Goal: Task Accomplishment & Management: Manage account settings

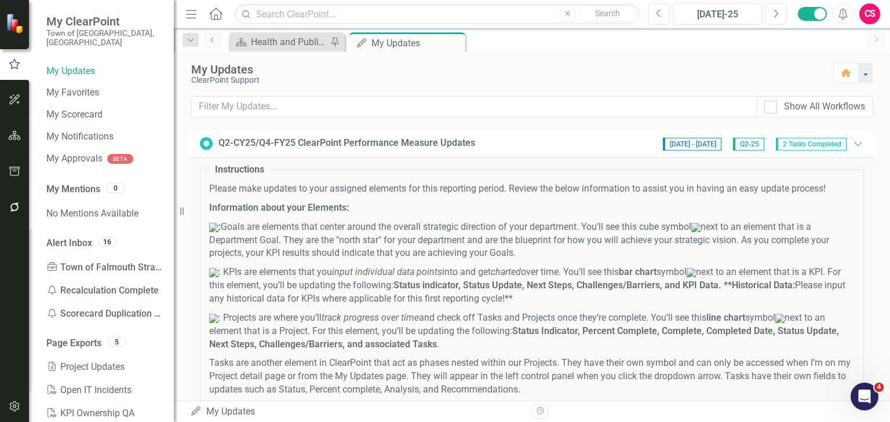
click at [537, 83] on div "ClearPoint Support" at bounding box center [506, 80] width 630 height 9
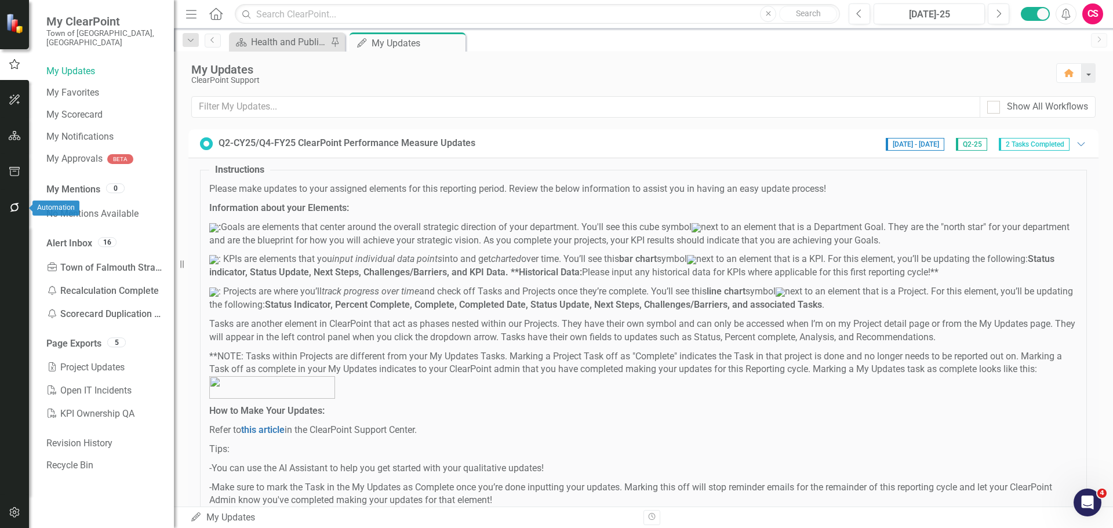
click at [11, 211] on icon "button" at bounding box center [14, 207] width 9 height 9
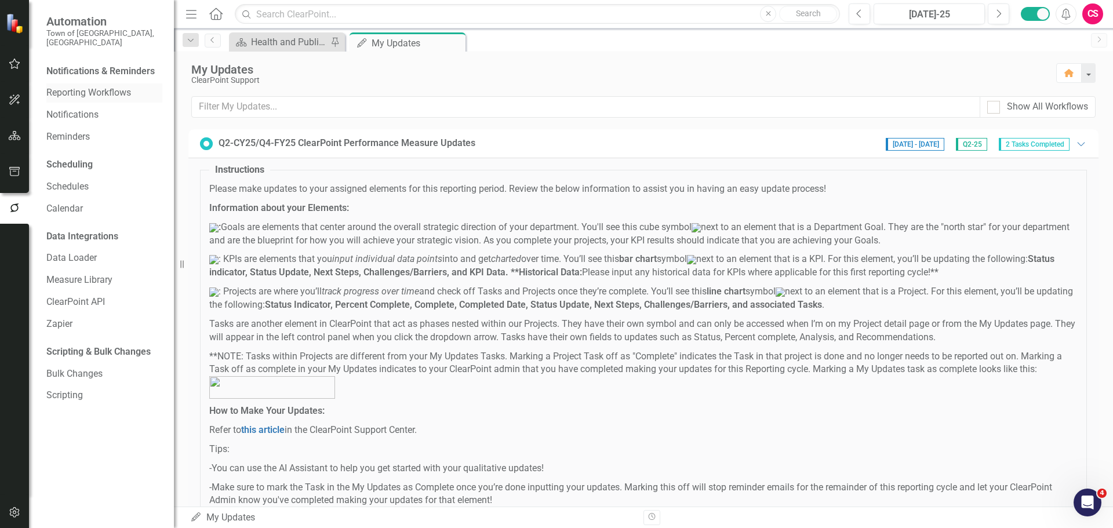
click at [99, 86] on link "Reporting Workflows" at bounding box center [104, 92] width 116 height 13
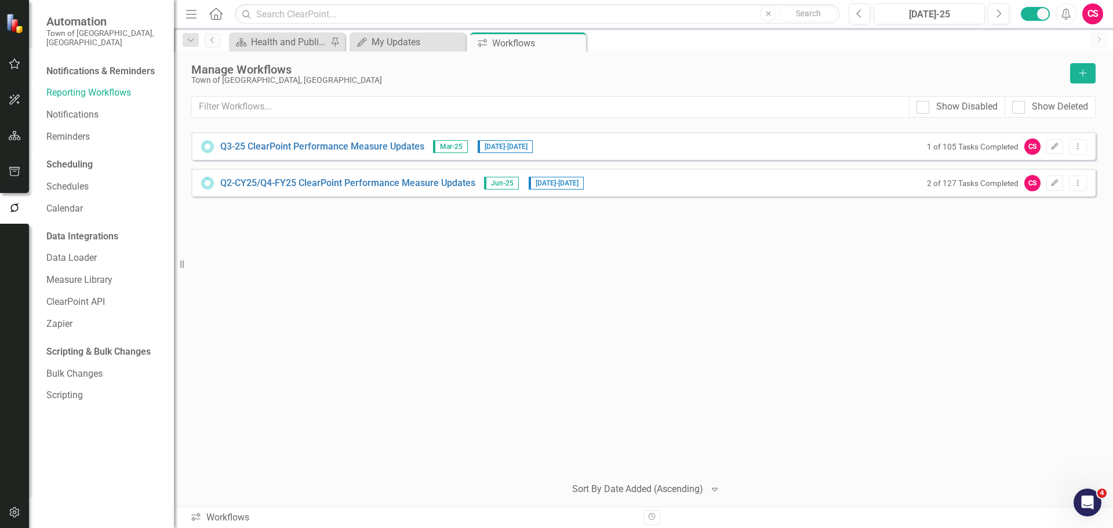
click at [11, 422] on icon "button" at bounding box center [15, 512] width 12 height 9
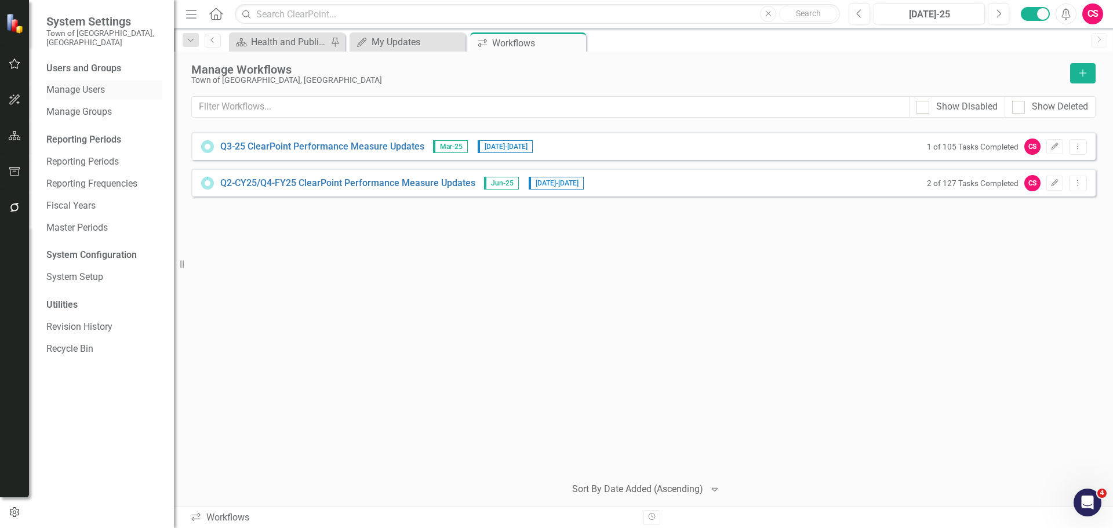
click at [87, 83] on link "Manage Users" at bounding box center [104, 89] width 116 height 13
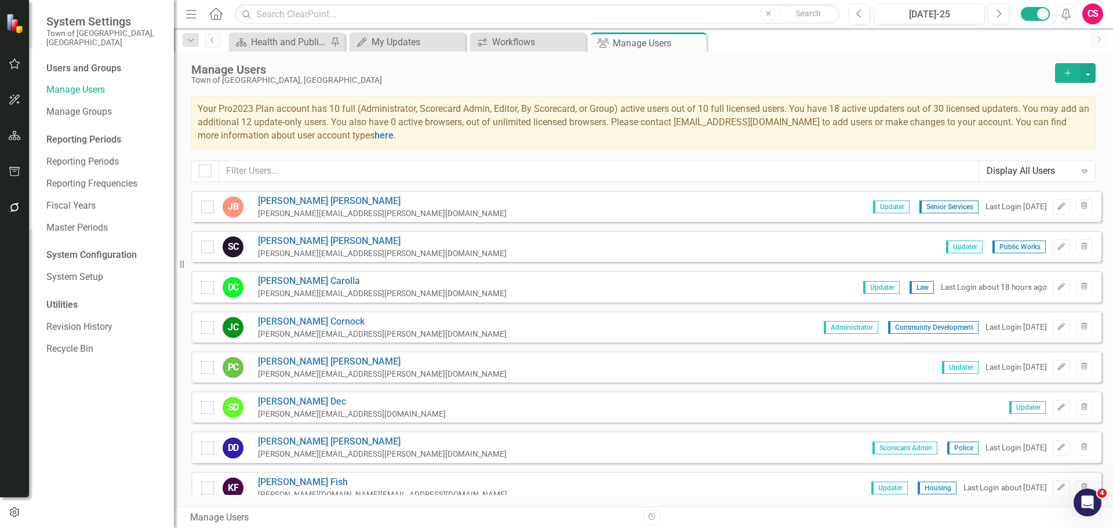
click at [889, 159] on div "Manage Users Town of [GEOGRAPHIC_DATA], [GEOGRAPHIC_DATA] Add Your Pro2023 Plan…" at bounding box center [643, 121] width 939 height 139
click at [889, 169] on div "Display All Users" at bounding box center [1030, 171] width 89 height 13
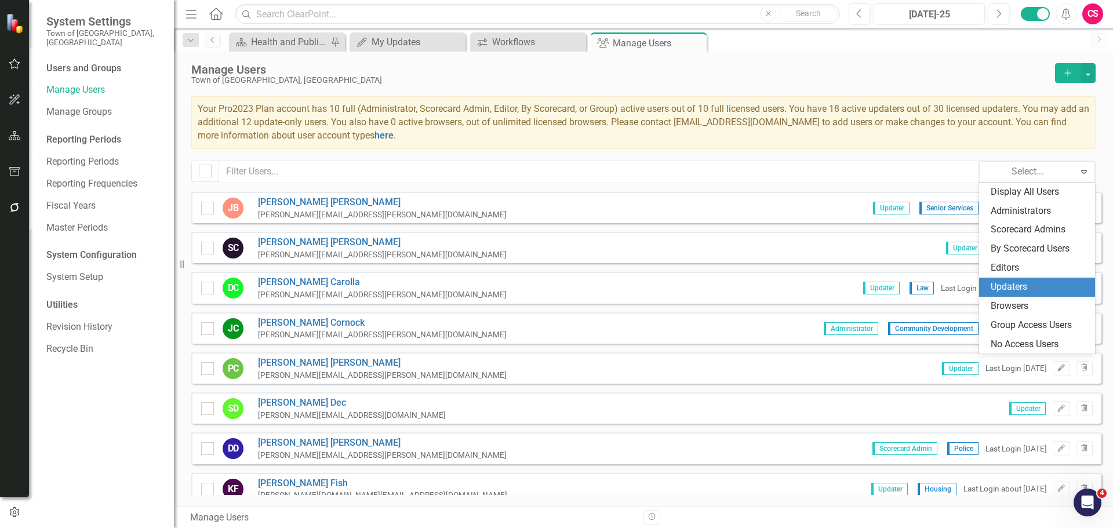
click at [889, 286] on div "Updaters" at bounding box center [1038, 286] width 97 height 13
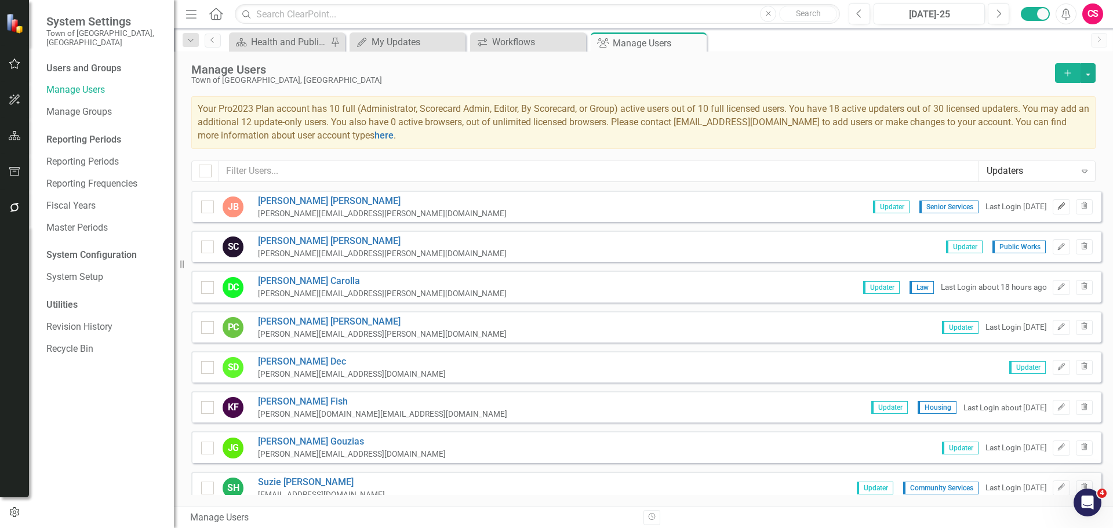
click at [889, 205] on button "Edit" at bounding box center [1060, 206] width 17 height 15
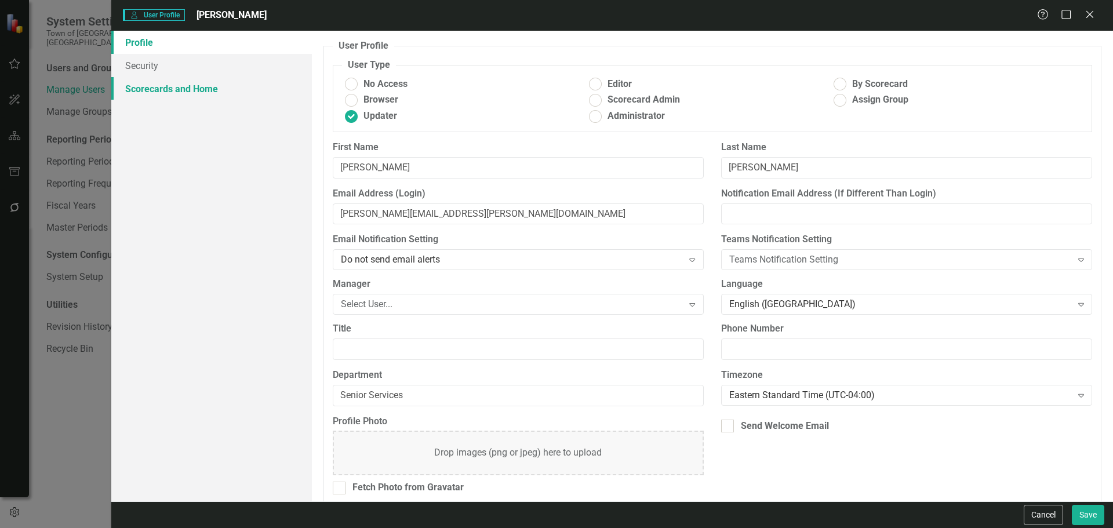
click at [205, 95] on link "Scorecards and Home" at bounding box center [211, 88] width 200 height 23
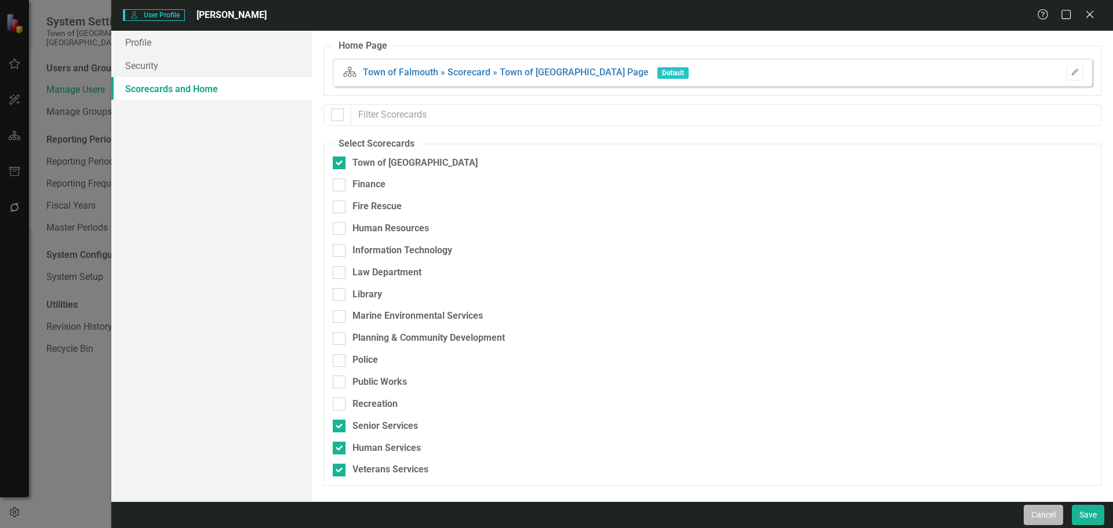
click at [889, 422] on button "Cancel" at bounding box center [1042, 515] width 39 height 20
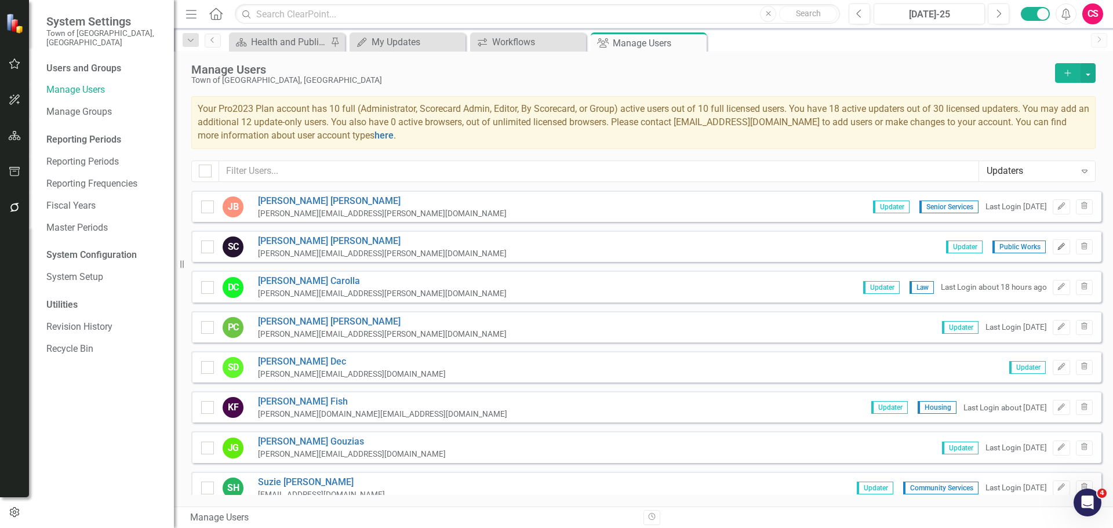
click at [889, 249] on icon "Edit" at bounding box center [1060, 246] width 9 height 7
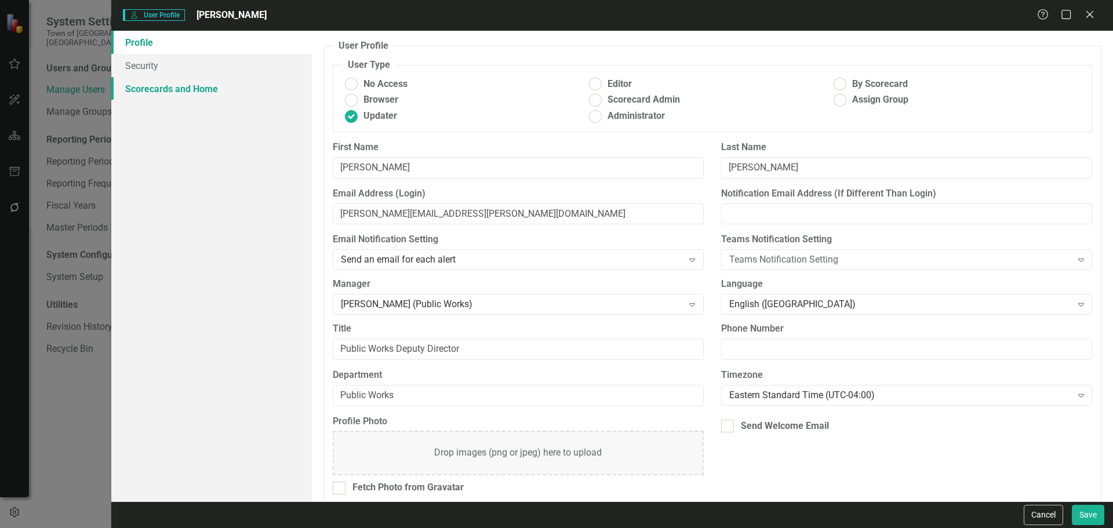
click at [243, 96] on link "Scorecards and Home" at bounding box center [211, 88] width 200 height 23
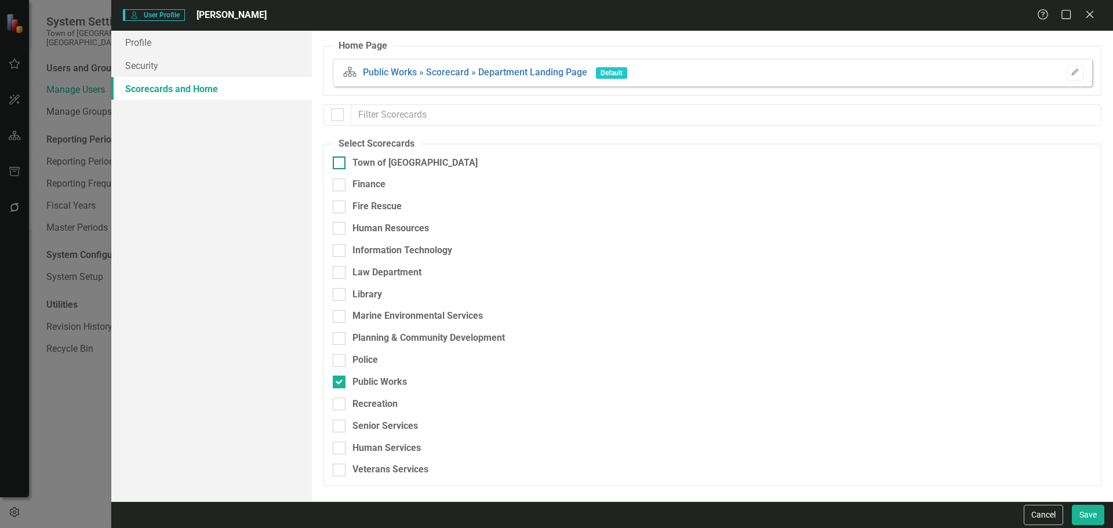
click at [359, 168] on div "Town of [GEOGRAPHIC_DATA]" at bounding box center [414, 162] width 125 height 13
click at [340, 164] on input "Town of [GEOGRAPHIC_DATA]" at bounding box center [337, 160] width 8 height 8
checkbox input "true"
click at [889, 422] on button "Save" at bounding box center [1087, 515] width 32 height 20
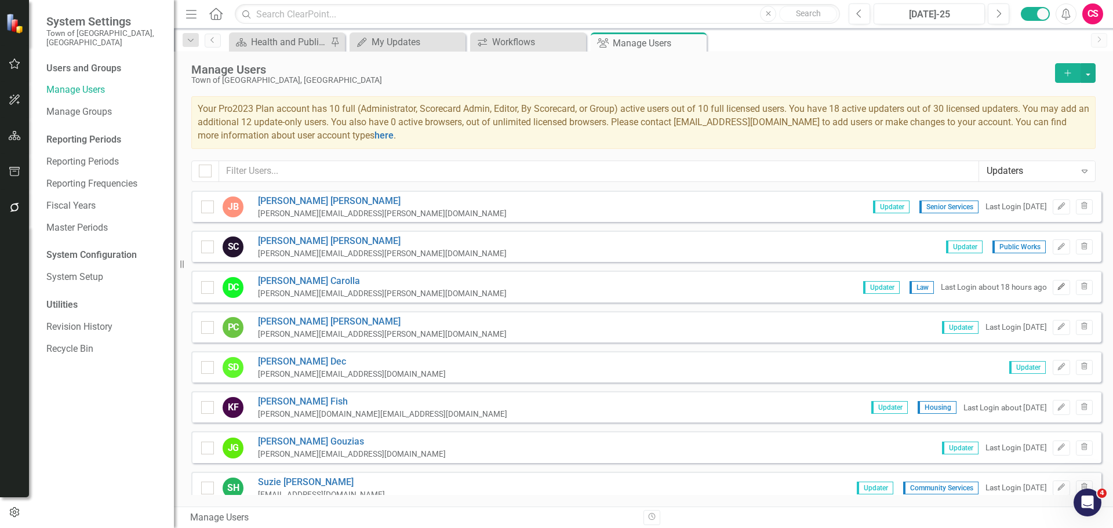
drag, startPoint x: 1057, startPoint y: 289, endPoint x: 1053, endPoint y: 297, distance: 9.3
click at [889, 292] on button "Edit" at bounding box center [1060, 287] width 17 height 15
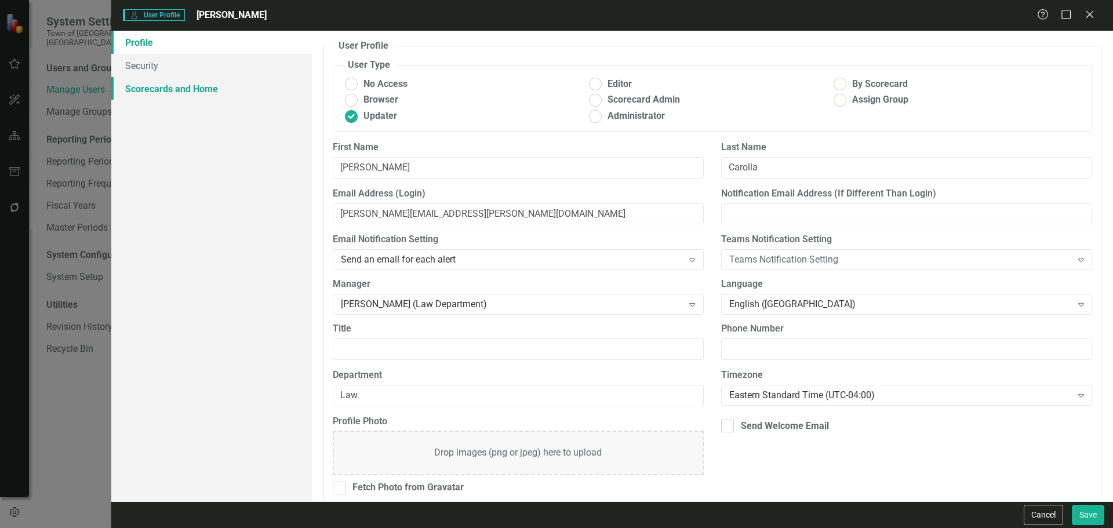
drag, startPoint x: 203, startPoint y: 85, endPoint x: 251, endPoint y: 103, distance: 50.8
click at [204, 85] on link "Scorecards and Home" at bounding box center [211, 88] width 200 height 23
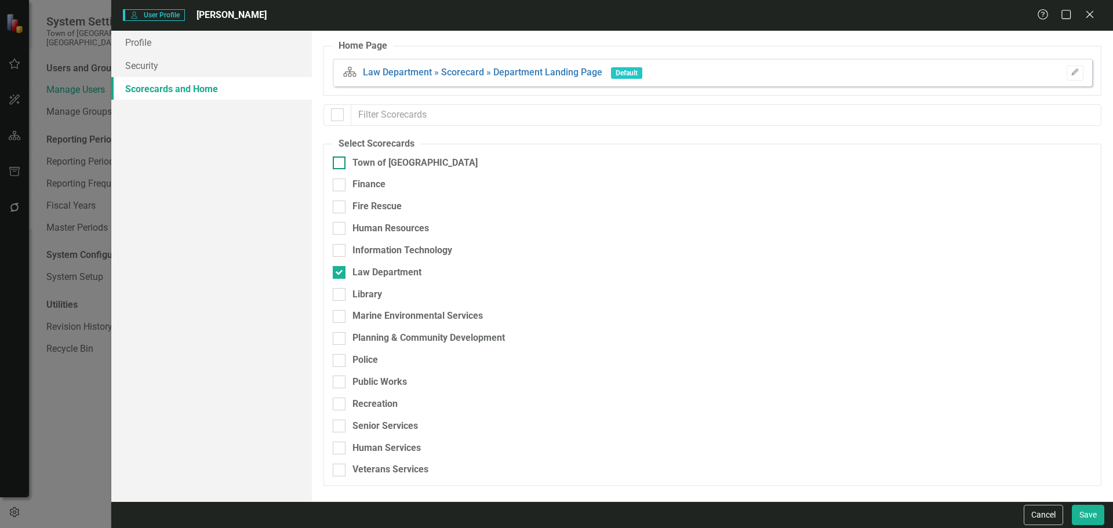
click at [378, 163] on div "Town of [GEOGRAPHIC_DATA]" at bounding box center [414, 162] width 125 height 13
click at [340, 163] on input "Town of [GEOGRAPHIC_DATA]" at bounding box center [337, 160] width 8 height 8
checkbox input "true"
click at [889, 422] on button "Save" at bounding box center [1087, 515] width 32 height 20
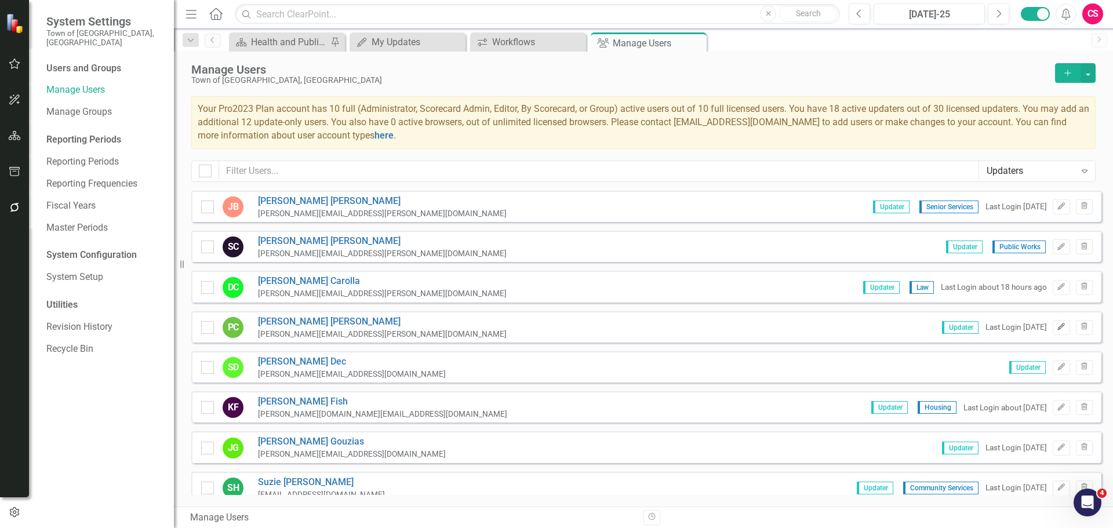
click at [889, 331] on button "Edit" at bounding box center [1060, 327] width 17 height 15
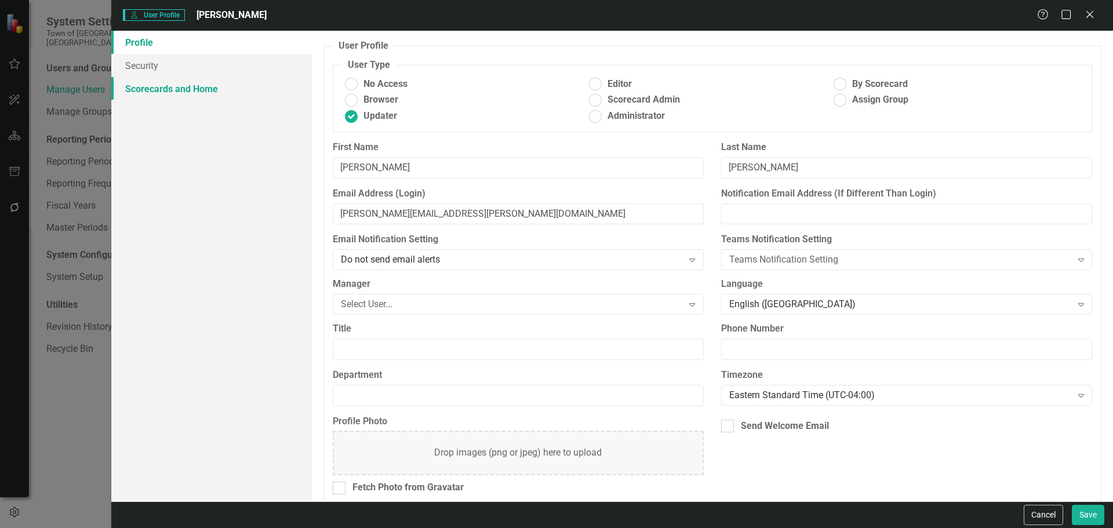
click at [210, 87] on link "Scorecards and Home" at bounding box center [211, 88] width 200 height 23
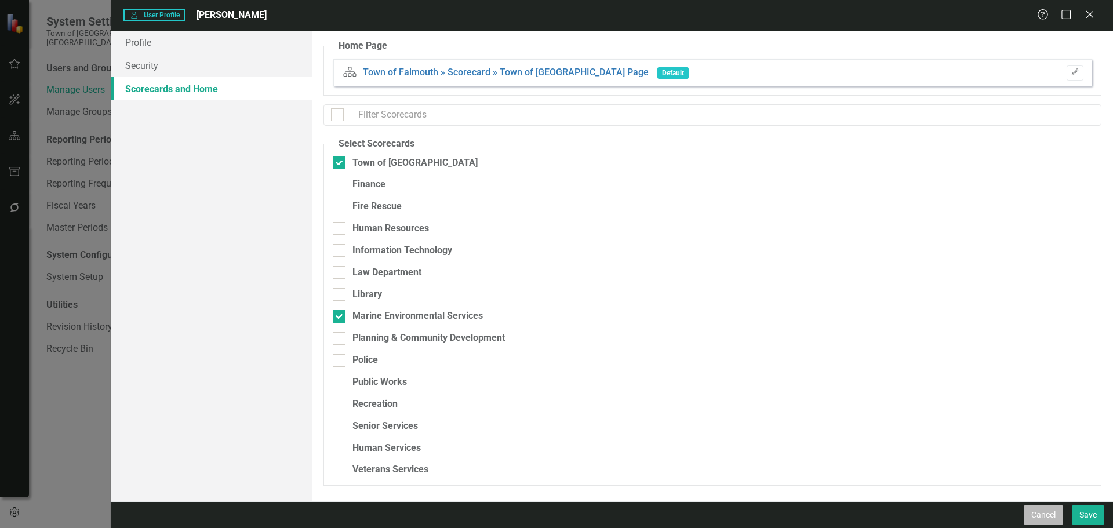
click at [889, 422] on button "Cancel" at bounding box center [1042, 515] width 39 height 20
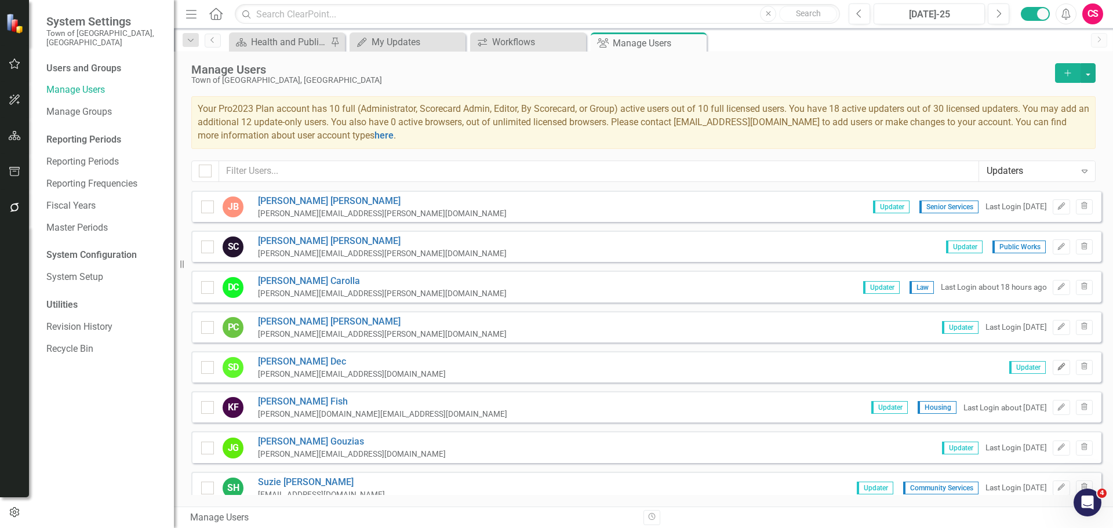
click at [889, 371] on button "Edit" at bounding box center [1060, 367] width 17 height 15
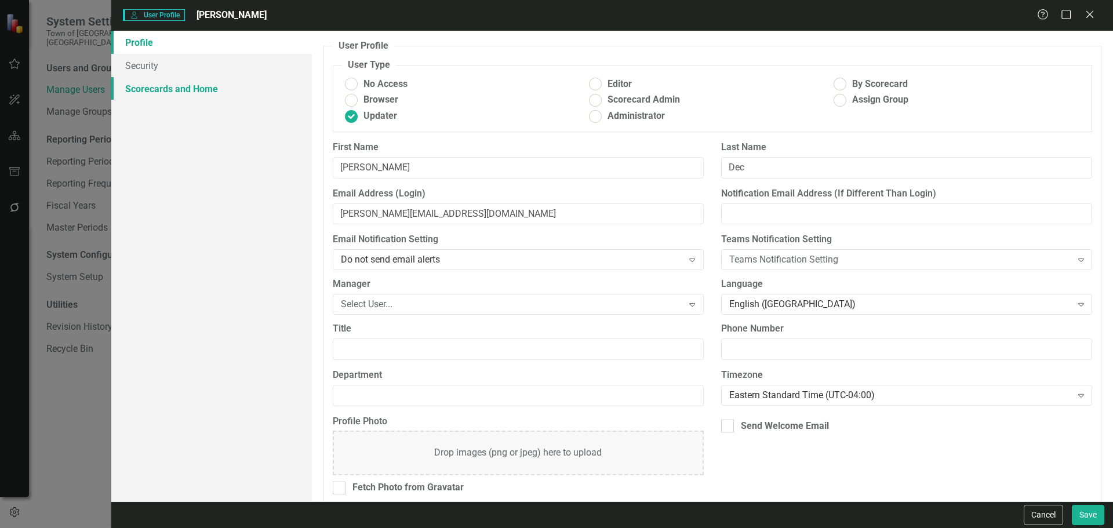
click at [231, 94] on link "Scorecards and Home" at bounding box center [211, 88] width 200 height 23
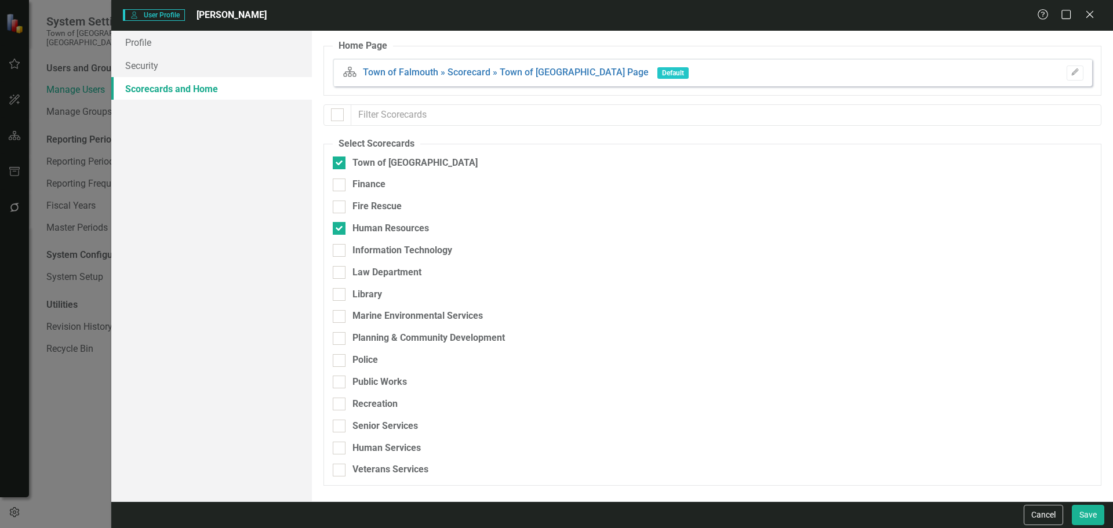
checkbox input "false"
click at [889, 422] on button "Cancel" at bounding box center [1042, 515] width 39 height 20
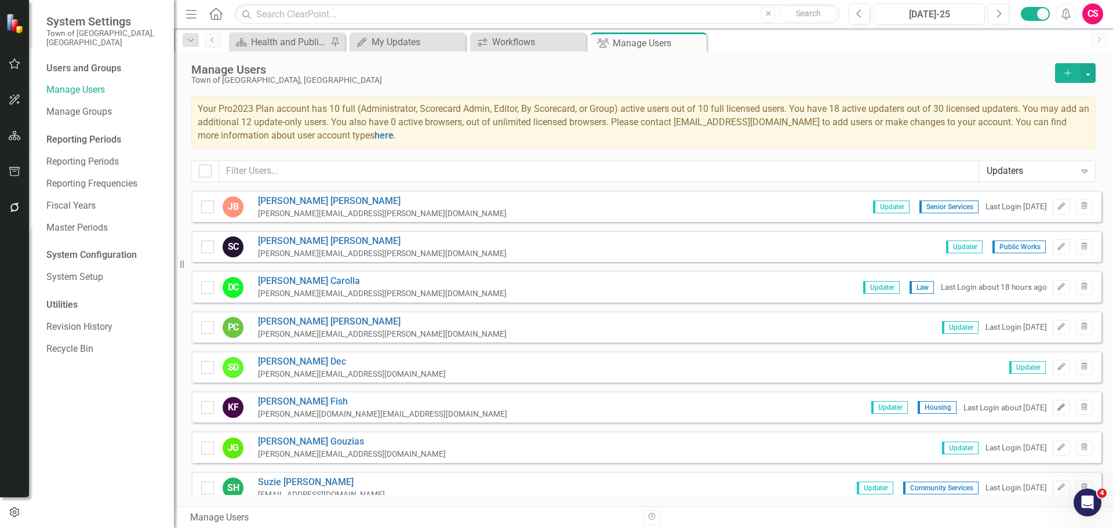
click at [889, 408] on icon "Edit" at bounding box center [1060, 407] width 9 height 7
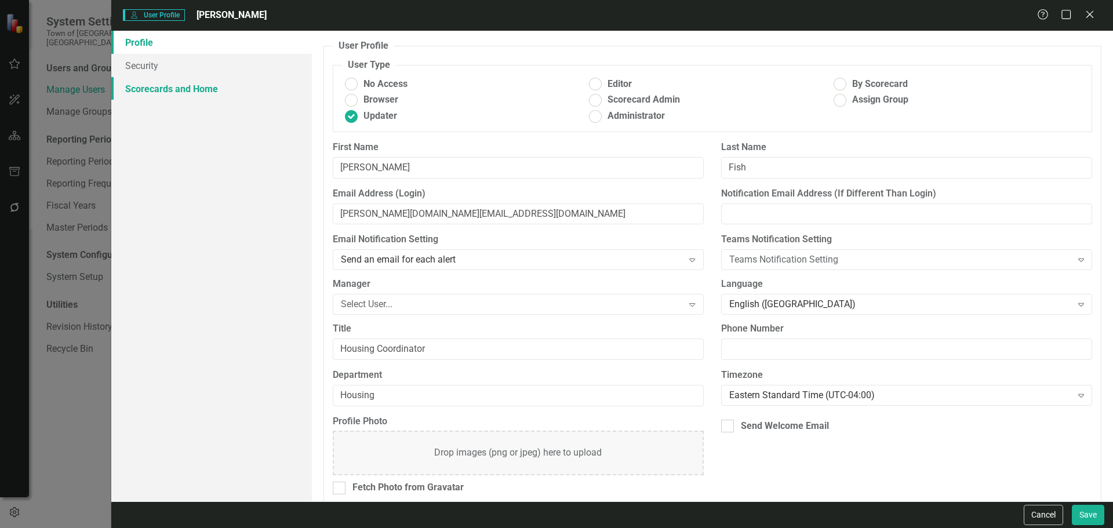
click at [201, 79] on link "Scorecards and Home" at bounding box center [211, 88] width 200 height 23
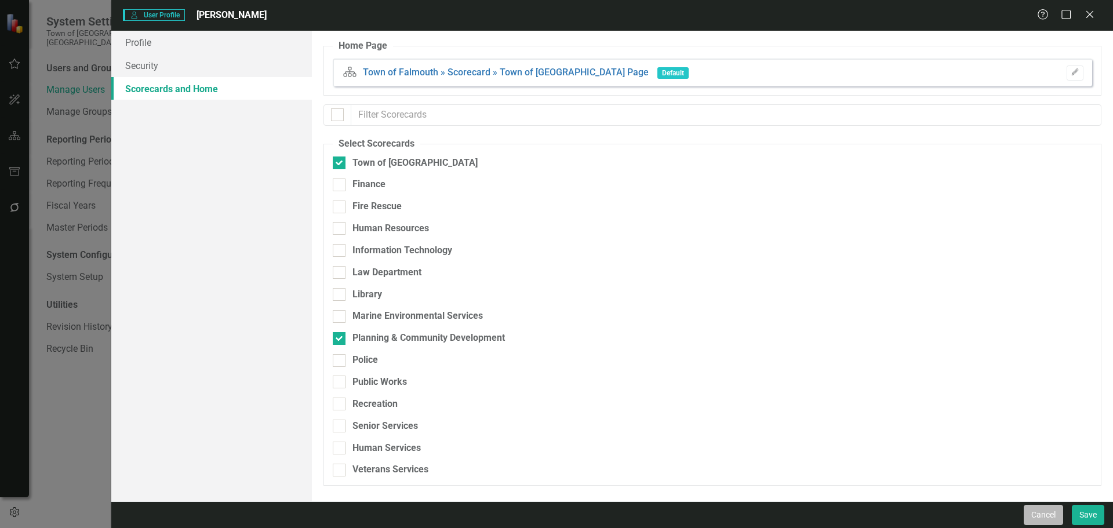
click at [889, 422] on button "Cancel" at bounding box center [1042, 515] width 39 height 20
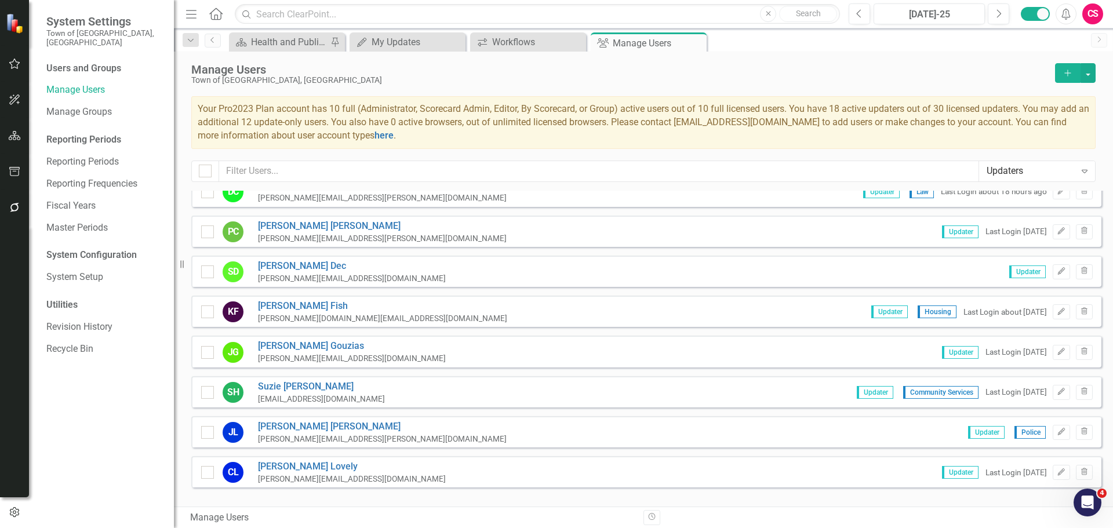
scroll to position [116, 0]
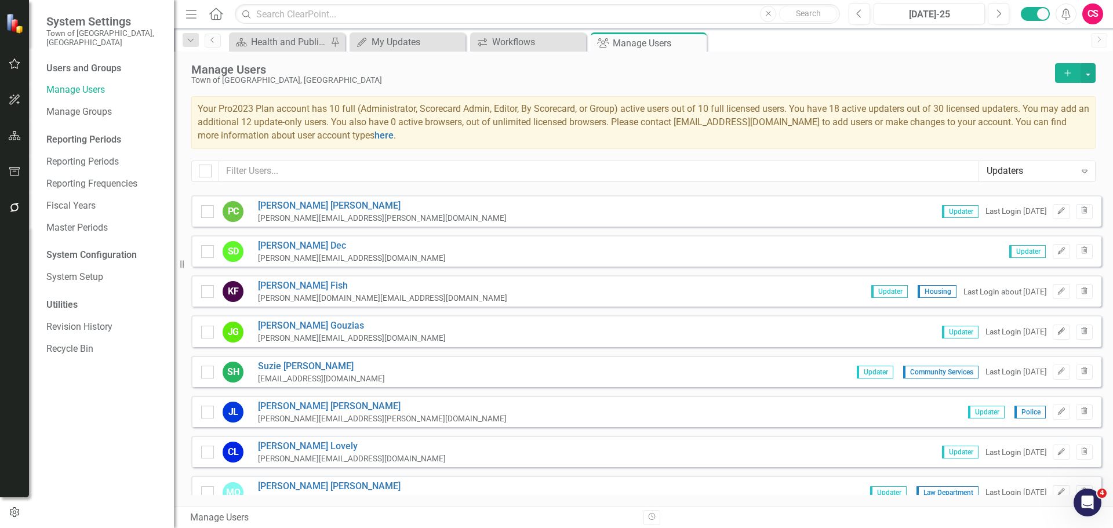
click at [889, 338] on button "Edit" at bounding box center [1060, 331] width 17 height 15
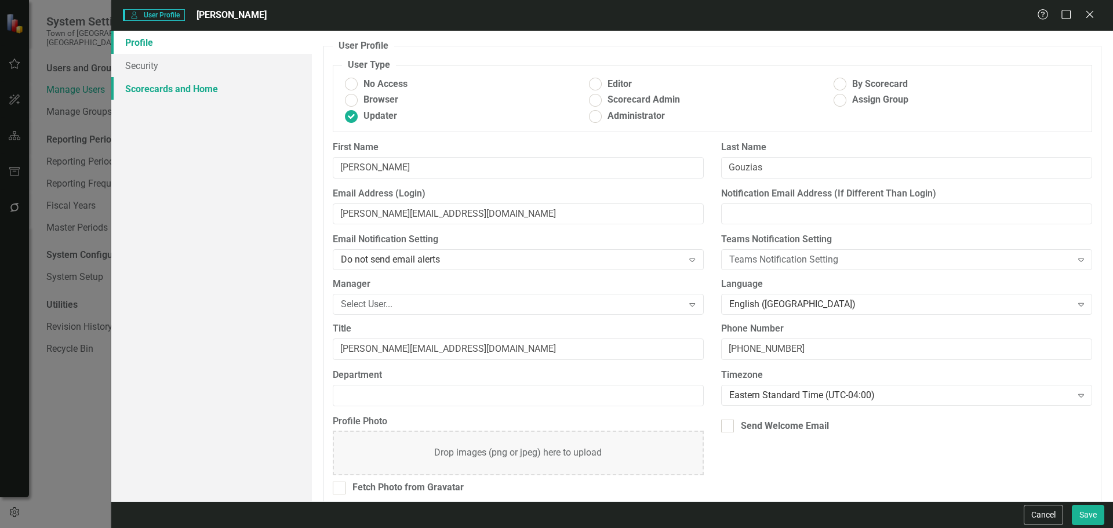
click at [208, 97] on link "Scorecards and Home" at bounding box center [211, 88] width 200 height 23
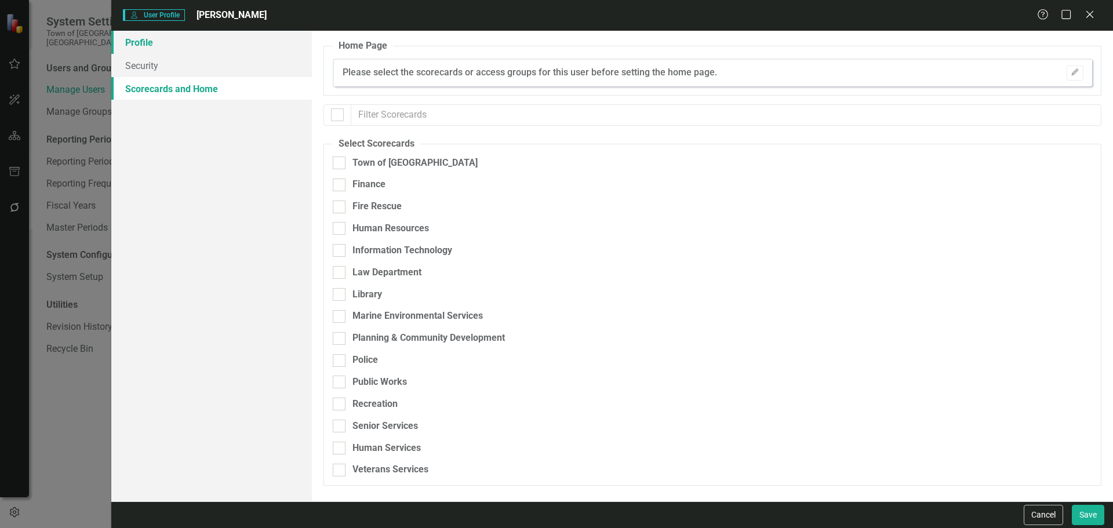
click at [205, 48] on link "Profile" at bounding box center [211, 42] width 200 height 23
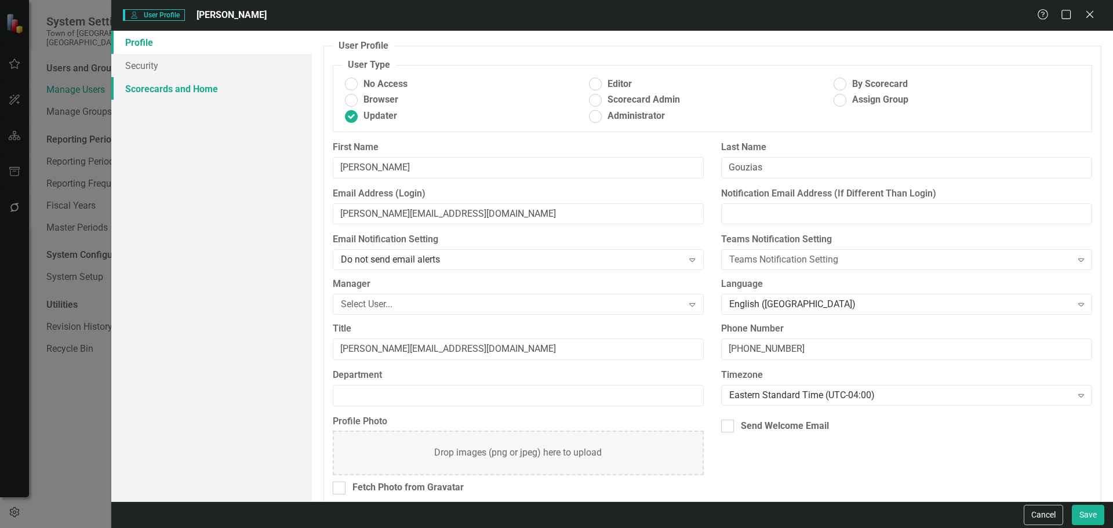
click at [203, 77] on link "Scorecards and Home" at bounding box center [211, 88] width 200 height 23
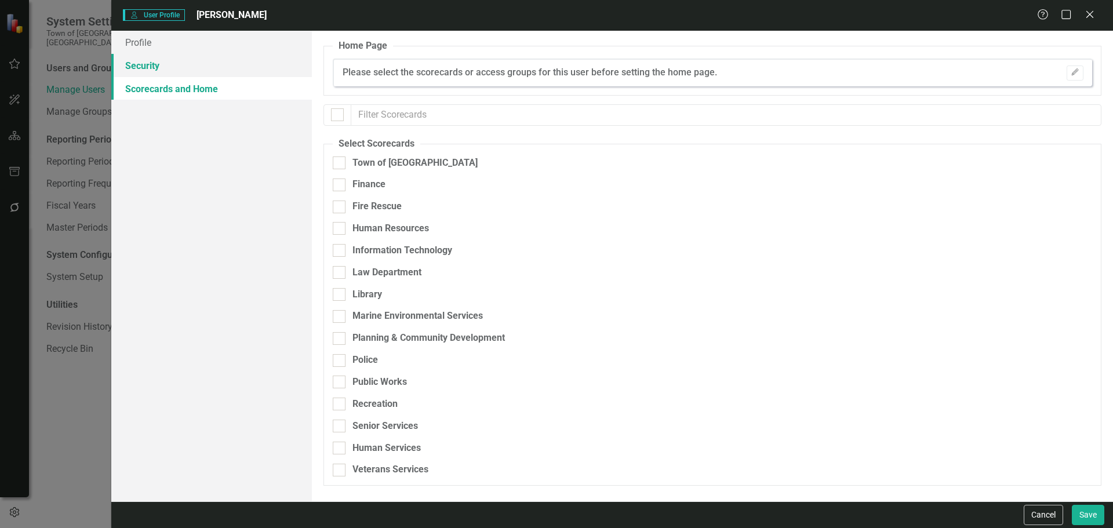
click at [180, 63] on link "Security" at bounding box center [211, 65] width 200 height 23
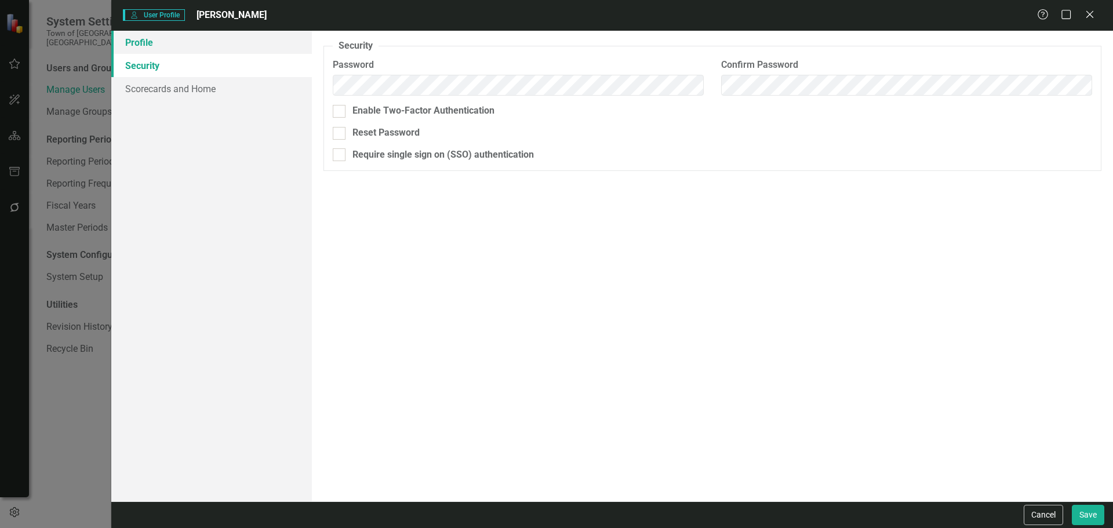
click at [164, 44] on link "Profile" at bounding box center [211, 42] width 200 height 23
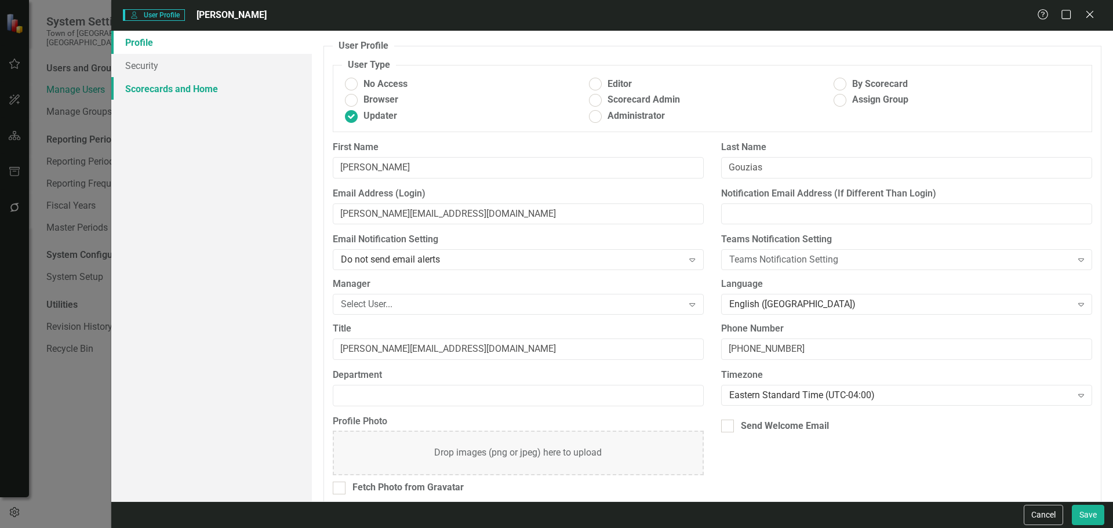
click at [174, 94] on link "Scorecards and Home" at bounding box center [211, 88] width 200 height 23
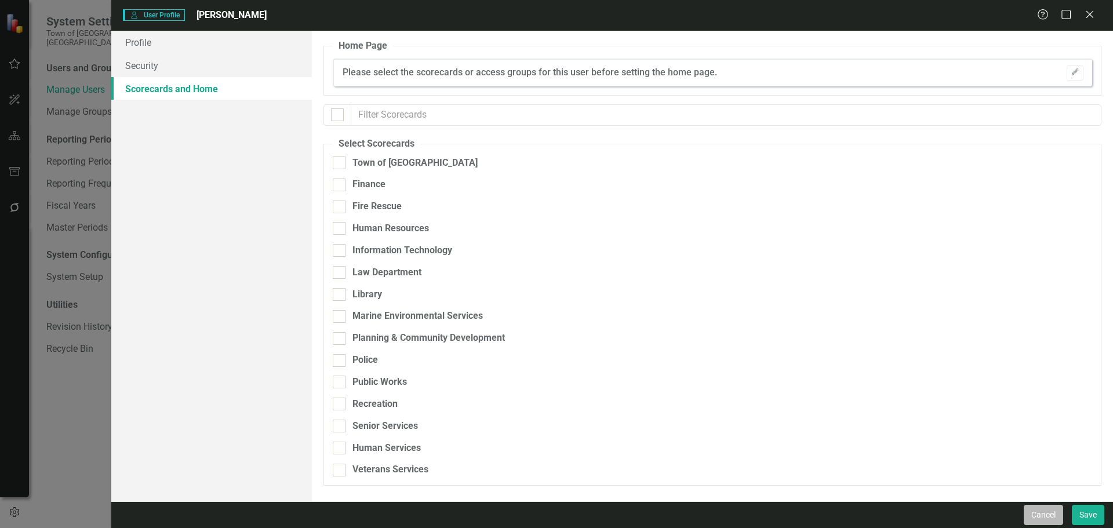
click at [889, 422] on button "Cancel" at bounding box center [1042, 515] width 39 height 20
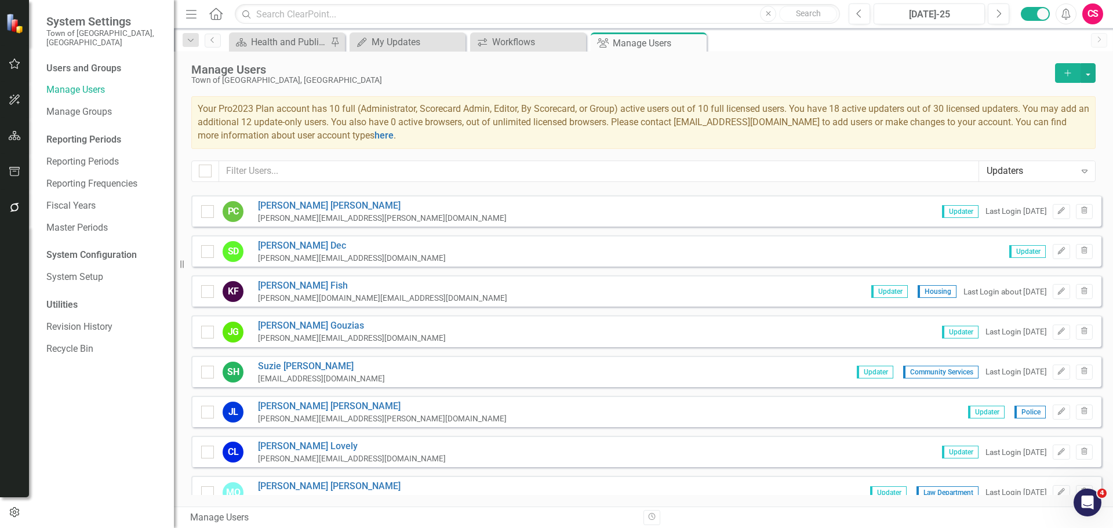
click at [19, 208] on icon "button" at bounding box center [15, 207] width 12 height 9
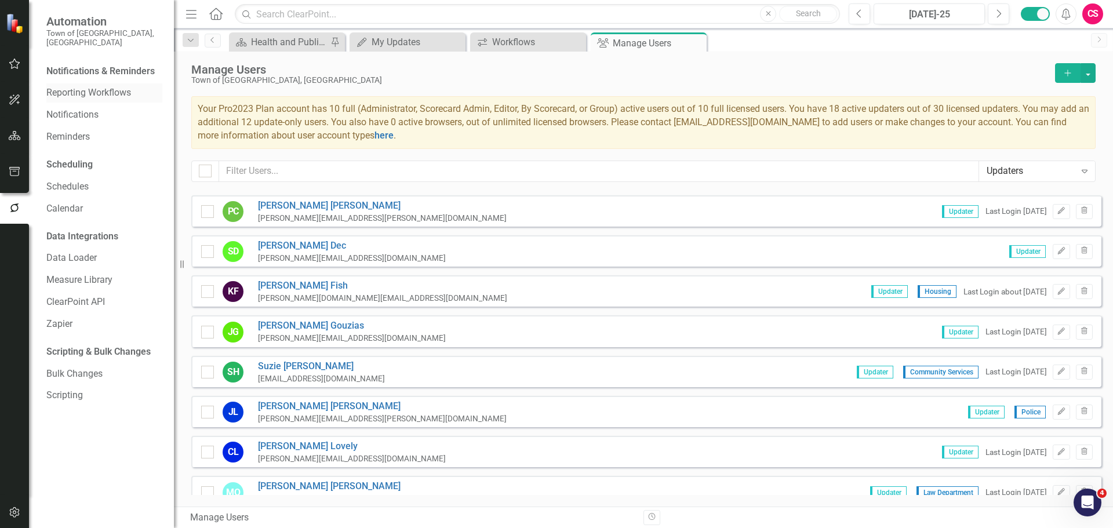
click at [75, 86] on link "Reporting Workflows" at bounding box center [104, 92] width 116 height 13
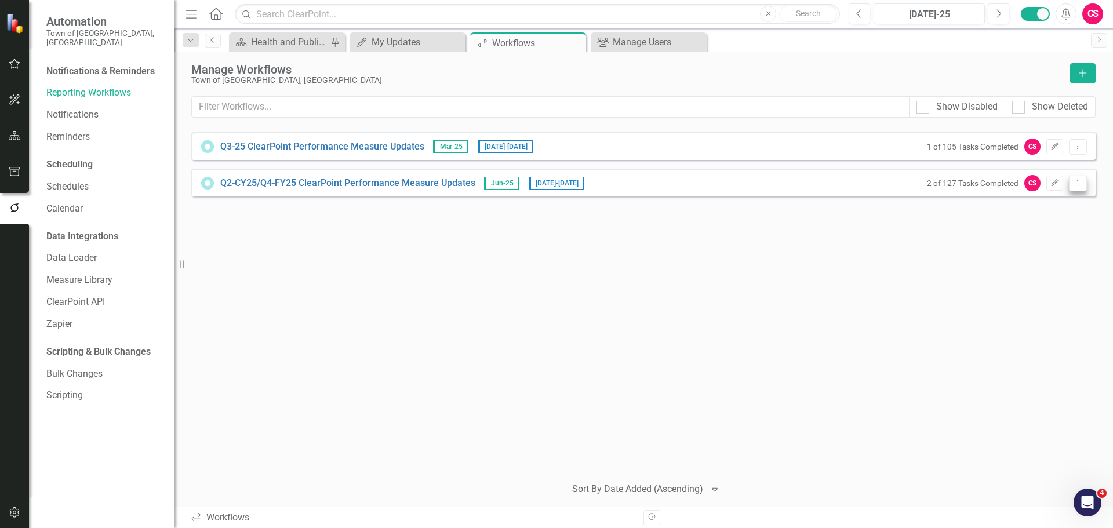
click at [889, 189] on button "Dropdown Menu" at bounding box center [1077, 184] width 18 height 16
click at [889, 200] on link "Preview Preview Workflow" at bounding box center [1032, 202] width 107 height 21
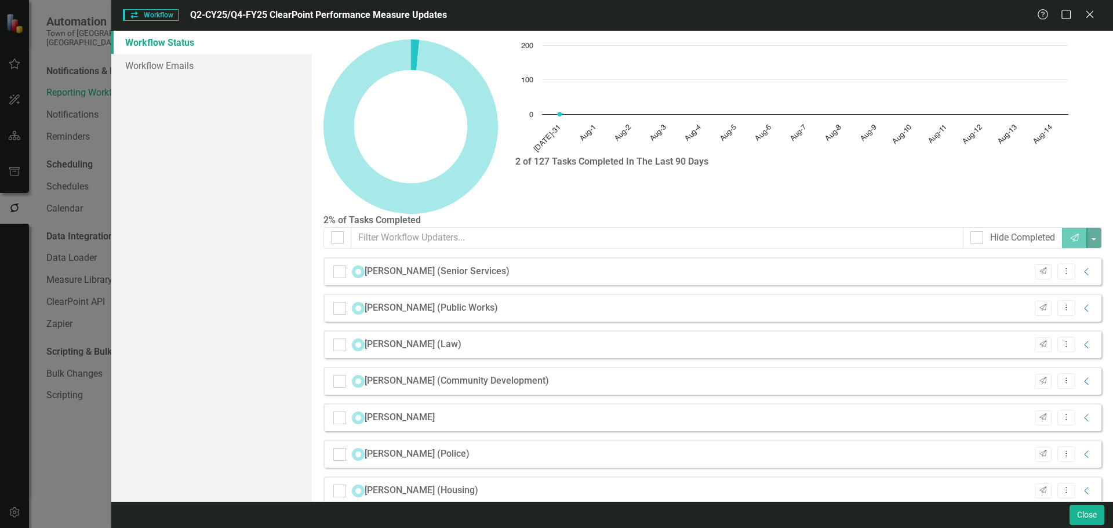
checkbox input "false"
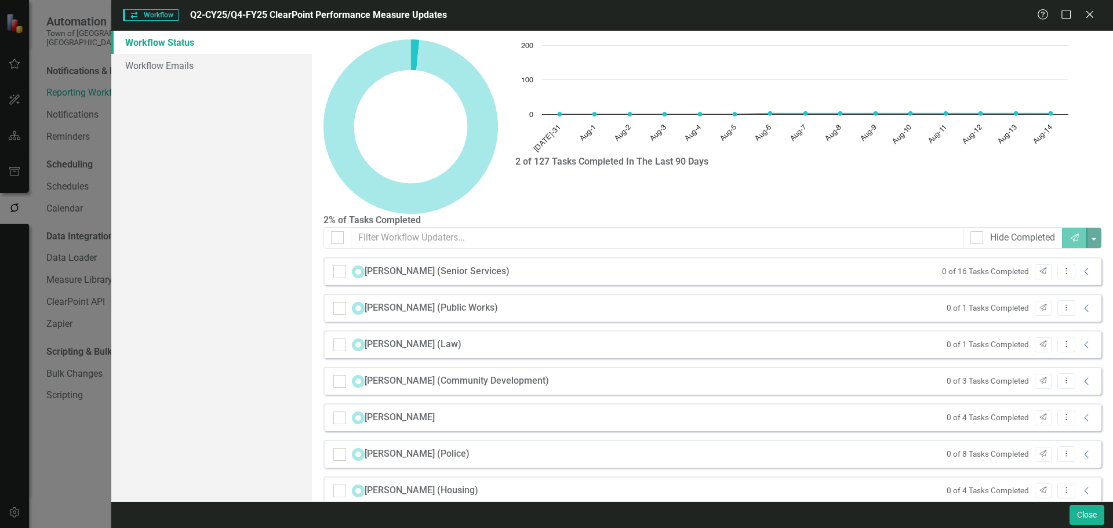
drag, startPoint x: 422, startPoint y: 228, endPoint x: 411, endPoint y: 213, distance: 18.2
click at [421, 227] on div "Hide Completed Send" at bounding box center [712, 242] width 795 height 30
click at [410, 227] on input "text" at bounding box center [657, 237] width 612 height 21
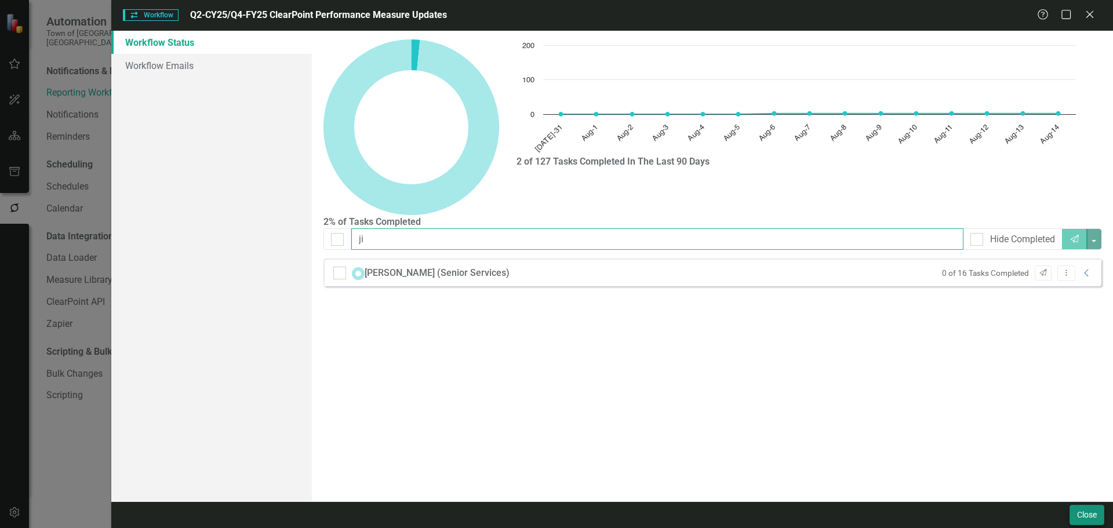
type input "ji"
click at [889, 422] on button "Close" at bounding box center [1086, 515] width 35 height 20
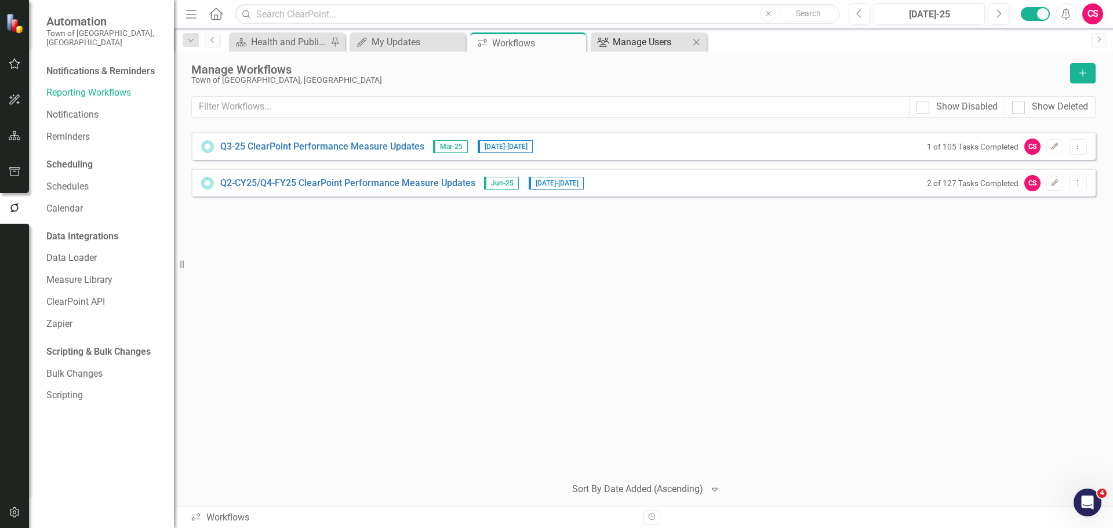
click at [613, 41] on div "Manage Users" at bounding box center [650, 42] width 76 height 14
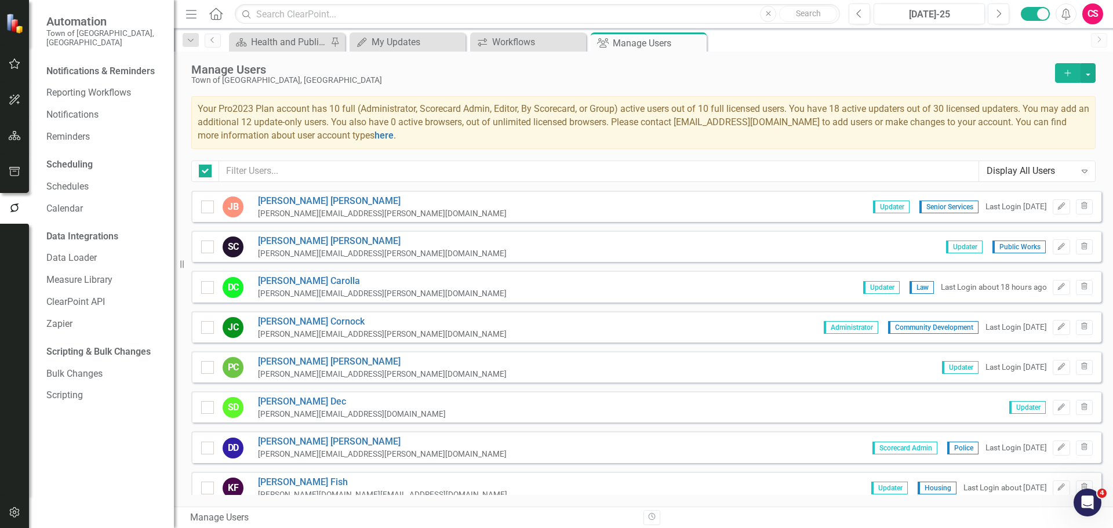
checkbox input "false"
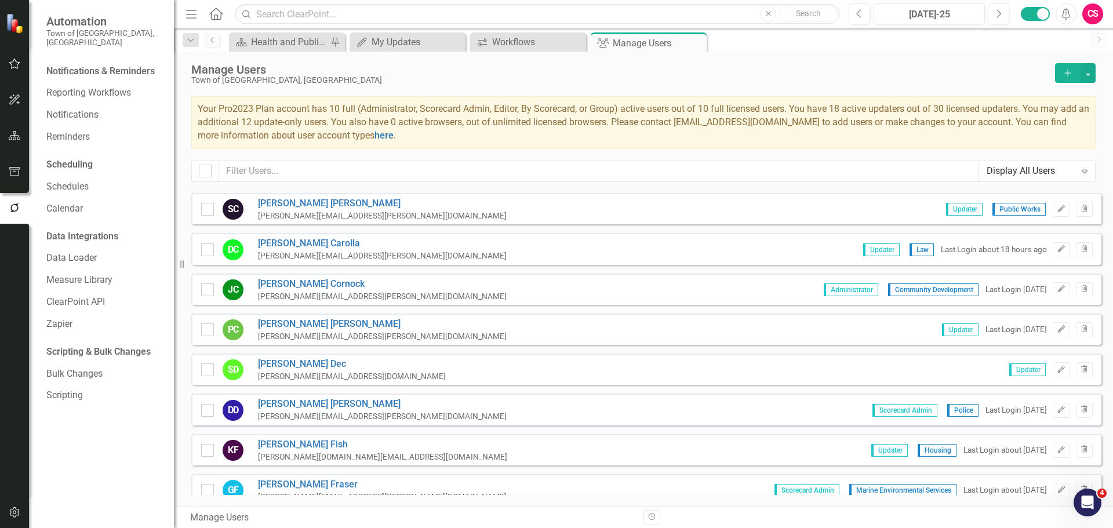
scroll to position [58, 0]
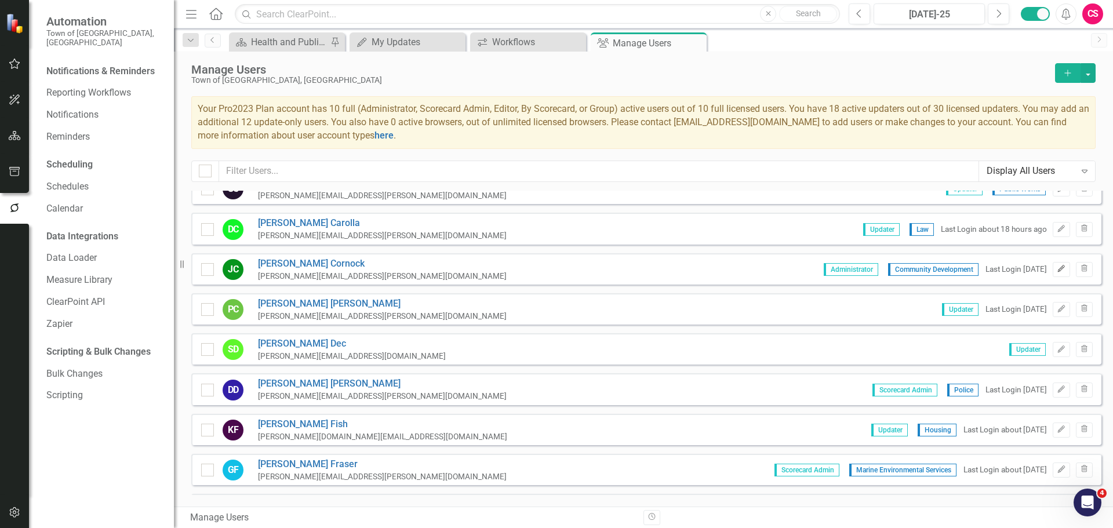
click at [889, 267] on icon "button" at bounding box center [1060, 268] width 7 height 7
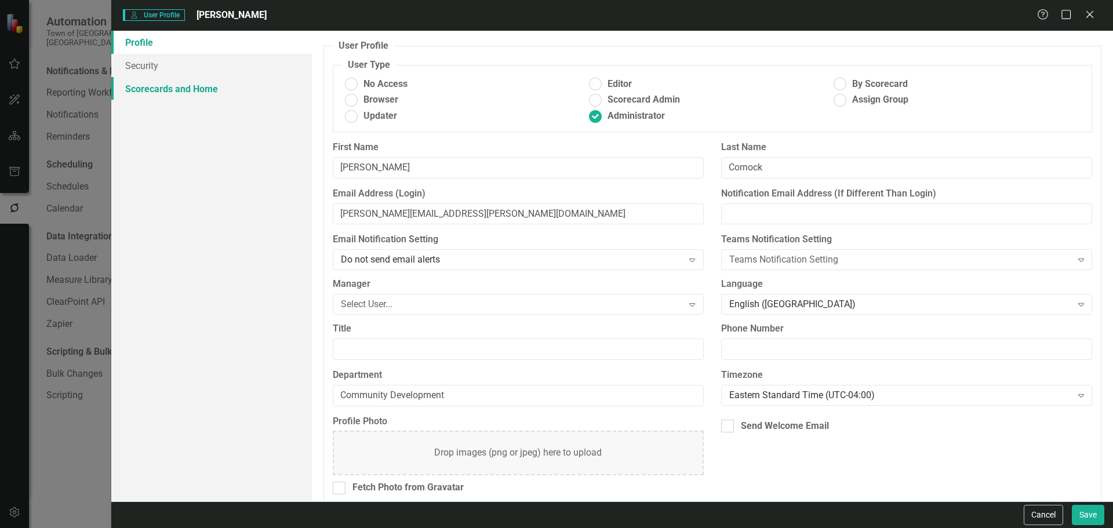
click at [174, 94] on link "Scorecards and Home" at bounding box center [211, 88] width 200 height 23
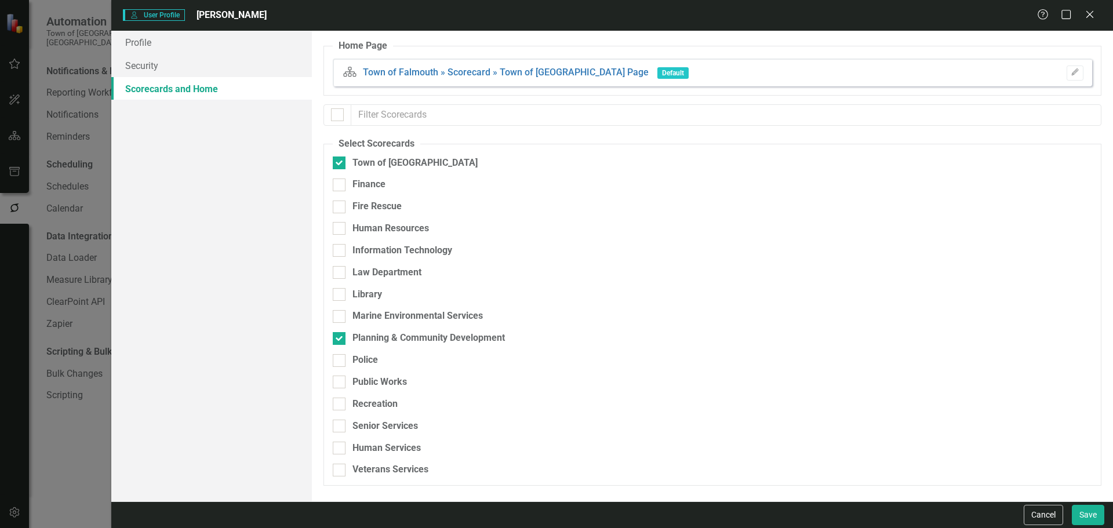
checkbox input "false"
click at [889, 422] on form "User User Profile [PERSON_NAME] Help Maximize Close Profile Security Scorecards…" at bounding box center [611, 264] width 1001 height 528
click at [889, 422] on button "Cancel" at bounding box center [1042, 515] width 39 height 20
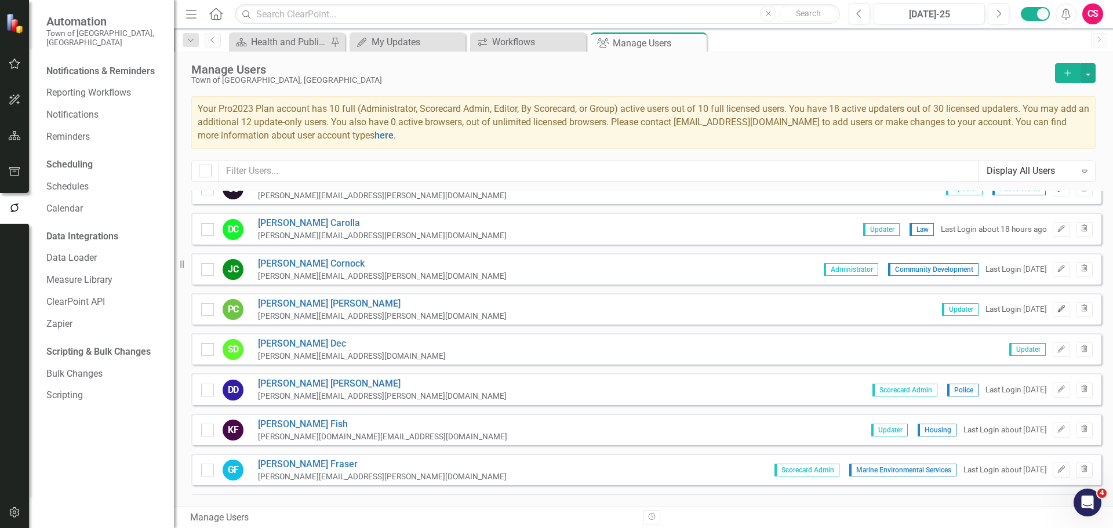
click at [889, 307] on icon "Edit" at bounding box center [1060, 308] width 9 height 7
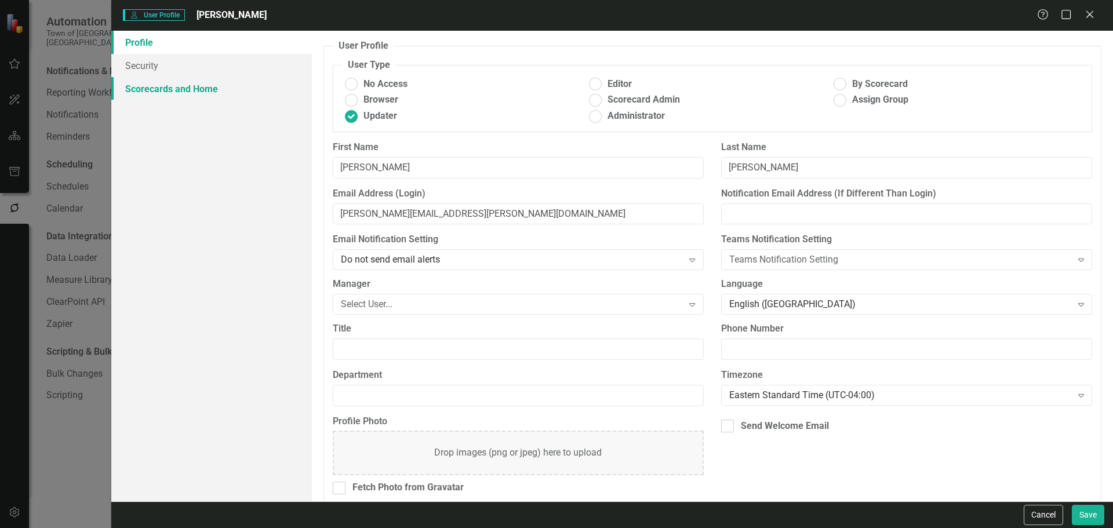
click at [207, 94] on link "Scorecards and Home" at bounding box center [211, 88] width 200 height 23
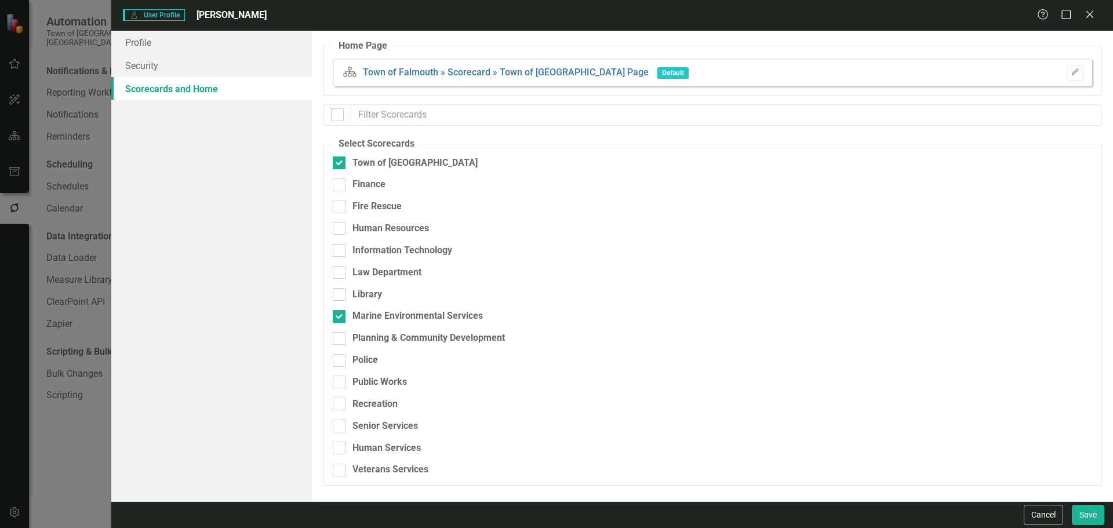
checkbox input "false"
click at [889, 422] on button "Cancel" at bounding box center [1042, 515] width 39 height 20
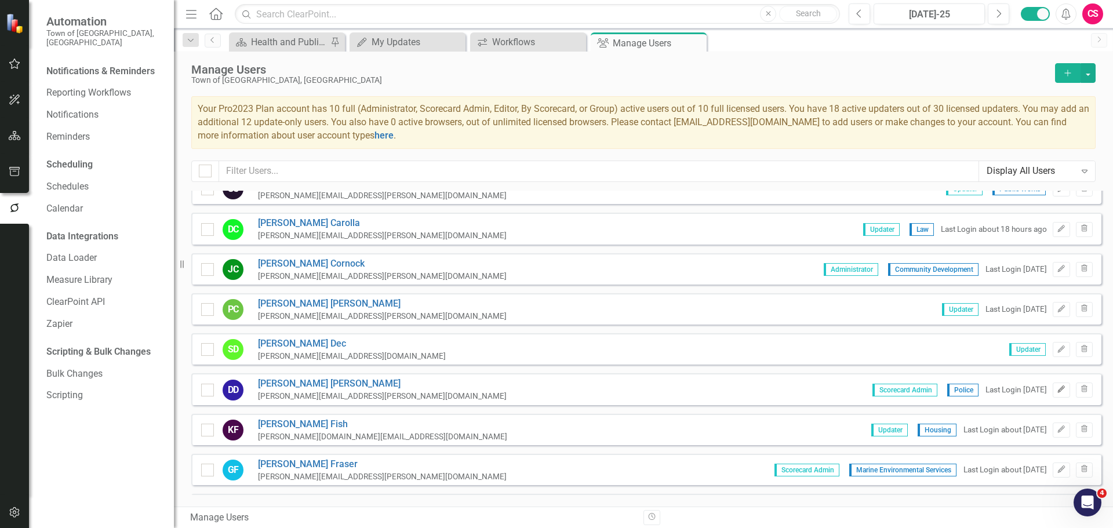
click at [889, 391] on icon "Edit" at bounding box center [1060, 389] width 9 height 7
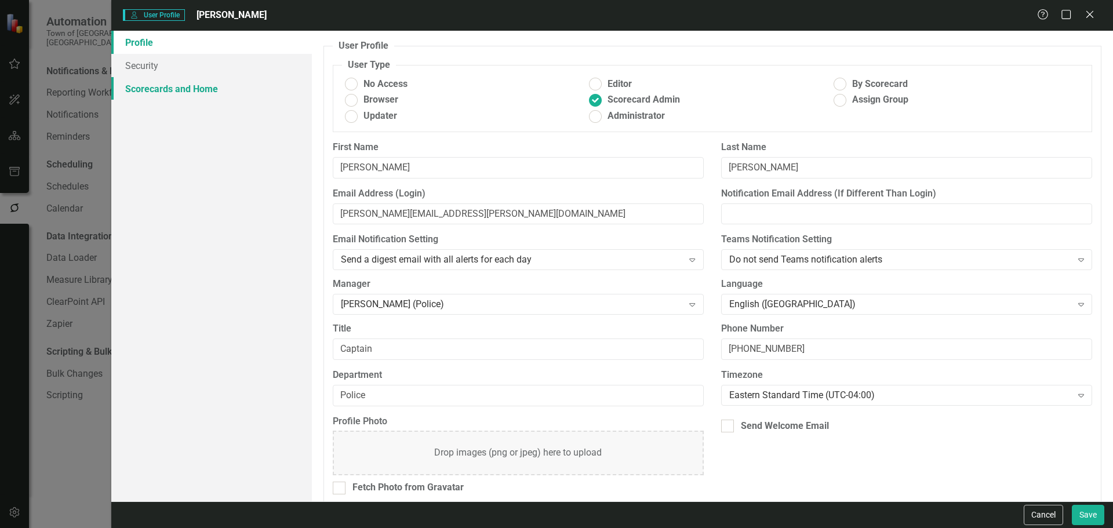
click at [163, 86] on link "Scorecards and Home" at bounding box center [211, 88] width 200 height 23
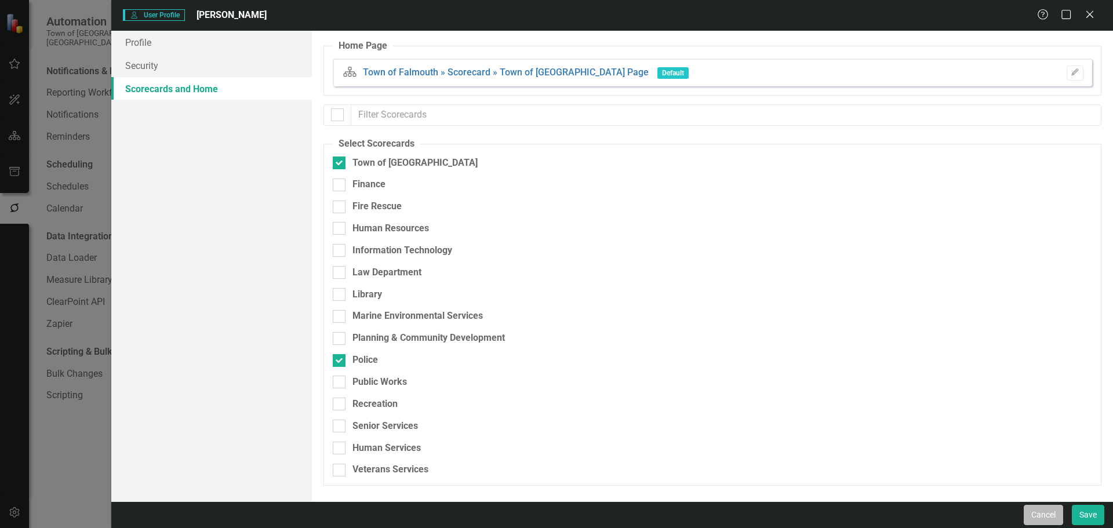
click at [889, 422] on button "Cancel" at bounding box center [1042, 515] width 39 height 20
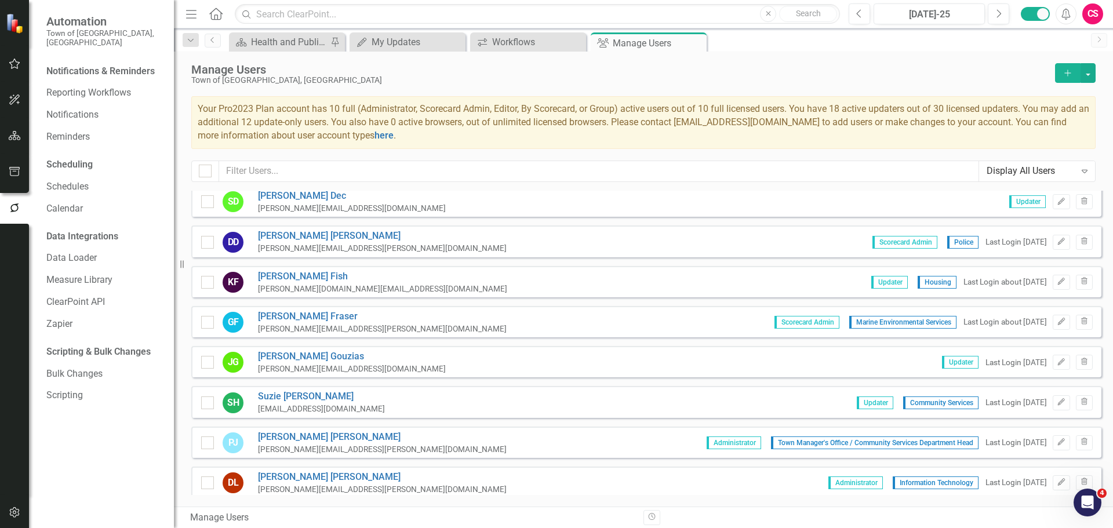
scroll to position [232, 0]
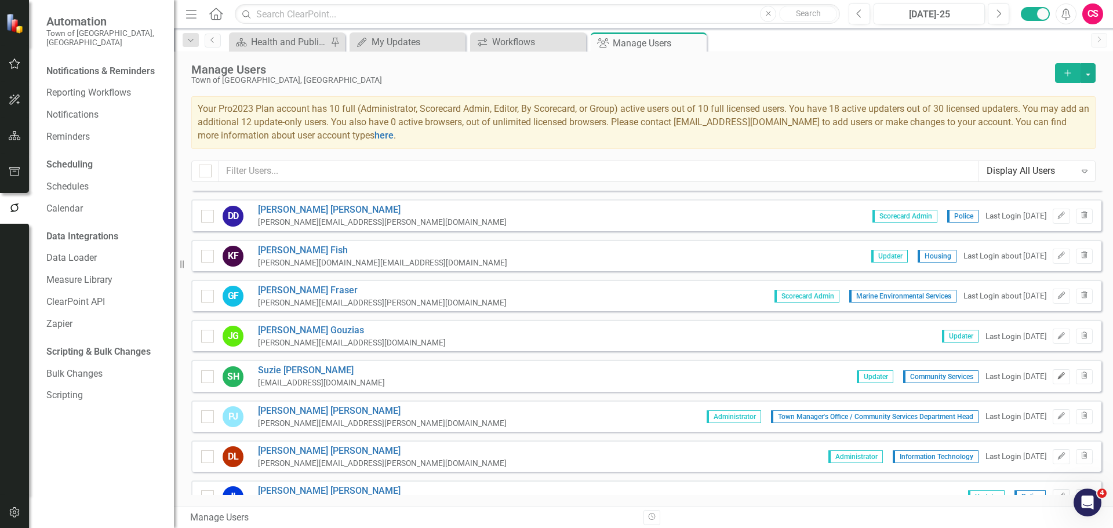
click at [889, 378] on icon "Edit" at bounding box center [1060, 376] width 9 height 7
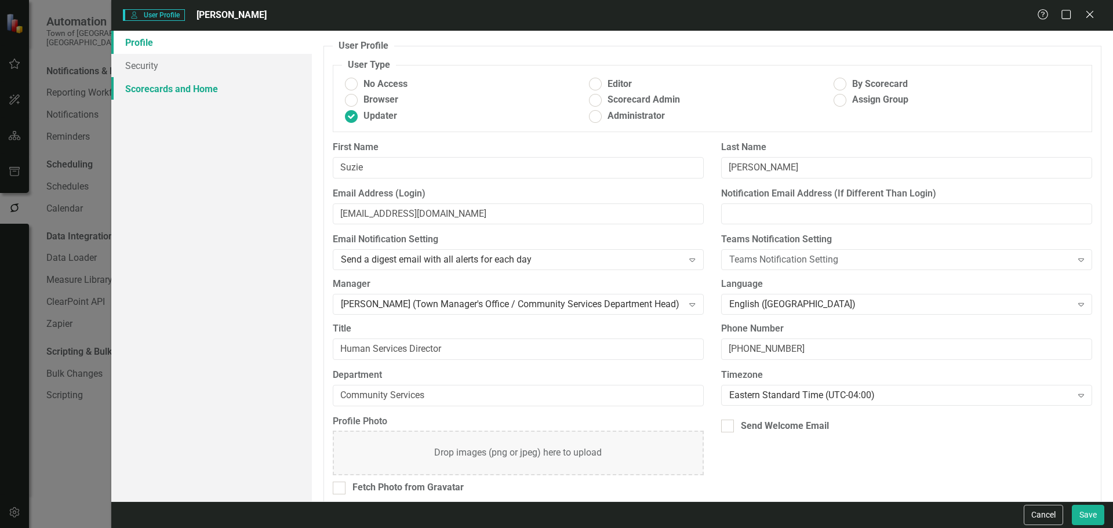
click at [232, 94] on link "Scorecards and Home" at bounding box center [211, 88] width 200 height 23
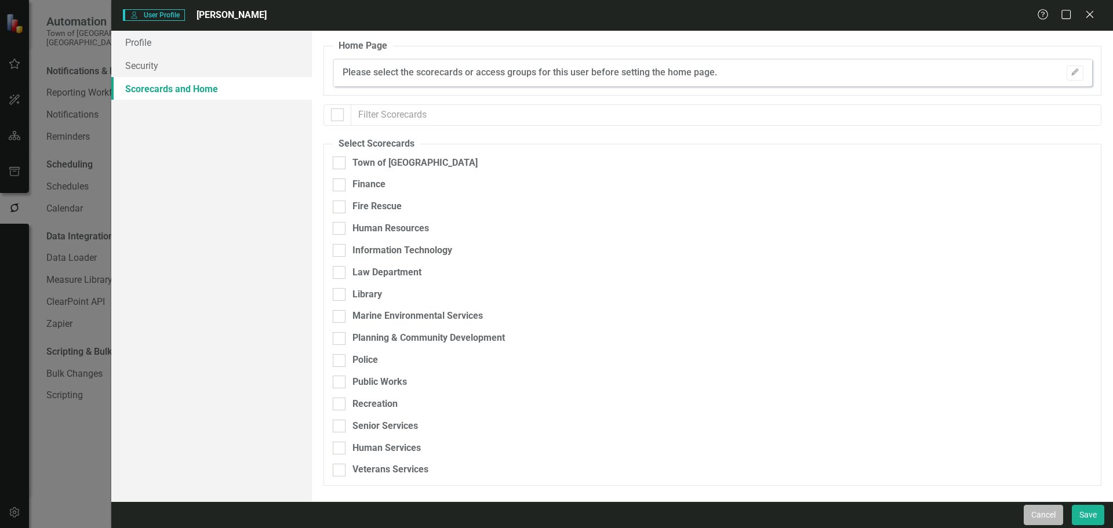
click at [889, 422] on button "Cancel" at bounding box center [1042, 515] width 39 height 20
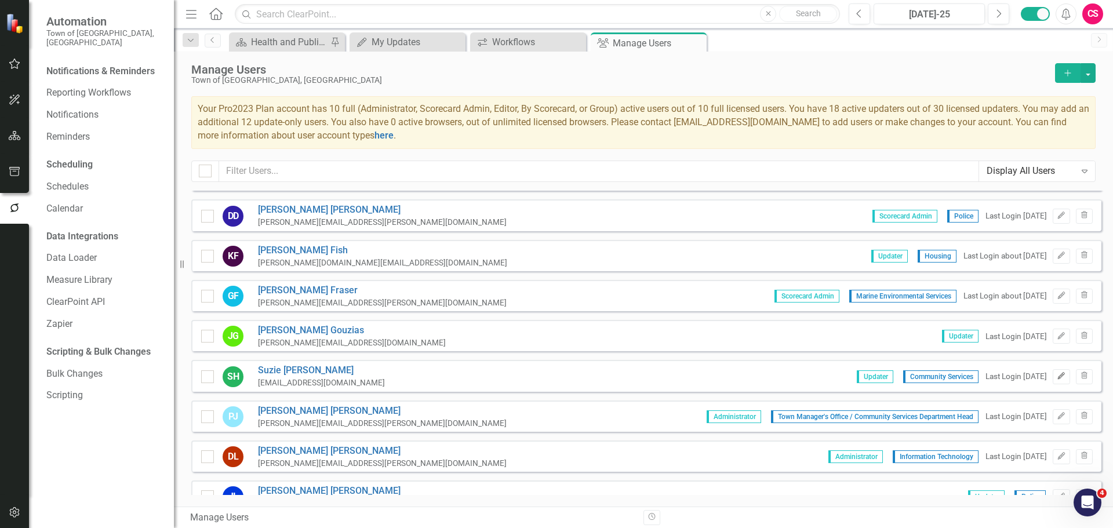
click at [889, 378] on icon "Edit" at bounding box center [1060, 376] width 9 height 7
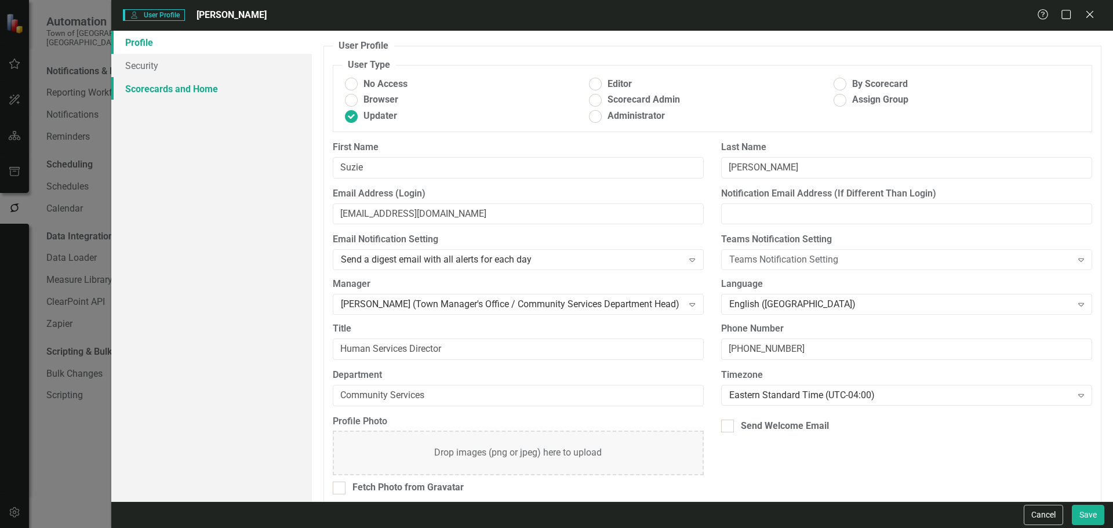
click at [235, 83] on link "Scorecards and Home" at bounding box center [211, 88] width 200 height 23
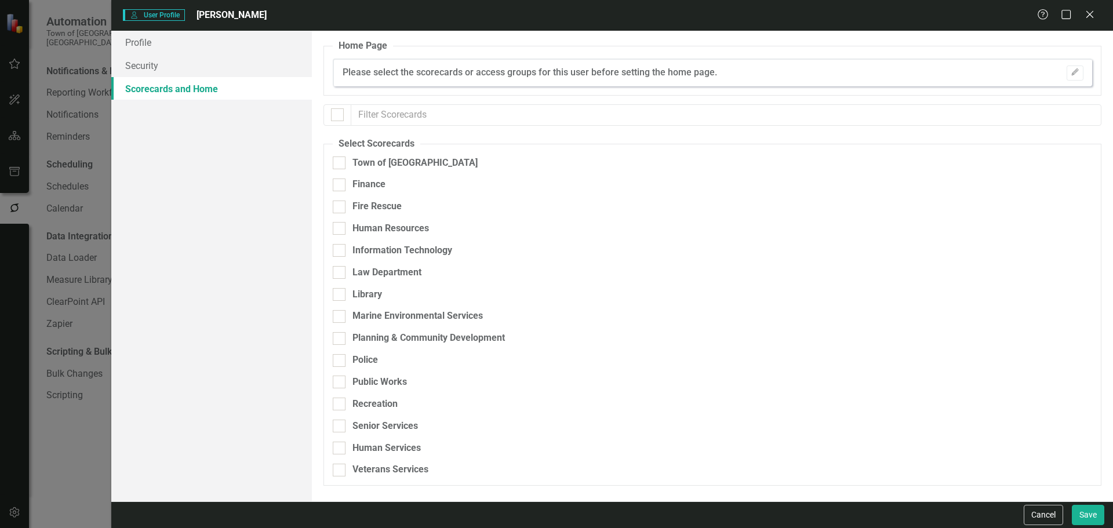
click at [339, 155] on fieldset "Select Scorecards Town of Falmouth Finance Fire Rescue Human Resources Informat…" at bounding box center [712, 311] width 778 height 349
click at [339, 161] on input "Town of [GEOGRAPHIC_DATA]" at bounding box center [337, 160] width 8 height 8
checkbox input "true"
click at [184, 41] on link "Profile" at bounding box center [211, 42] width 200 height 23
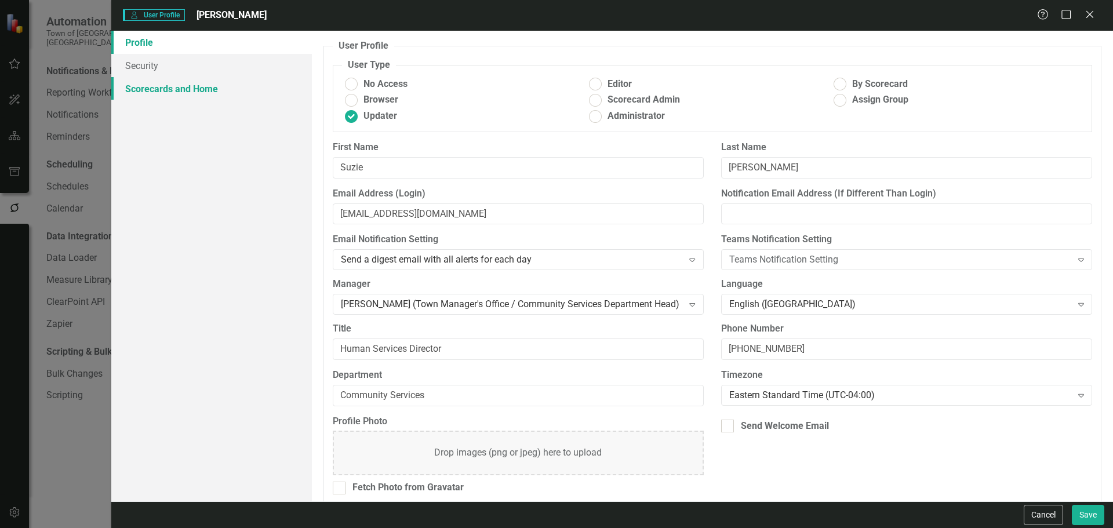
click at [180, 85] on link "Scorecards and Home" at bounding box center [211, 88] width 200 height 23
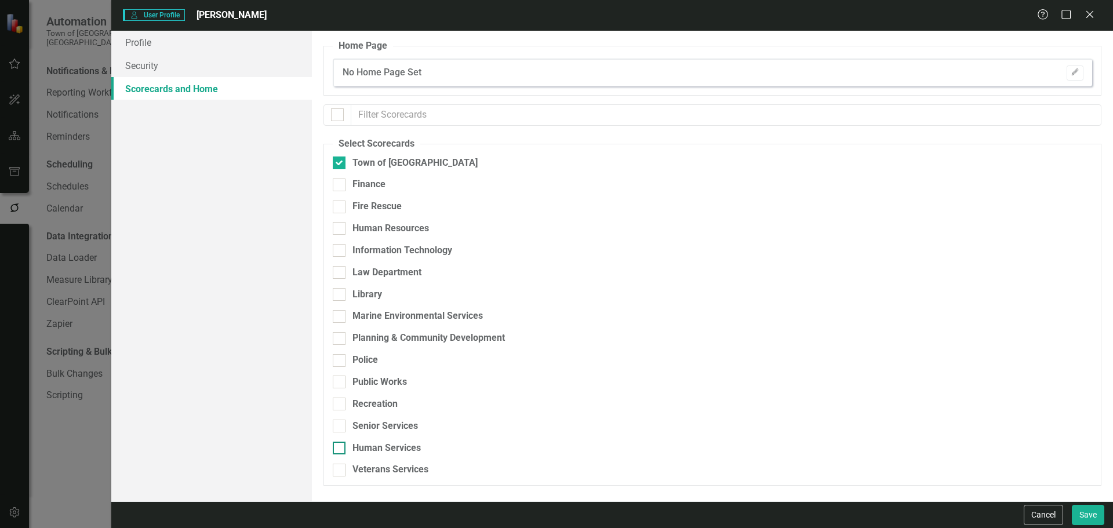
click at [375, 422] on div "Human Services" at bounding box center [386, 448] width 68 height 13
click at [340, 422] on input "Human Services" at bounding box center [337, 446] width 8 height 8
checkbox input "true"
drag, startPoint x: 1073, startPoint y: 502, endPoint x: 1078, endPoint y: 508, distance: 7.4
click at [889, 422] on div "Cancel Save" at bounding box center [611, 514] width 1001 height 27
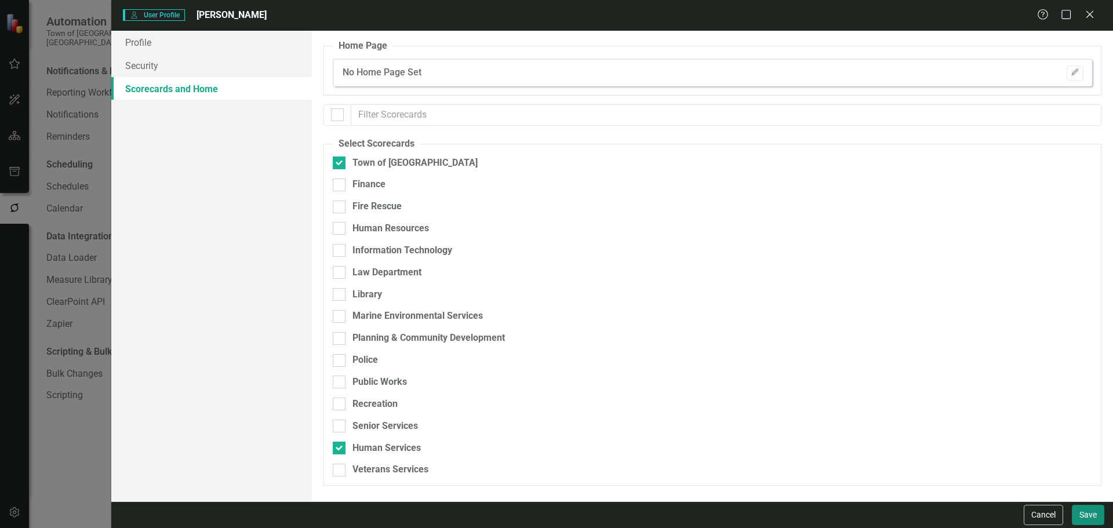
click at [889, 422] on button "Save" at bounding box center [1087, 515] width 32 height 20
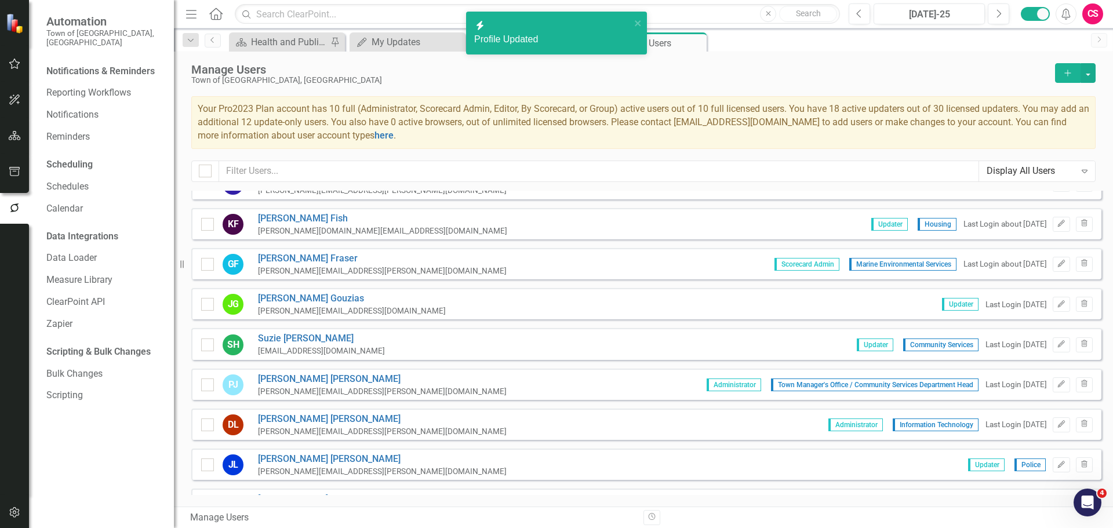
scroll to position [290, 0]
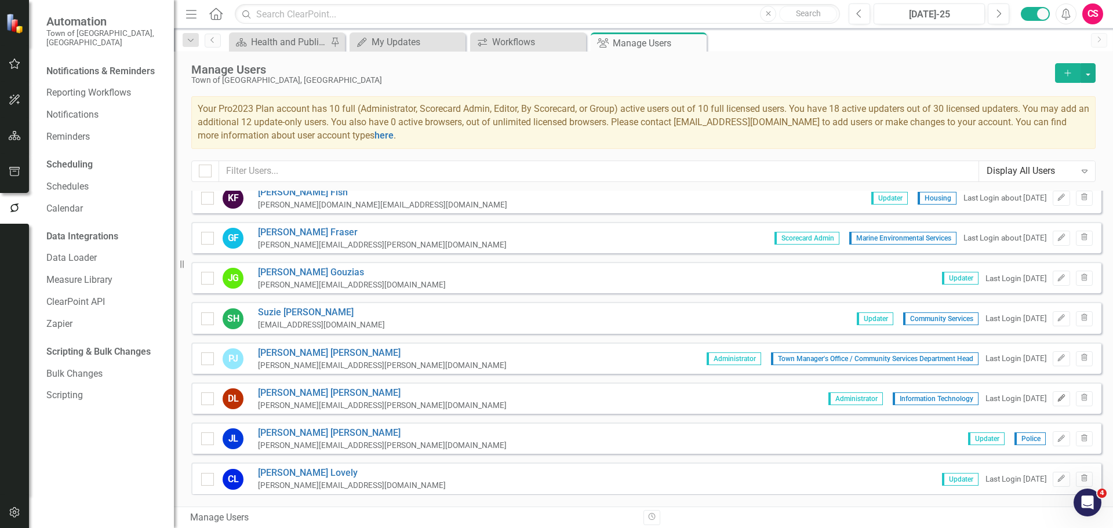
click at [889, 402] on icon "Edit" at bounding box center [1060, 398] width 9 height 7
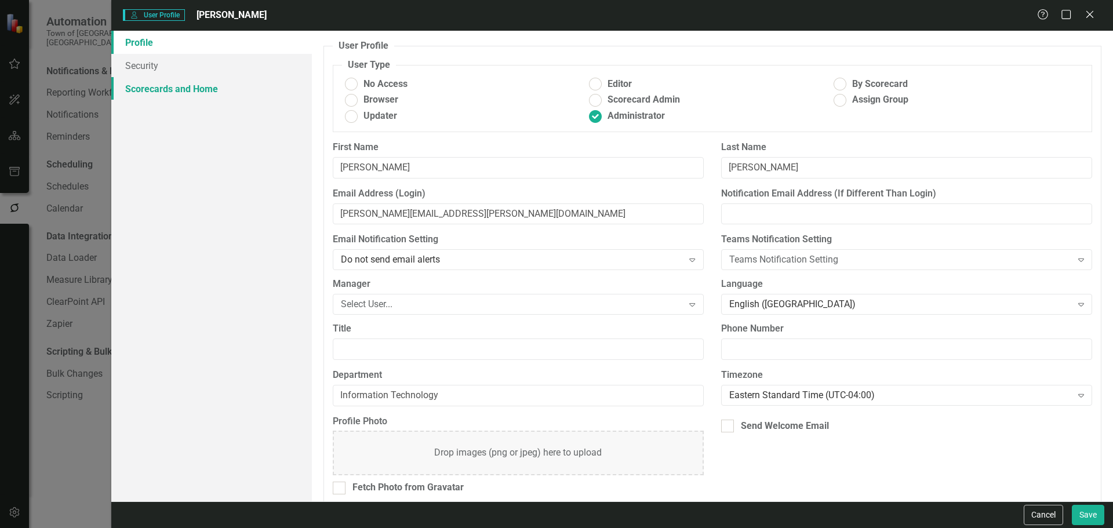
click at [206, 86] on link "Scorecards and Home" at bounding box center [211, 88] width 200 height 23
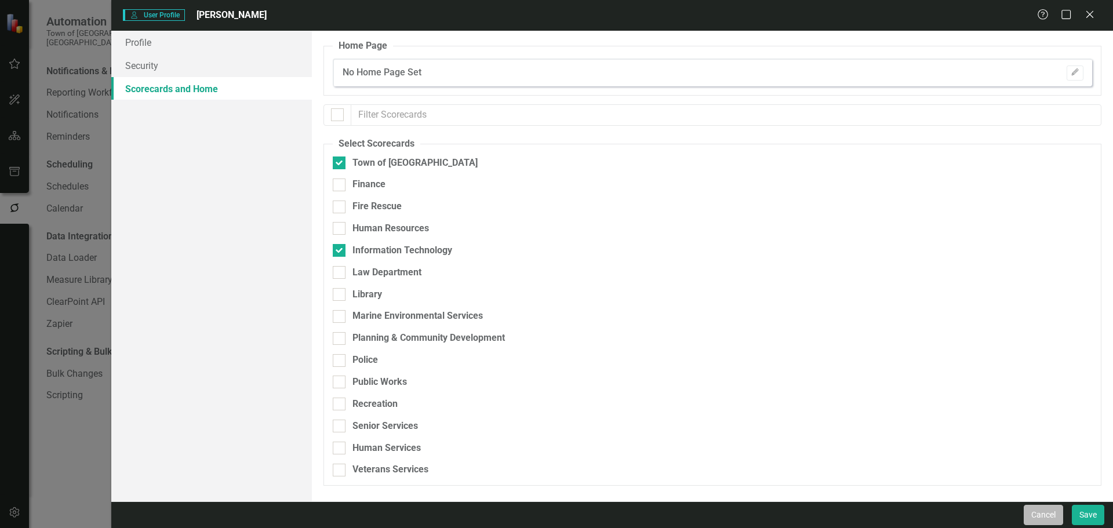
click at [889, 422] on button "Cancel" at bounding box center [1042, 515] width 39 height 20
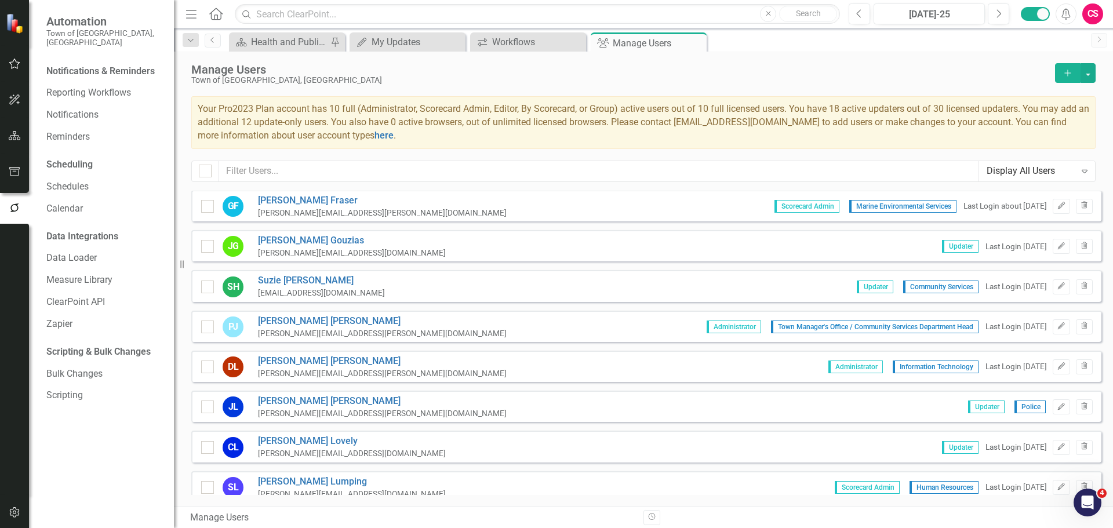
scroll to position [348, 0]
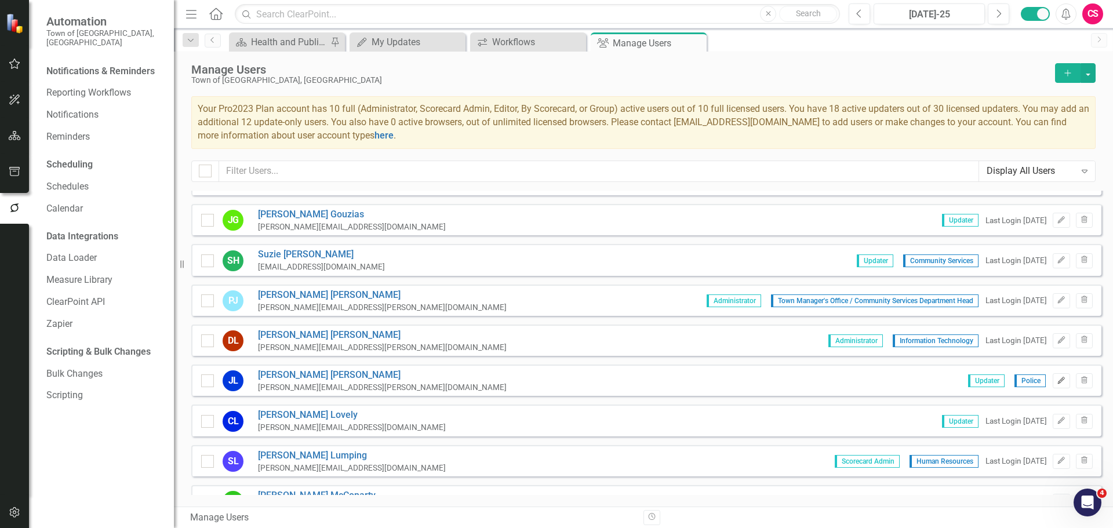
click at [889, 378] on icon "Edit" at bounding box center [1060, 380] width 9 height 7
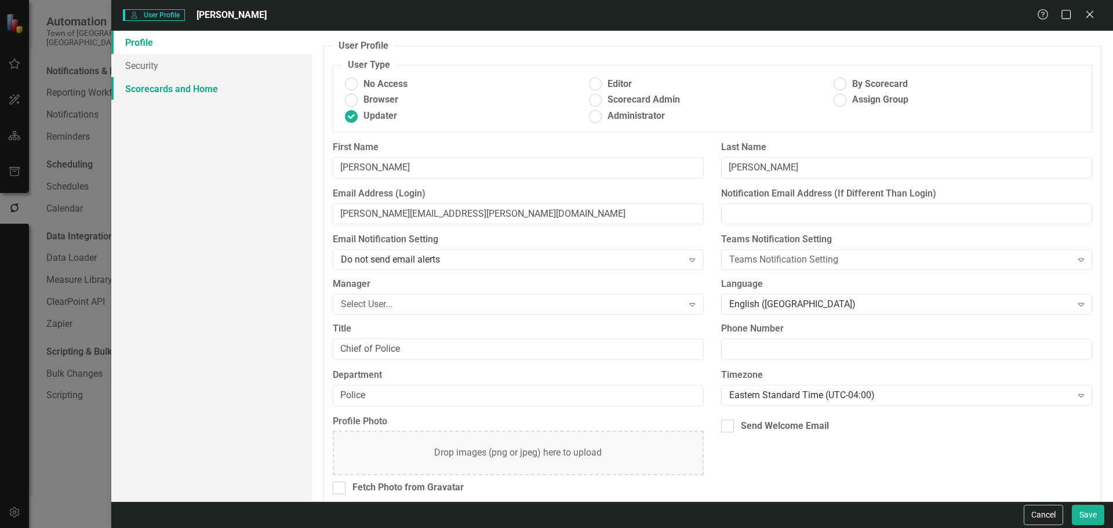
click at [232, 100] on link "Scorecards and Home" at bounding box center [211, 88] width 200 height 23
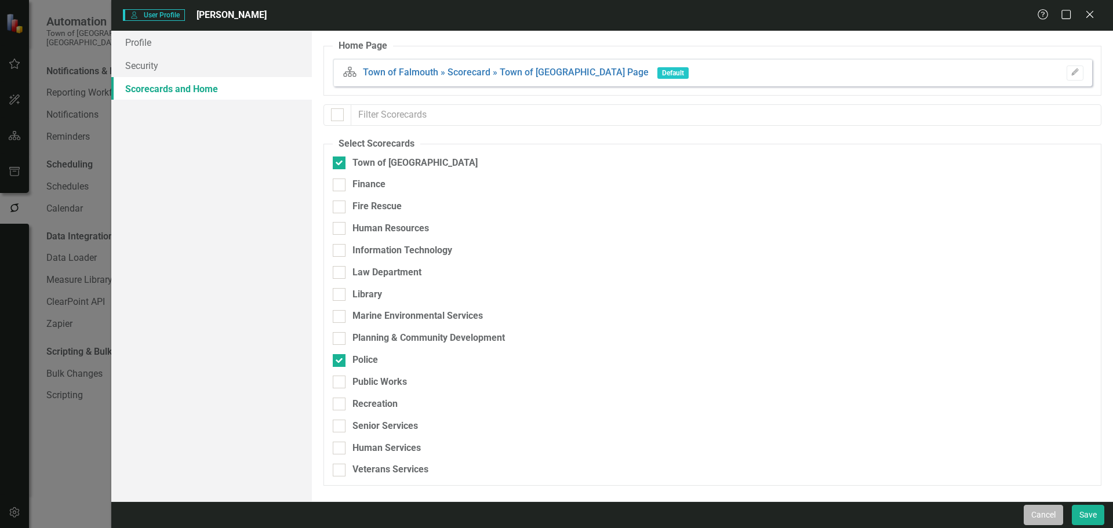
click at [889, 422] on button "Cancel" at bounding box center [1042, 515] width 39 height 20
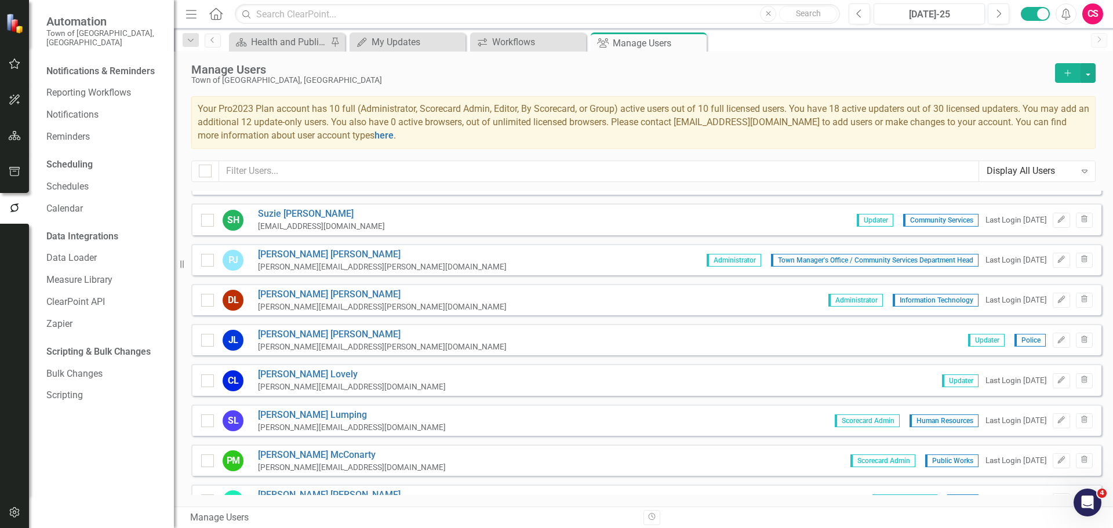
scroll to position [406, 0]
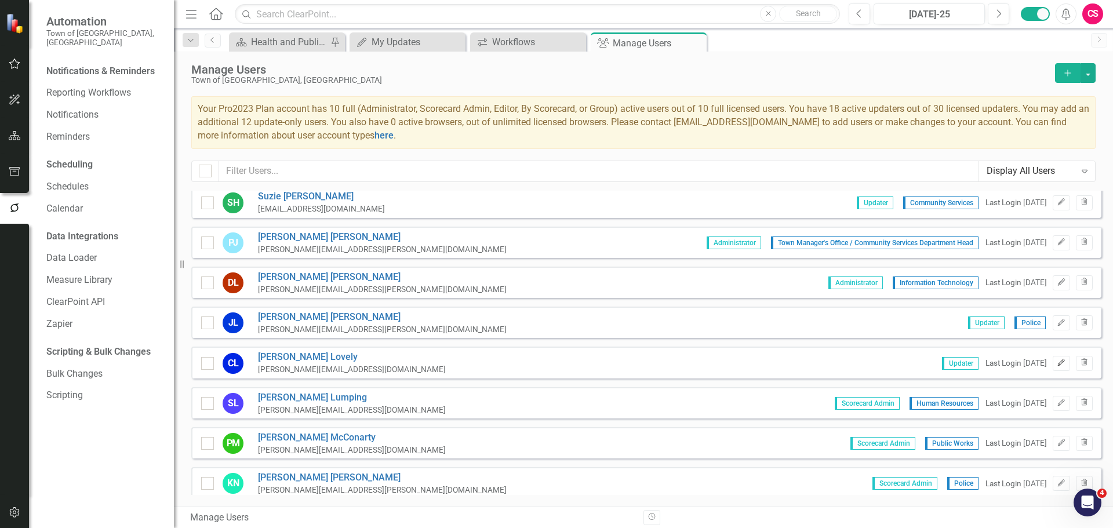
click at [889, 365] on button "Edit" at bounding box center [1060, 363] width 17 height 15
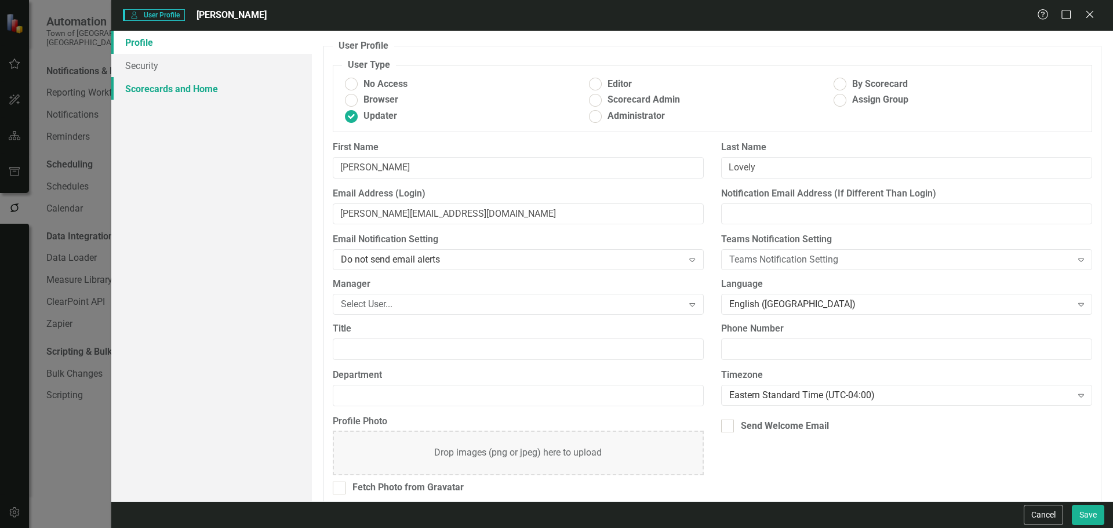
click at [277, 82] on link "Scorecards and Home" at bounding box center [211, 88] width 200 height 23
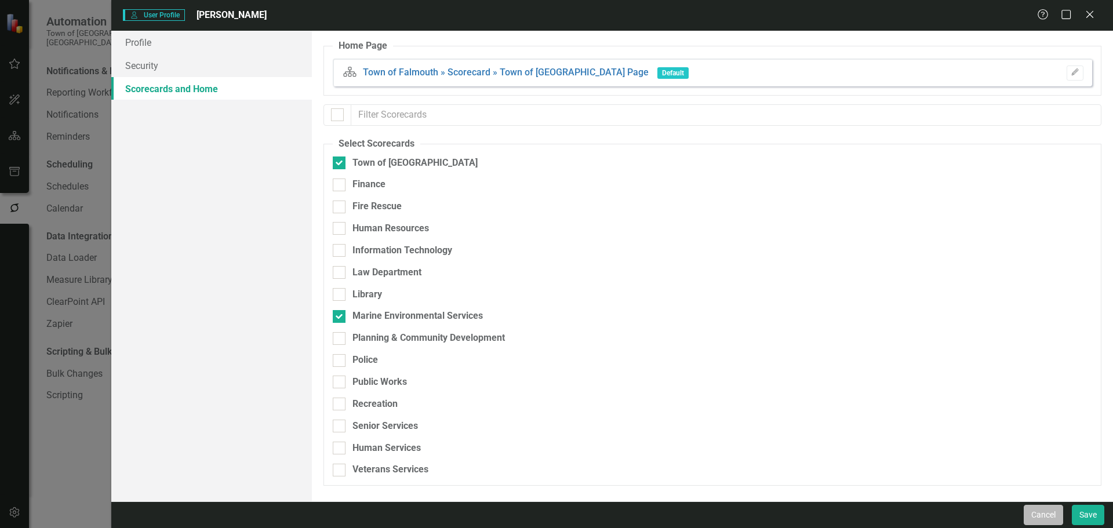
click at [889, 422] on button "Cancel" at bounding box center [1042, 515] width 39 height 20
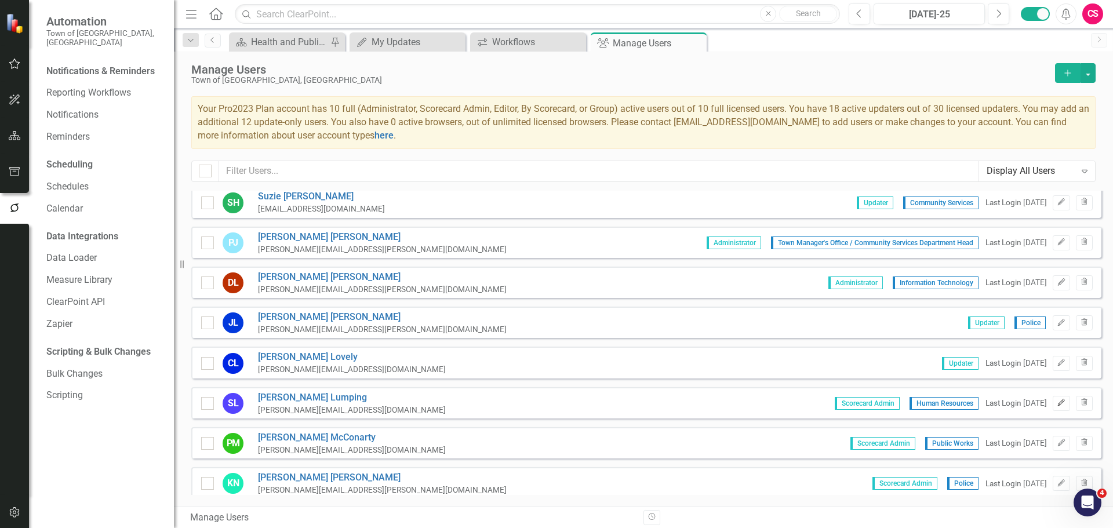
click at [889, 405] on button "Edit" at bounding box center [1060, 403] width 17 height 15
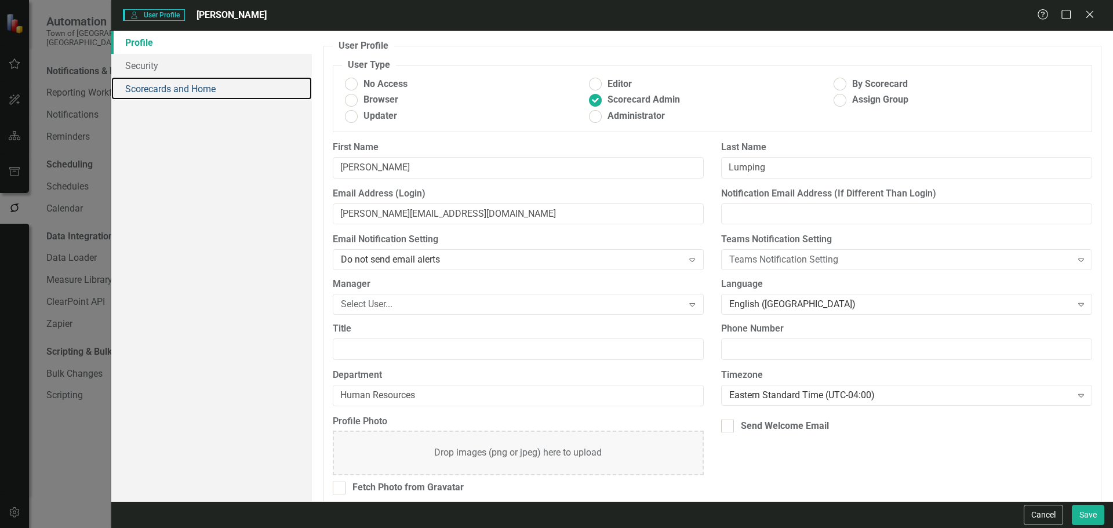
drag, startPoint x: 248, startPoint y: 96, endPoint x: 283, endPoint y: 105, distance: 36.5
click at [247, 96] on link "Scorecards and Home" at bounding box center [211, 88] width 200 height 23
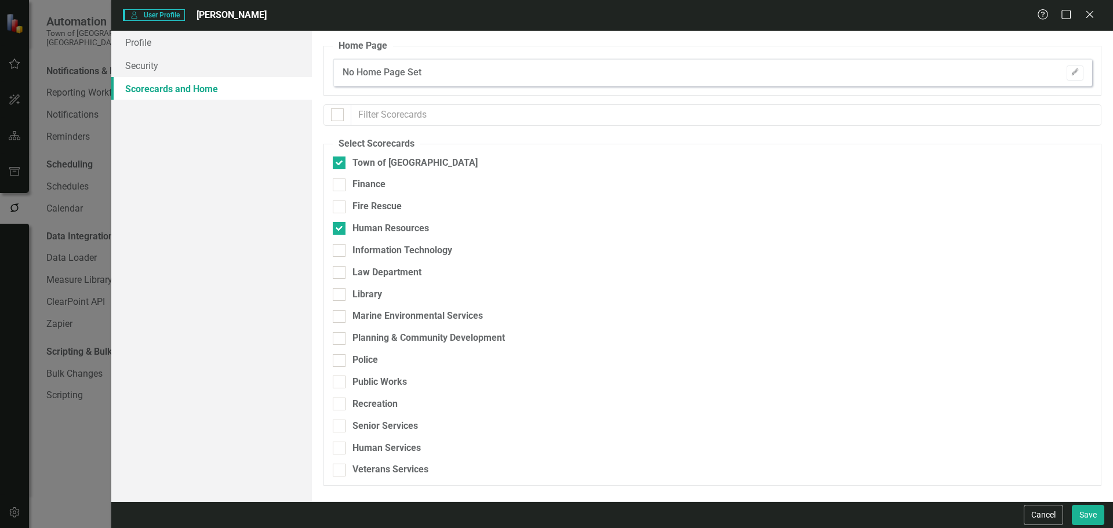
click at [889, 422] on button "Cancel" at bounding box center [1042, 515] width 39 height 20
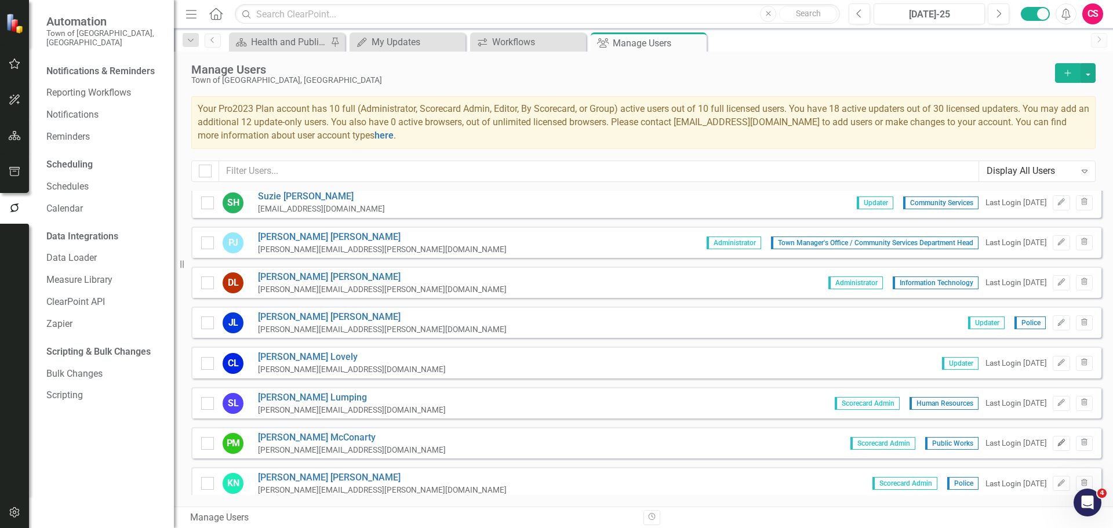
click at [889, 422] on button "Edit" at bounding box center [1060, 443] width 17 height 15
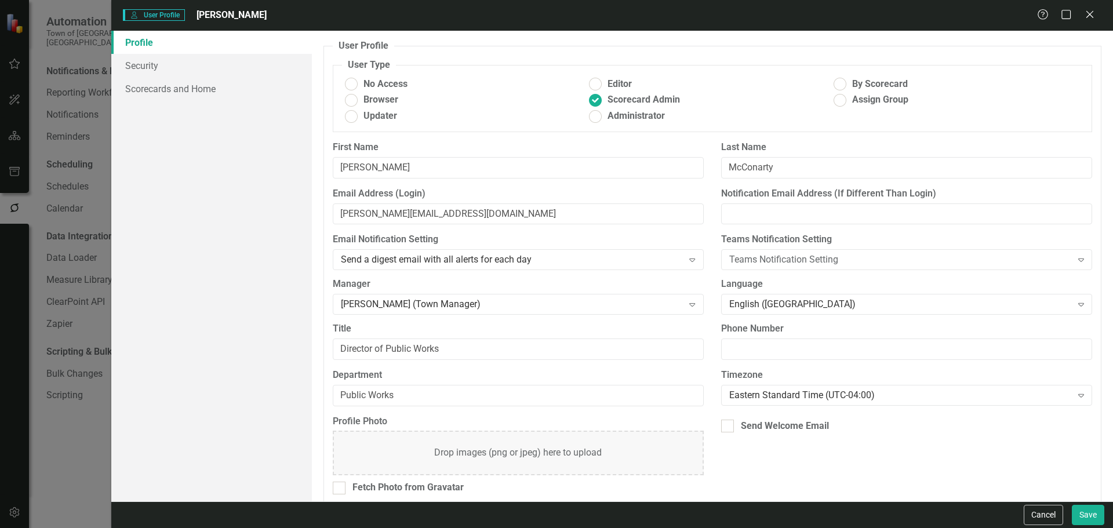
click at [188, 104] on div "Profile Security Scorecards and Home" at bounding box center [211, 266] width 200 height 471
click at [186, 99] on link "Scorecards and Home" at bounding box center [211, 88] width 200 height 23
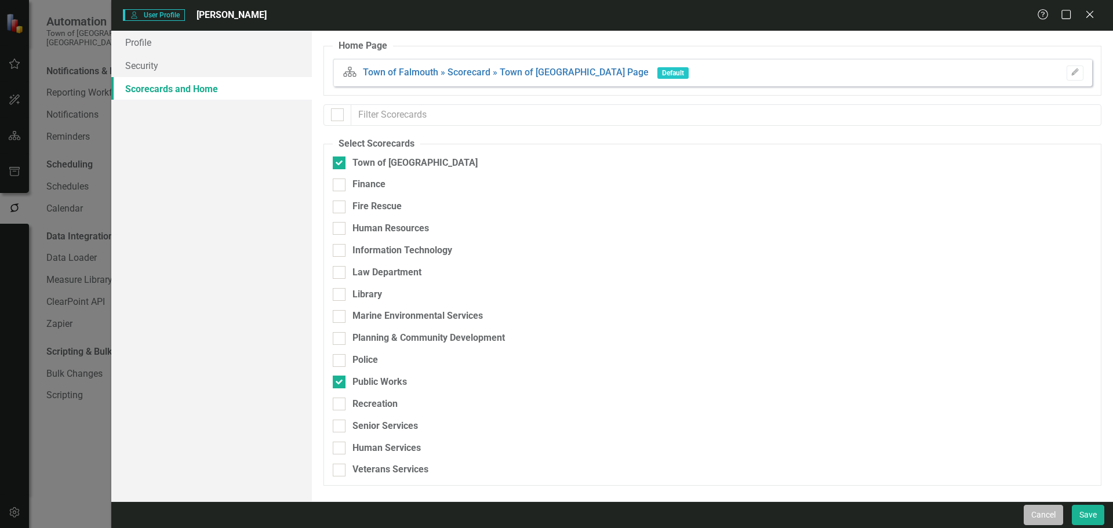
click at [889, 422] on button "Cancel" at bounding box center [1042, 515] width 39 height 20
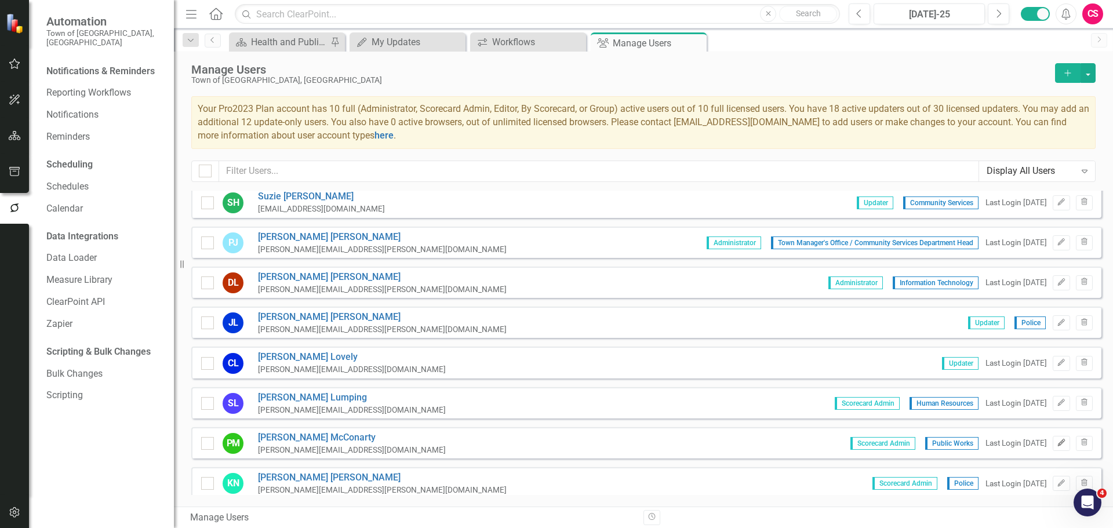
click at [889, 422] on icon "Edit" at bounding box center [1060, 442] width 9 height 7
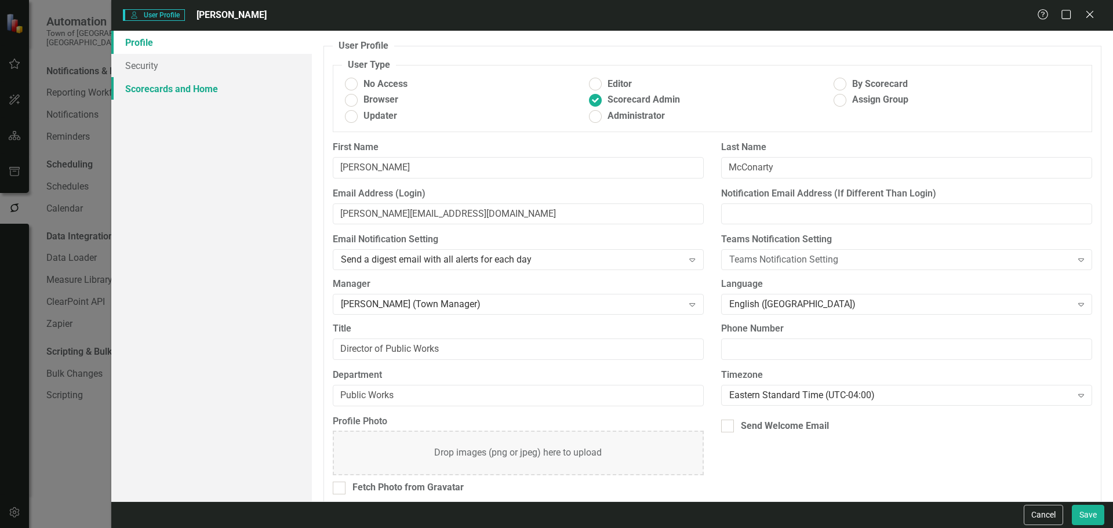
click at [179, 92] on link "Scorecards and Home" at bounding box center [211, 88] width 200 height 23
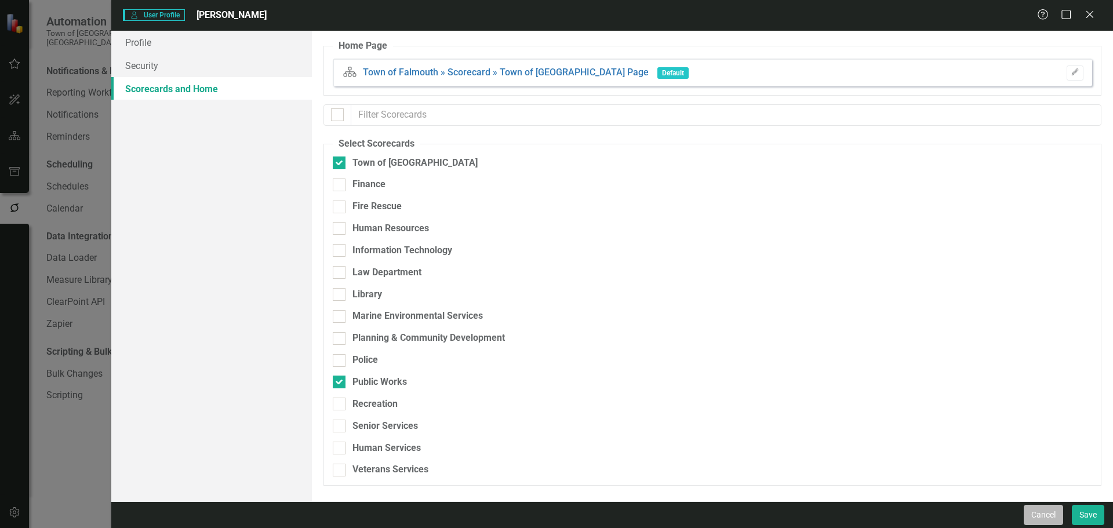
click at [889, 422] on button "Cancel" at bounding box center [1042, 515] width 39 height 20
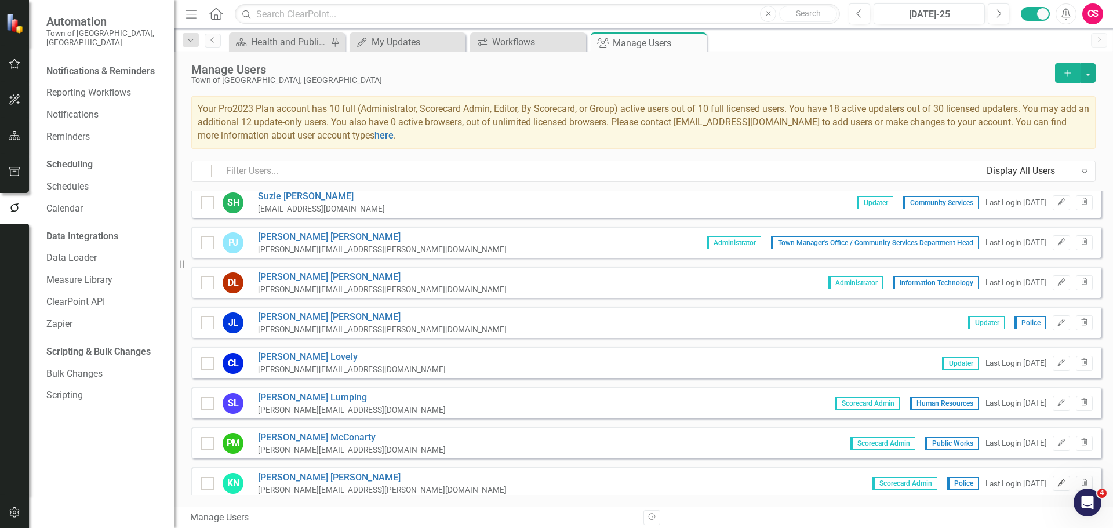
click at [889, 422] on icon "Edit" at bounding box center [1060, 483] width 9 height 7
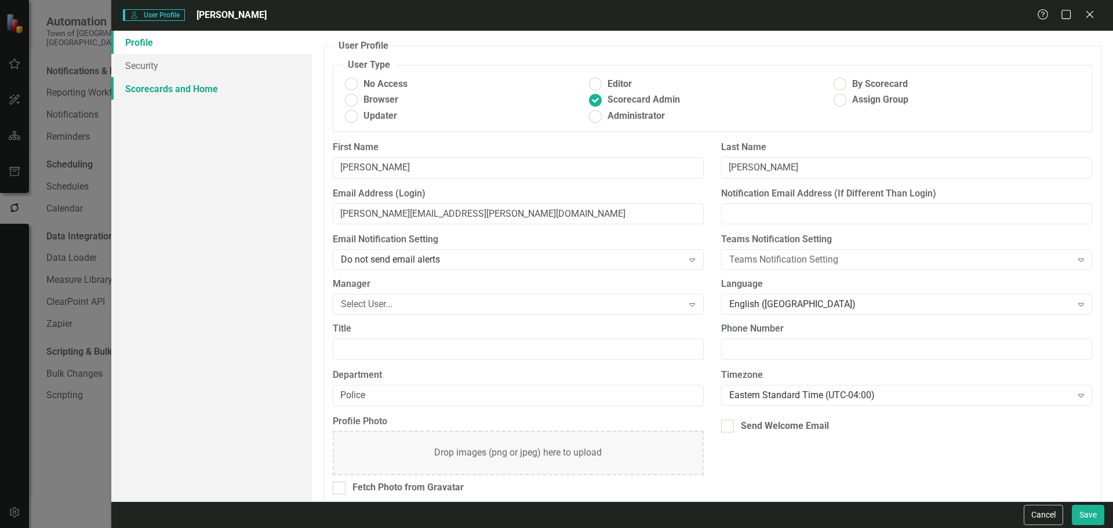
click at [255, 90] on link "Scorecards and Home" at bounding box center [211, 88] width 200 height 23
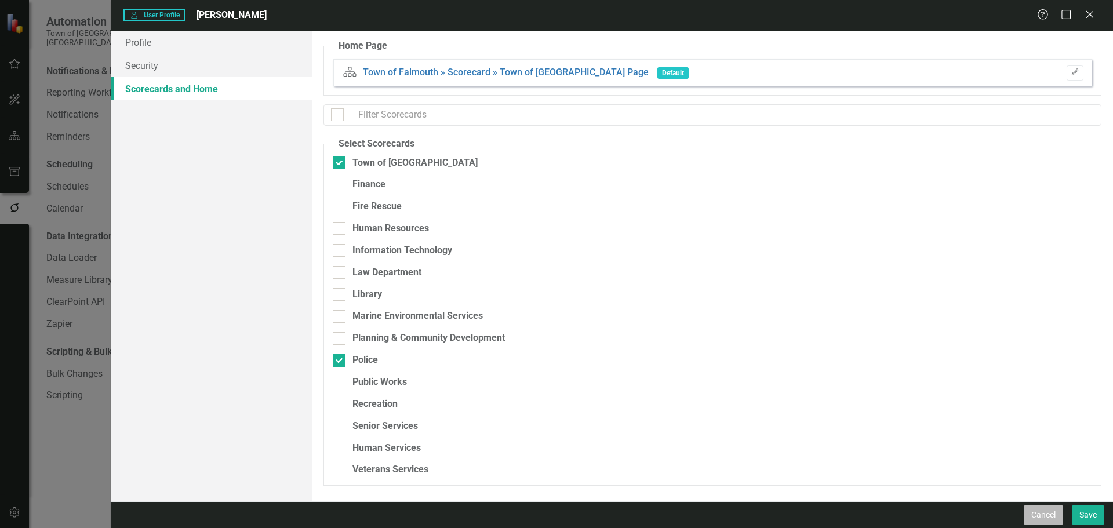
click at [889, 422] on button "Cancel" at bounding box center [1042, 515] width 39 height 20
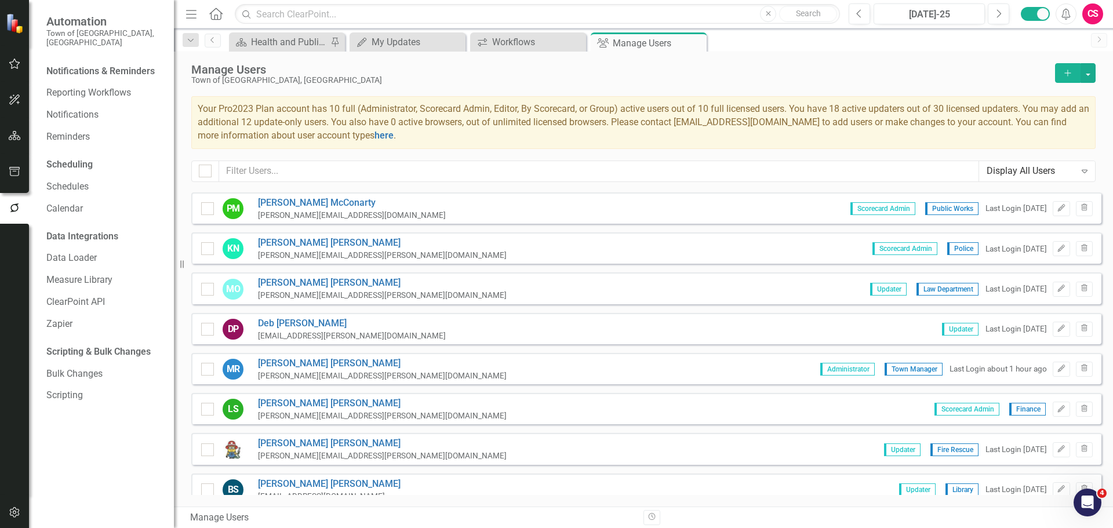
scroll to position [695, 0]
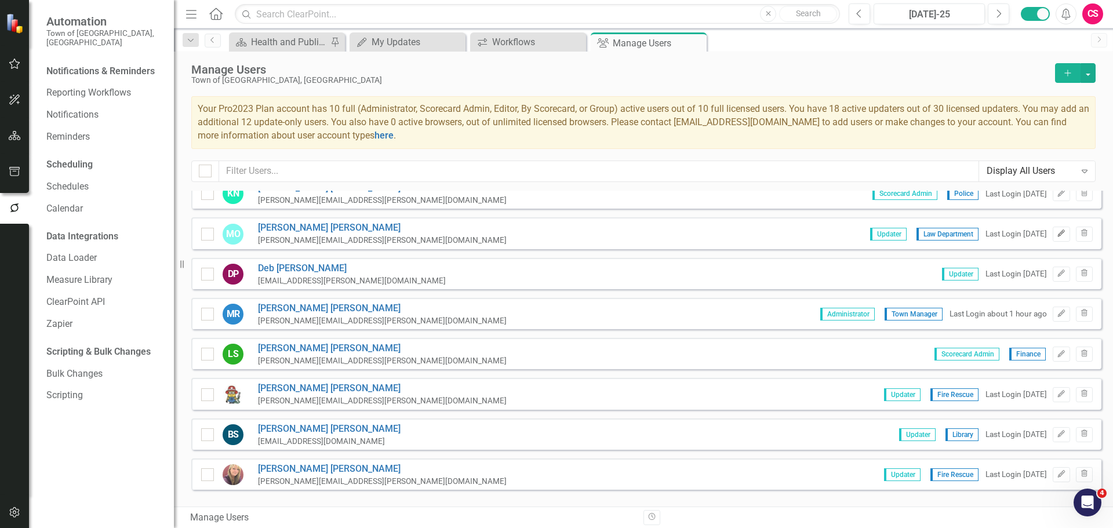
click at [889, 227] on button "Edit" at bounding box center [1060, 234] width 17 height 15
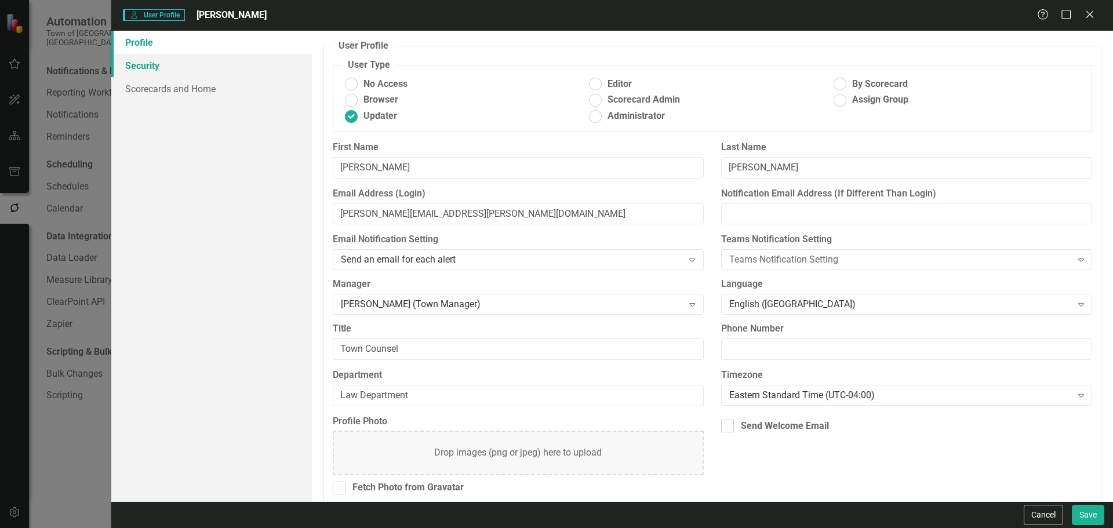
click at [229, 75] on link "Security" at bounding box center [211, 65] width 200 height 23
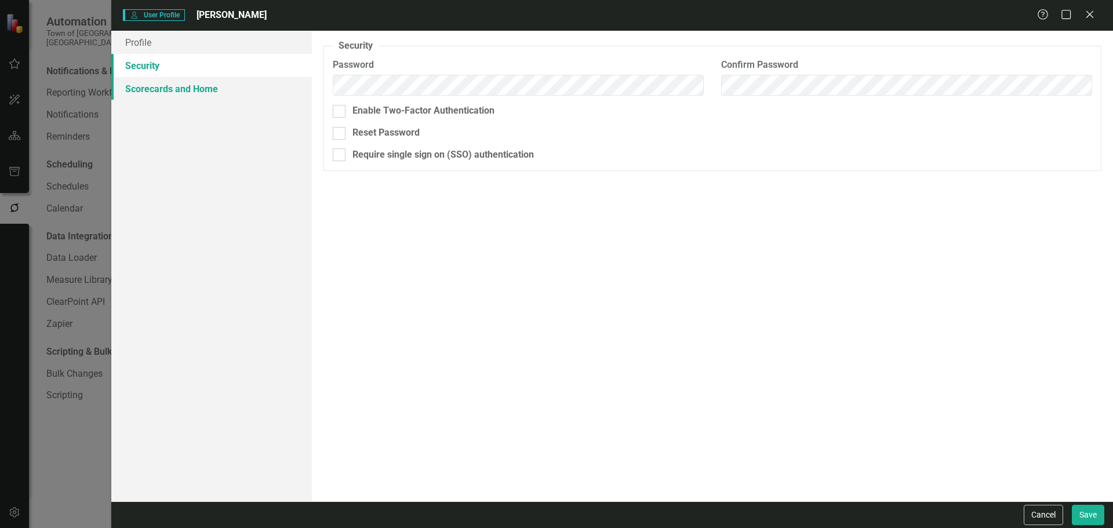
click at [214, 92] on link "Scorecards and Home" at bounding box center [211, 88] width 200 height 23
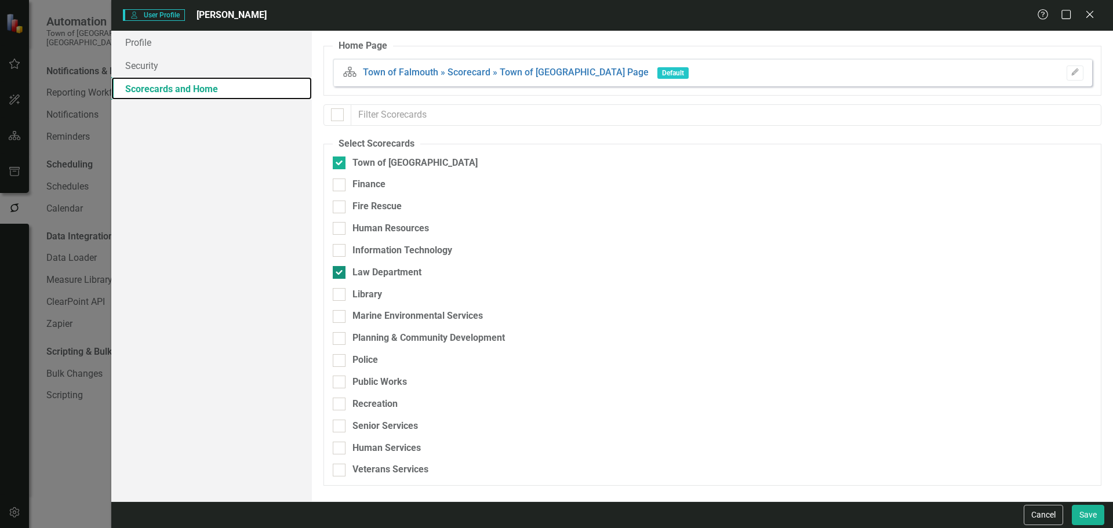
checkbox input "false"
click at [889, 422] on button "Cancel" at bounding box center [1042, 515] width 39 height 20
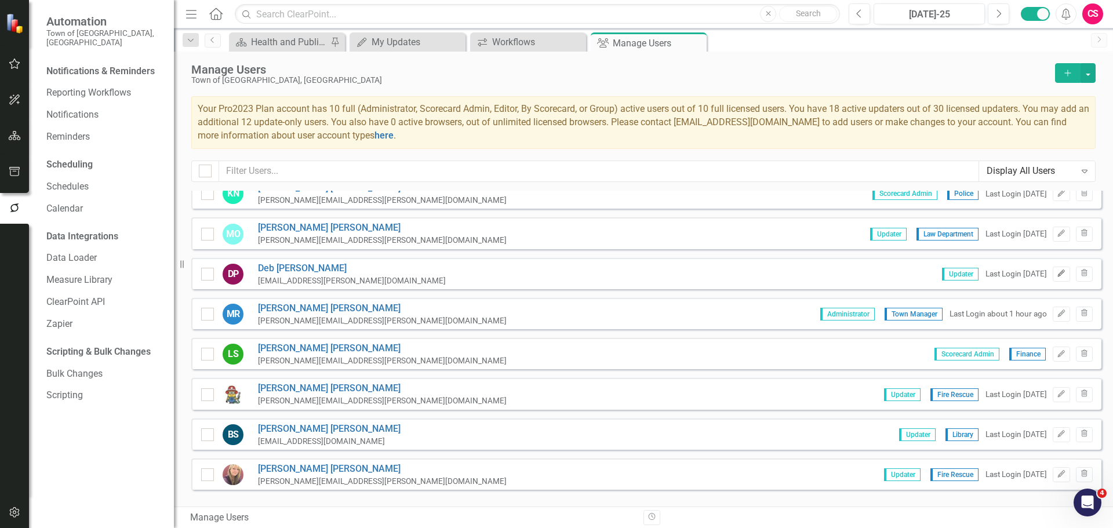
click at [889, 269] on button "Edit" at bounding box center [1060, 274] width 17 height 15
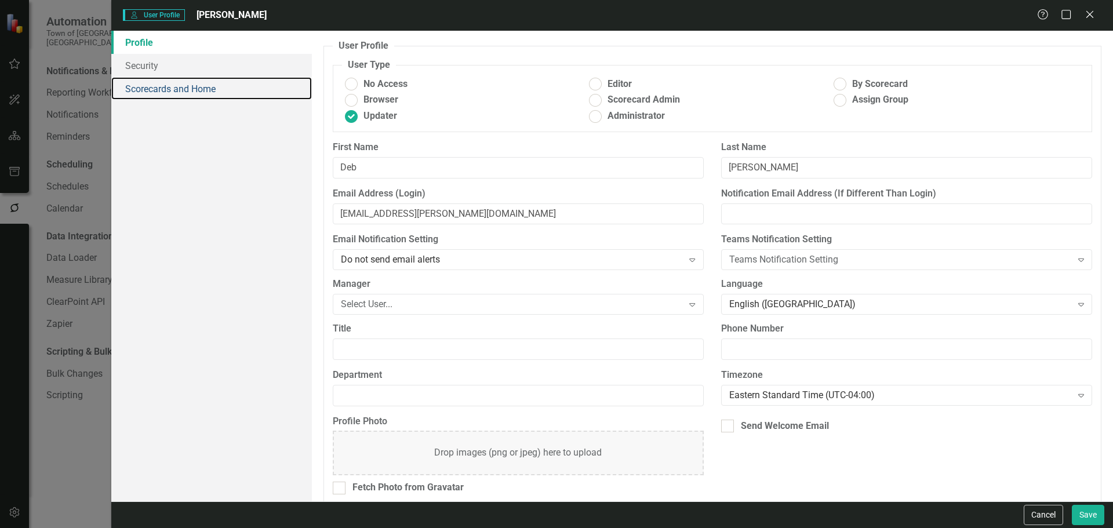
drag, startPoint x: 228, startPoint y: 93, endPoint x: 284, endPoint y: 129, distance: 66.4
click at [227, 93] on link "Scorecards and Home" at bounding box center [211, 88] width 200 height 23
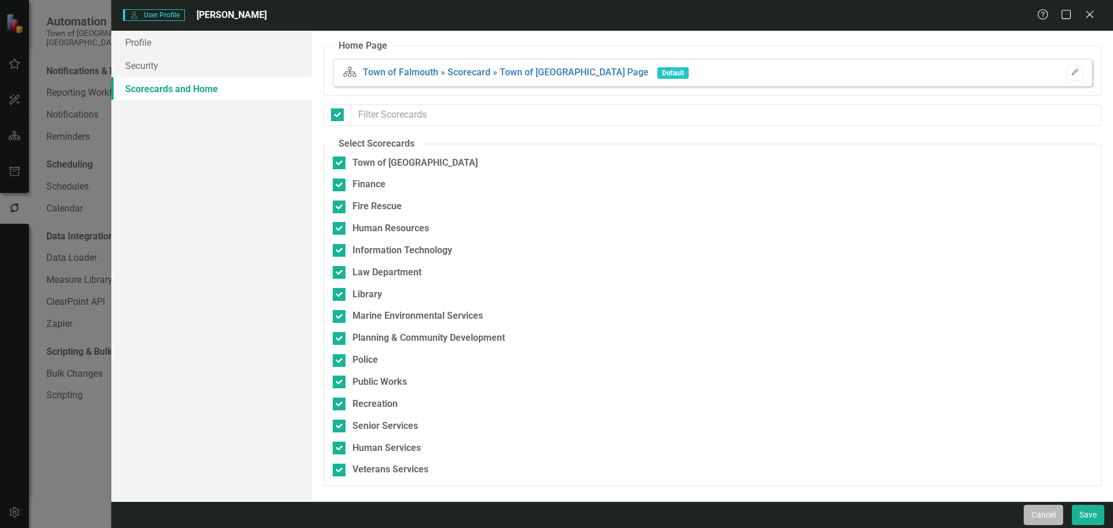
click at [889, 422] on button "Cancel" at bounding box center [1042, 515] width 39 height 20
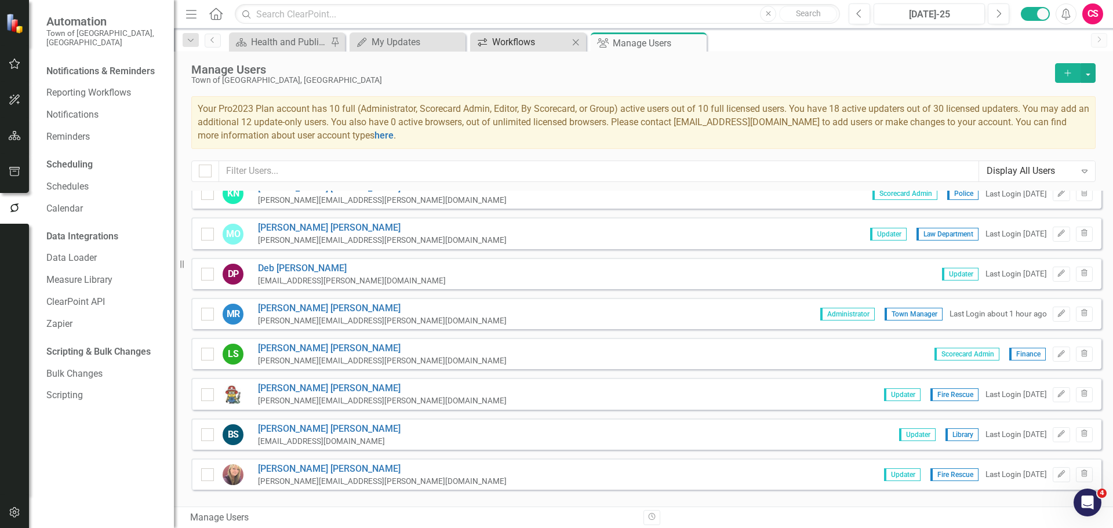
click at [487, 43] on icon "Workflows" at bounding box center [482, 42] width 12 height 9
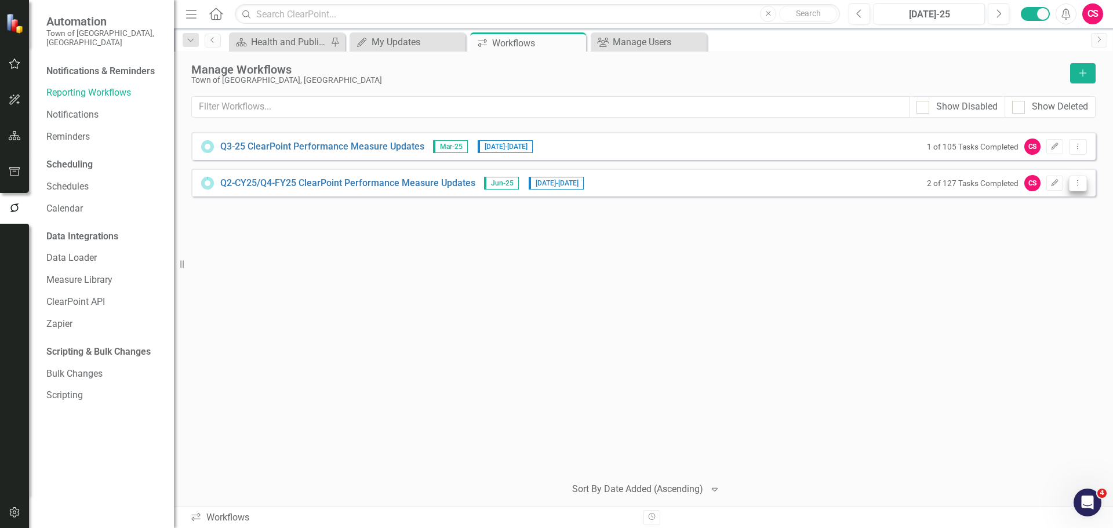
click at [889, 188] on button "Dropdown Menu" at bounding box center [1077, 184] width 18 height 16
click at [889, 206] on link "Preview Preview Workflow" at bounding box center [1032, 202] width 107 height 21
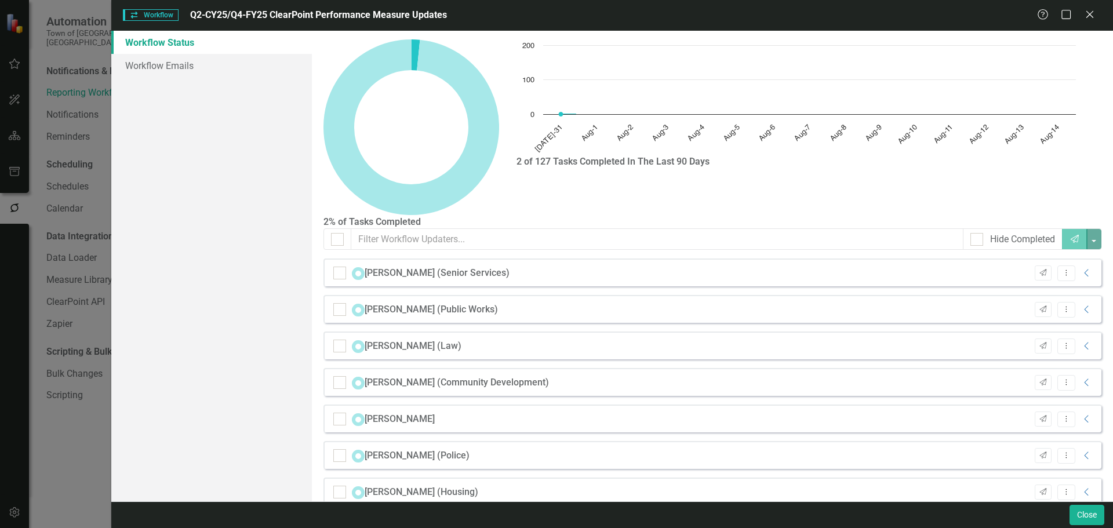
checkbox input "false"
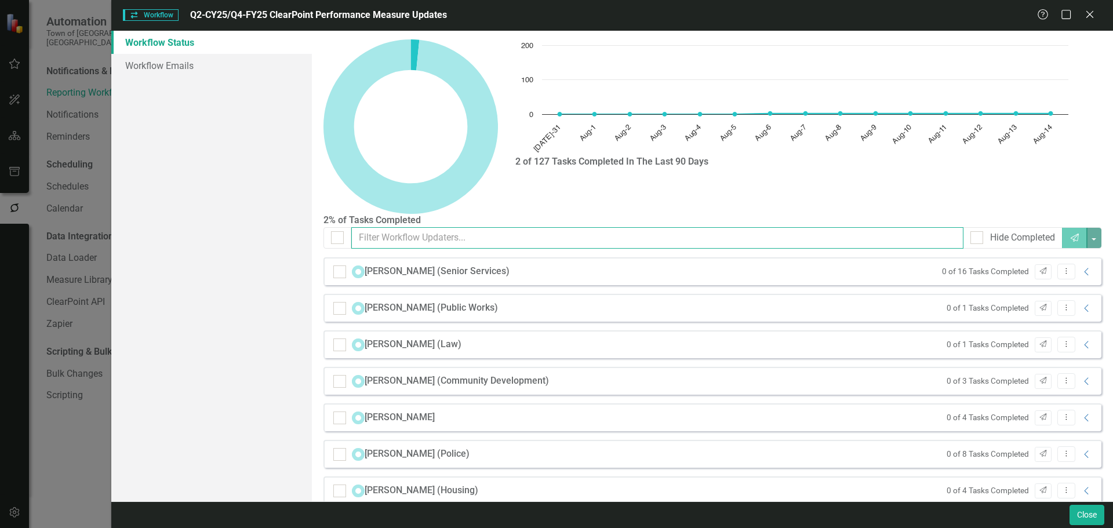
click at [403, 227] on input "text" at bounding box center [657, 237] width 612 height 21
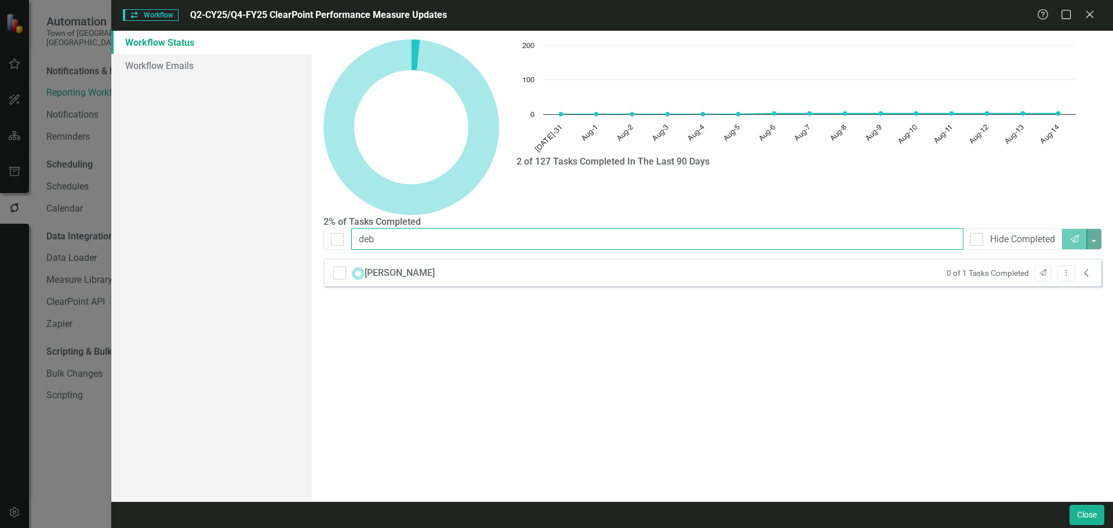
type input "deb"
click at [889, 268] on icon "Collapse" at bounding box center [1087, 272] width 12 height 9
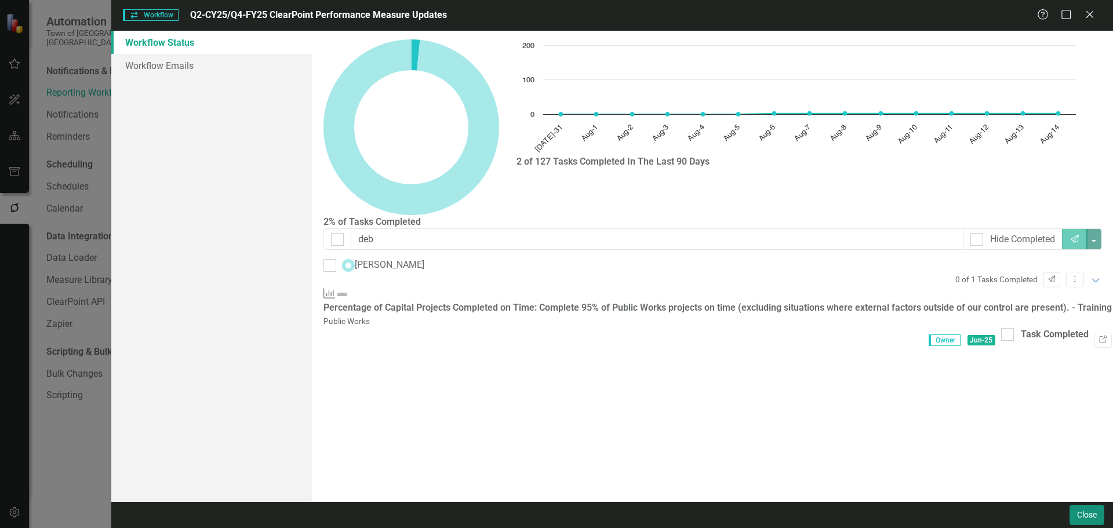
click at [889, 422] on button "Close" at bounding box center [1086, 515] width 35 height 20
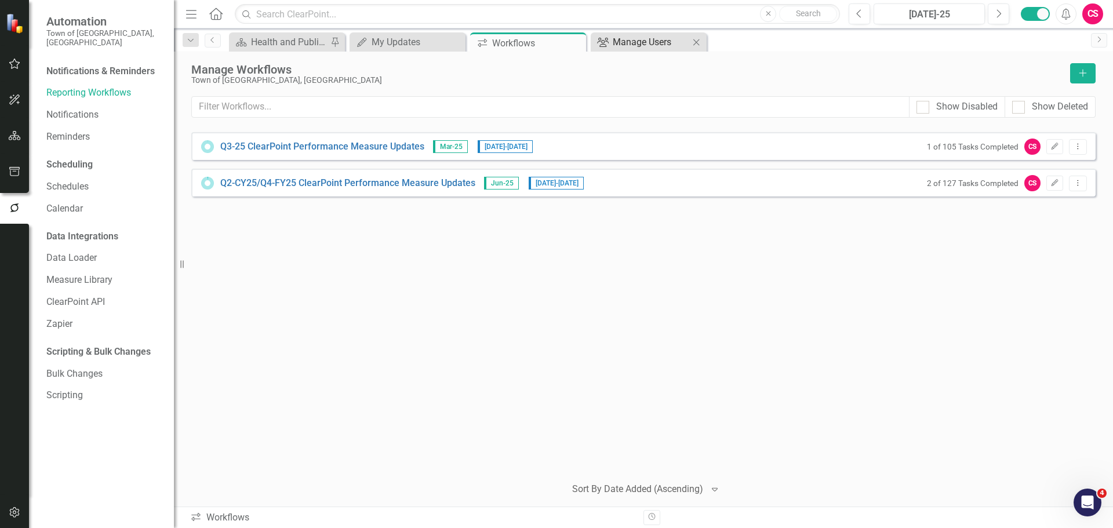
click at [643, 35] on div "Manage Users" at bounding box center [650, 42] width 76 height 14
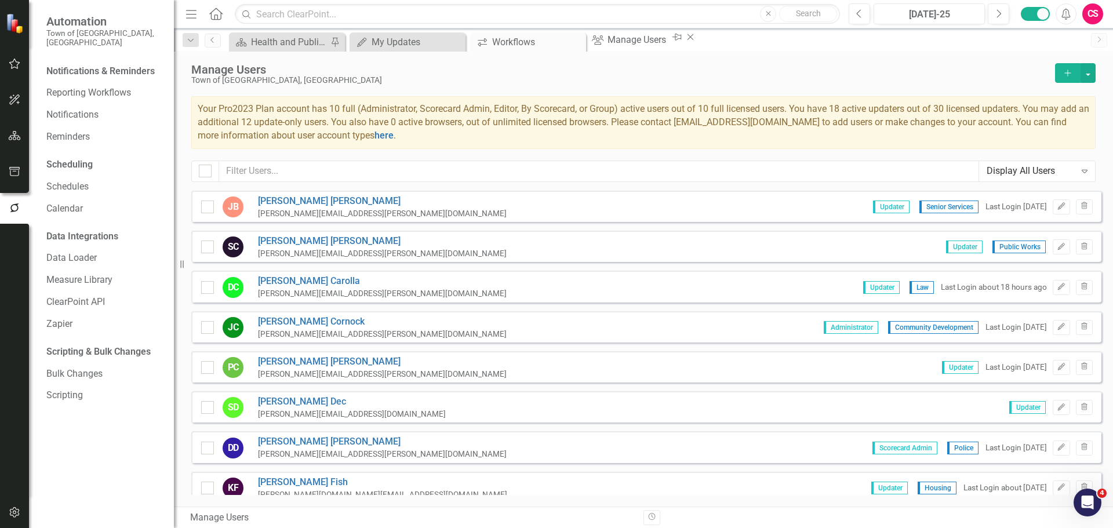
checkbox input "false"
click at [612, 174] on input "text" at bounding box center [599, 171] width 760 height 21
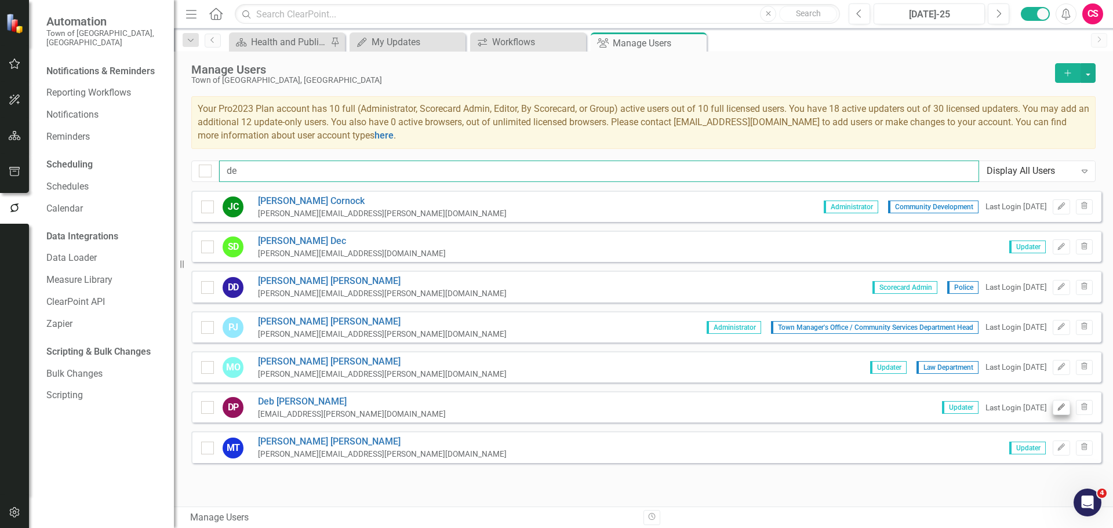
type input "de"
click at [889, 413] on button "Edit" at bounding box center [1060, 407] width 17 height 15
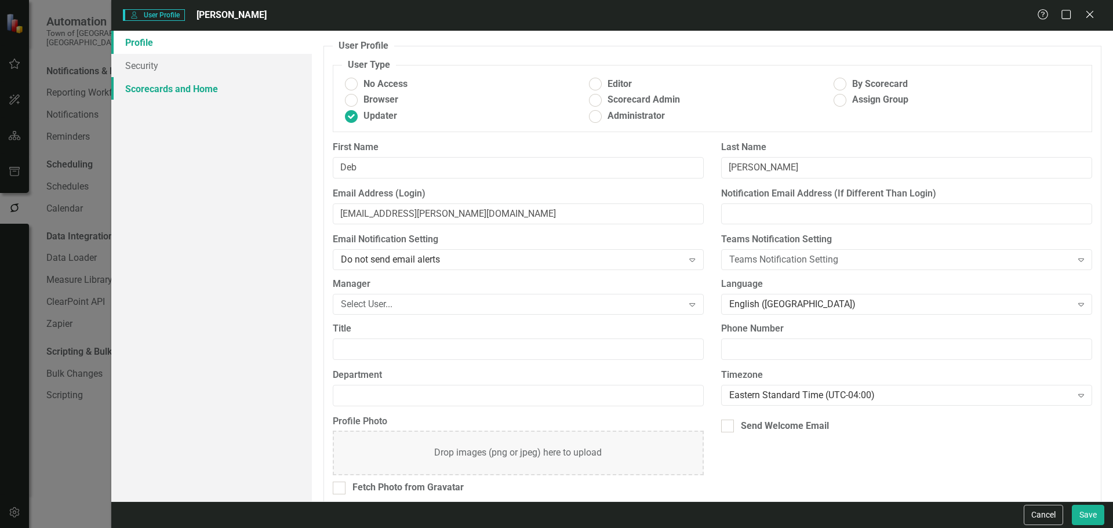
click at [170, 80] on link "Scorecards and Home" at bounding box center [211, 88] width 200 height 23
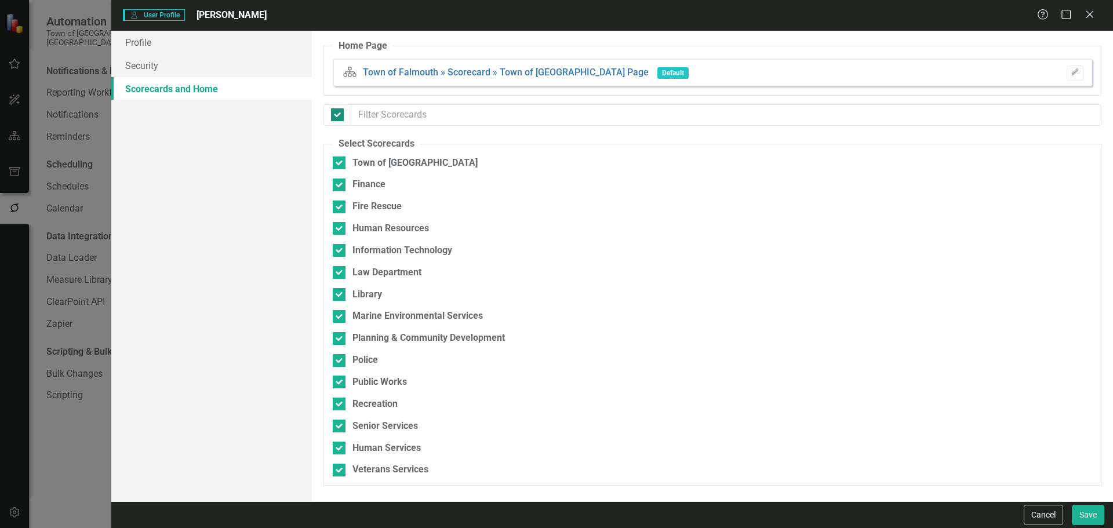
click at [339, 120] on div at bounding box center [337, 114] width 13 height 13
click at [338, 116] on input "checkbox" at bounding box center [335, 112] width 8 height 8
checkbox input "false"
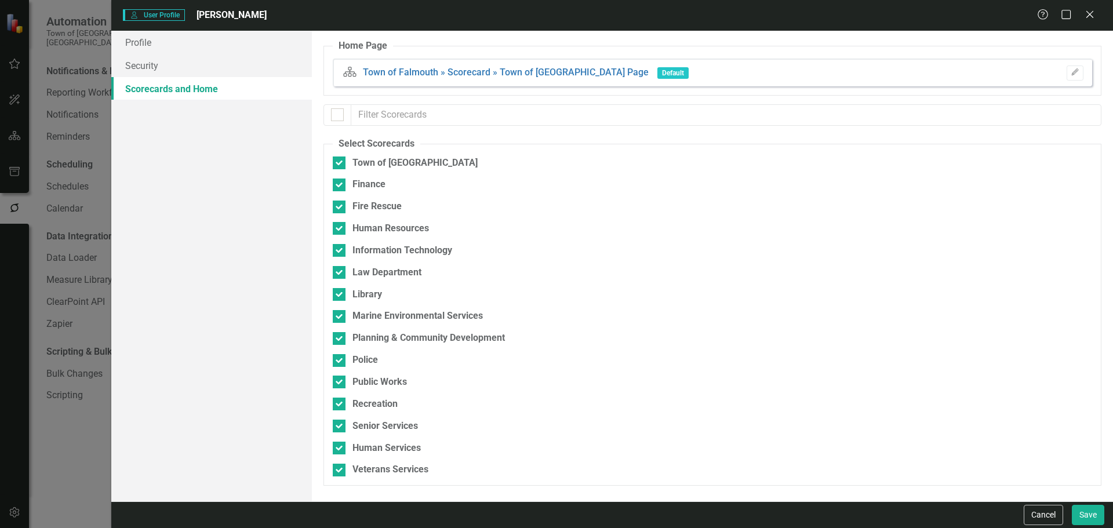
checkbox input "false"
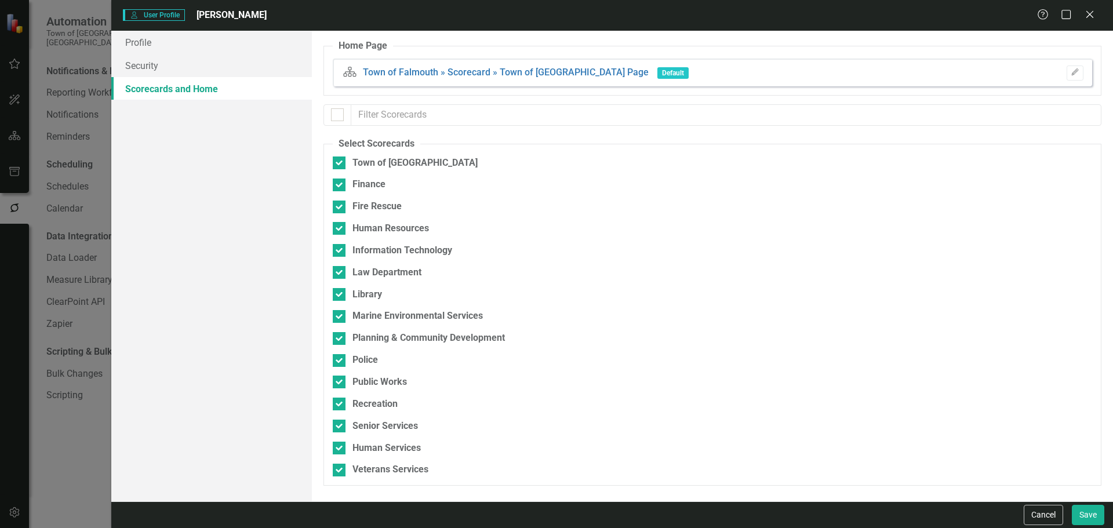
checkbox input "false"
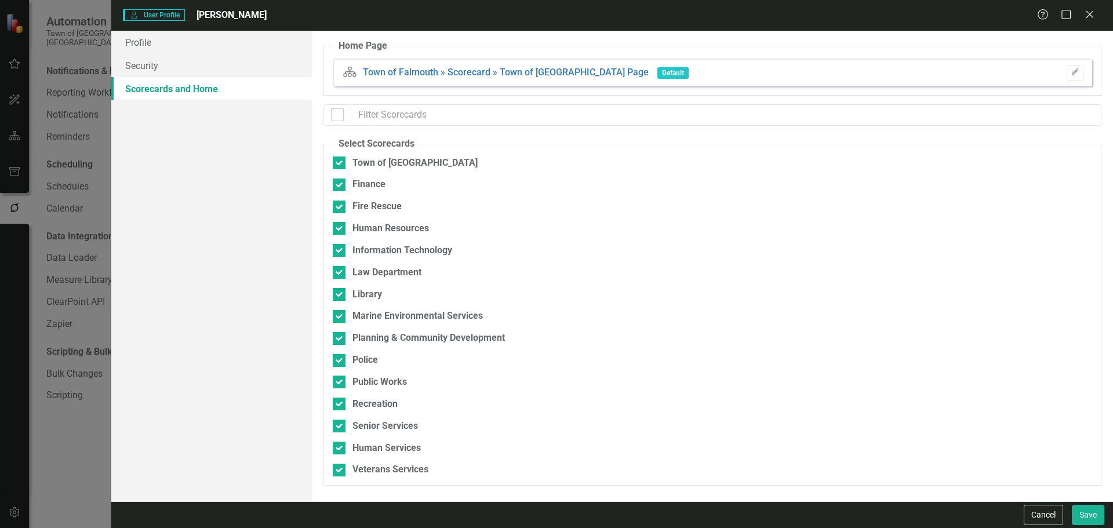
checkbox input "false"
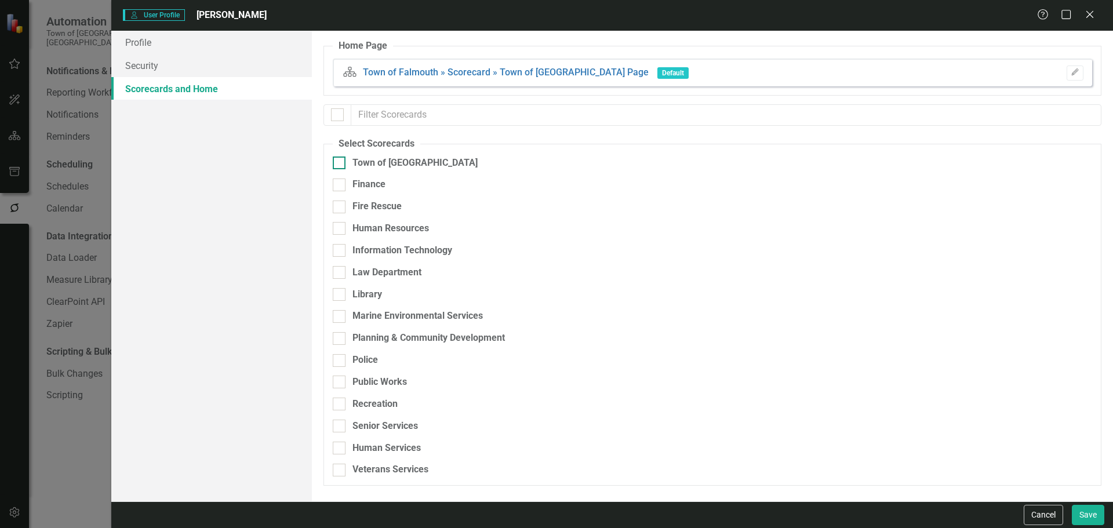
click at [338, 157] on input "Town of [GEOGRAPHIC_DATA]" at bounding box center [337, 160] width 8 height 8
checkbox input "true"
click at [358, 389] on div "Public Works" at bounding box center [651, 386] width 637 height 22
click at [354, 381] on div "Public Works" at bounding box center [379, 381] width 54 height 13
click at [340, 381] on input "Public Works" at bounding box center [337, 379] width 8 height 8
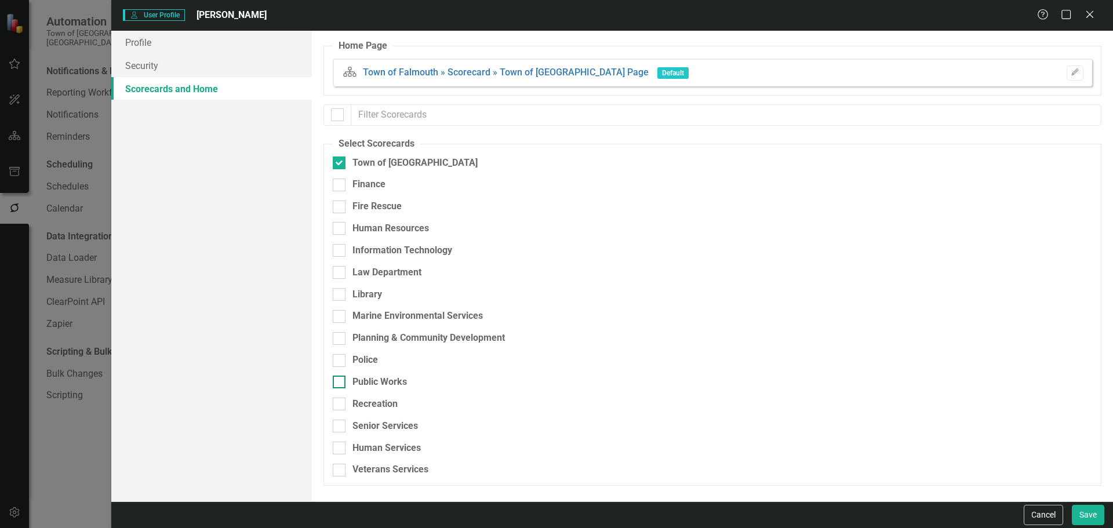
checkbox input "true"
click at [889, 422] on button "Save" at bounding box center [1087, 515] width 32 height 20
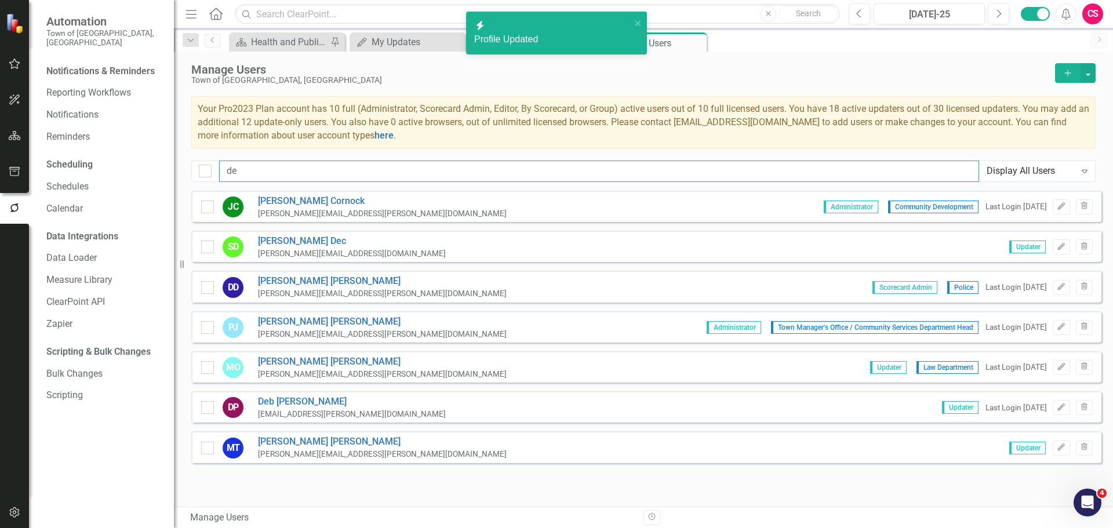
drag, startPoint x: 234, startPoint y: 163, endPoint x: 145, endPoint y: 149, distance: 89.1
click at [145, 149] on div "Automation Town of [GEOGRAPHIC_DATA], [GEOGRAPHIC_DATA] Notifications & Reminde…" at bounding box center [556, 264] width 1113 height 528
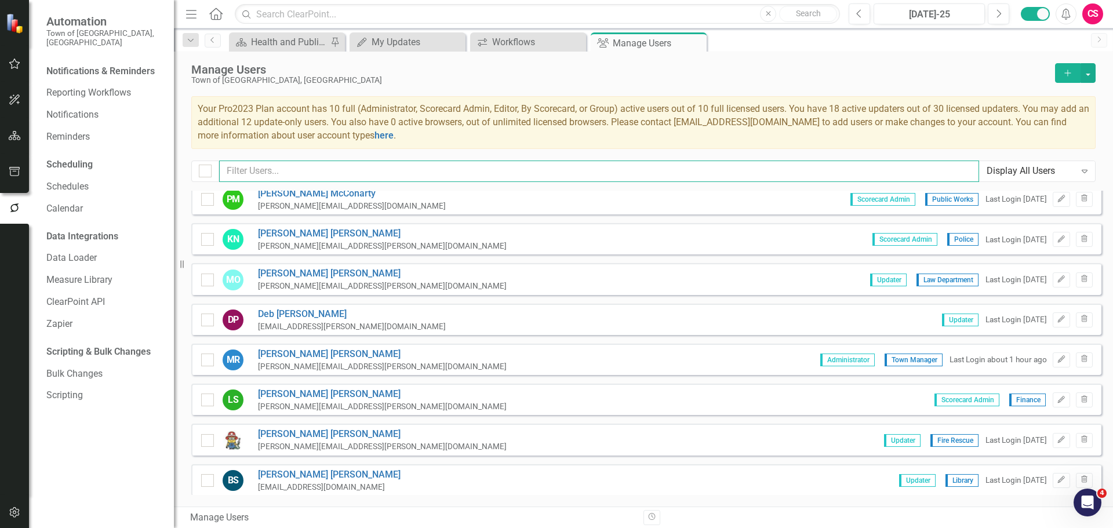
scroll to position [753, 0]
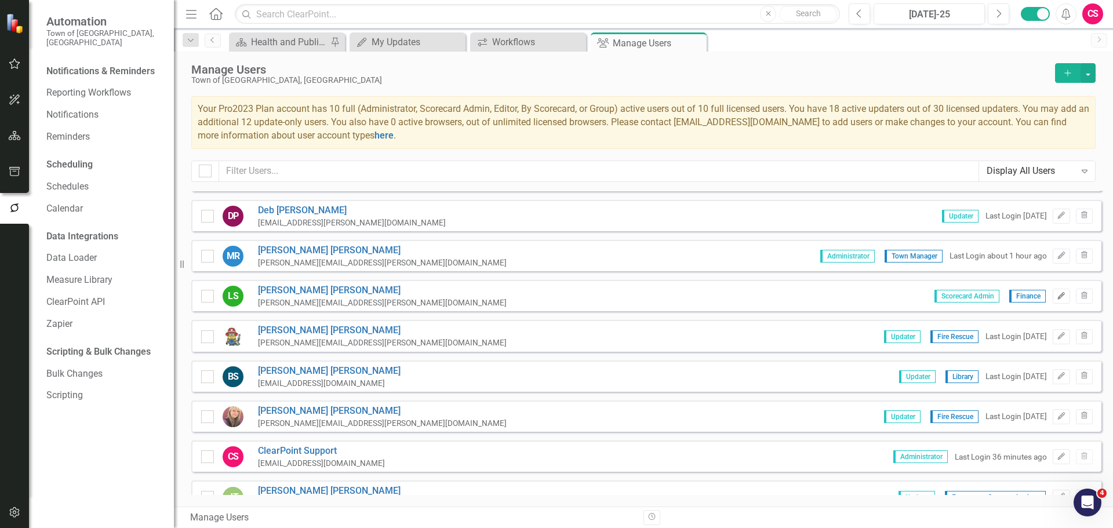
click at [889, 296] on icon "Edit" at bounding box center [1060, 296] width 9 height 7
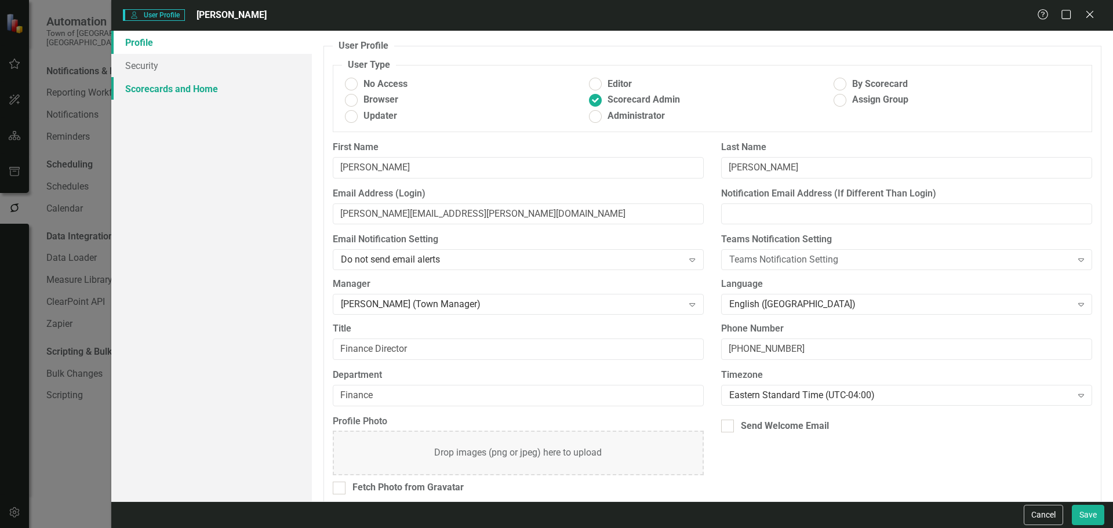
click at [204, 90] on link "Scorecards and Home" at bounding box center [211, 88] width 200 height 23
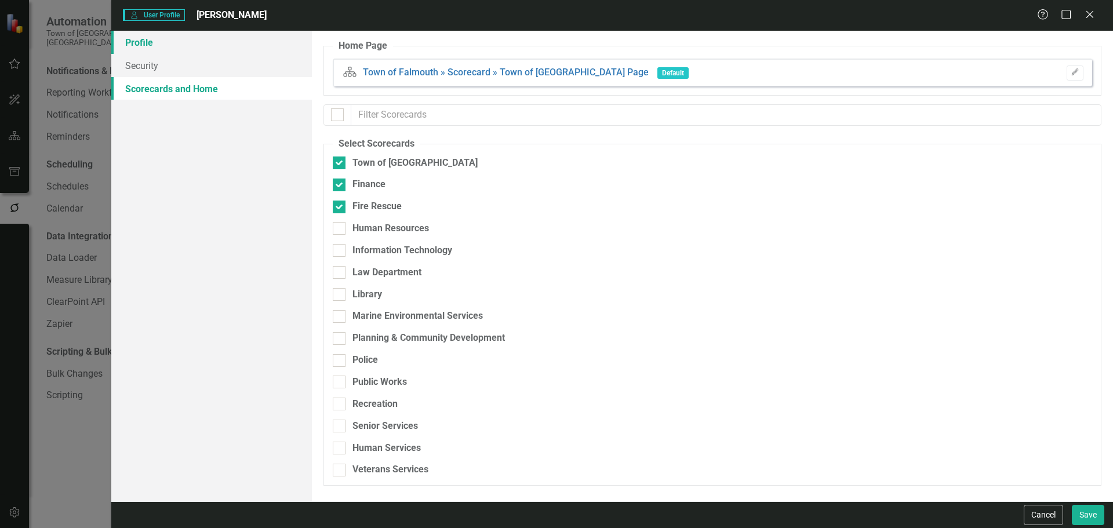
click at [174, 34] on link "Profile" at bounding box center [211, 42] width 200 height 23
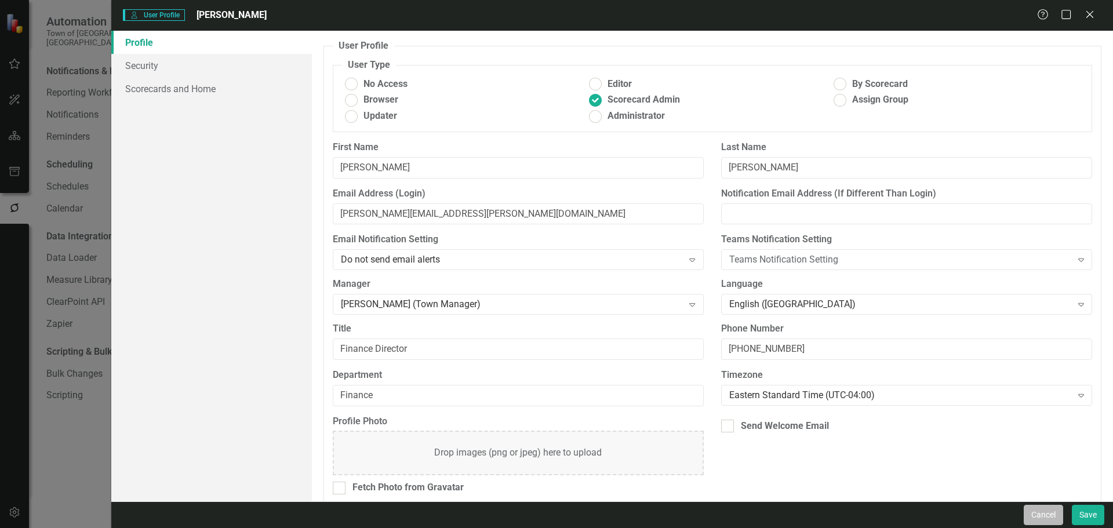
click at [889, 422] on button "Cancel" at bounding box center [1042, 515] width 39 height 20
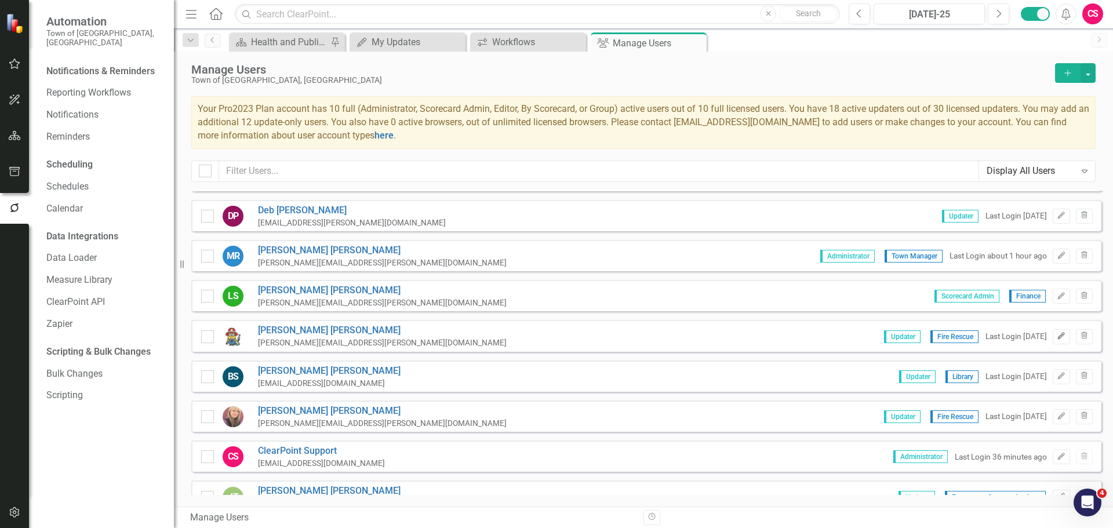
click at [889, 333] on icon "Edit" at bounding box center [1060, 336] width 9 height 7
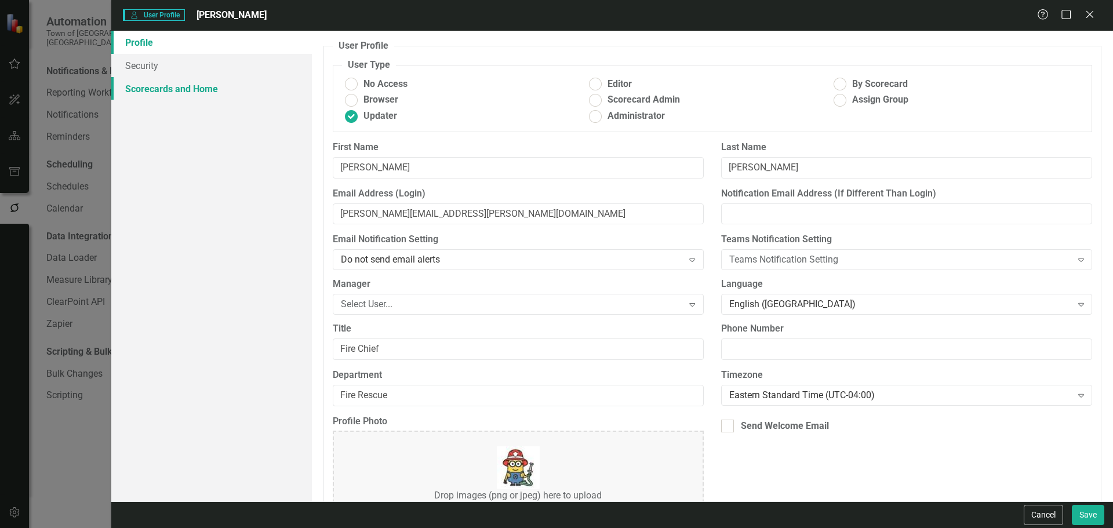
click at [178, 85] on link "Scorecards and Home" at bounding box center [211, 88] width 200 height 23
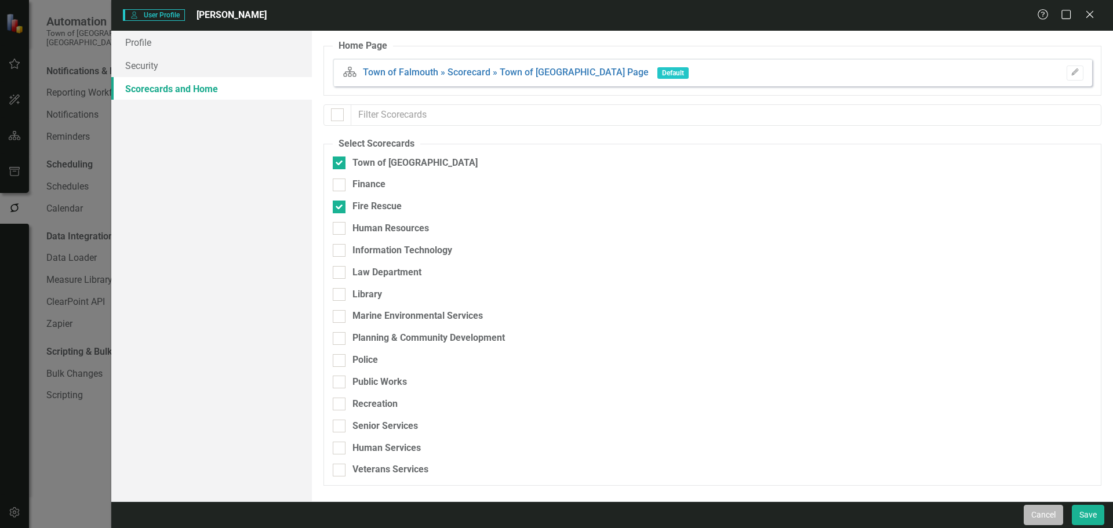
click at [889, 422] on button "Cancel" at bounding box center [1042, 515] width 39 height 20
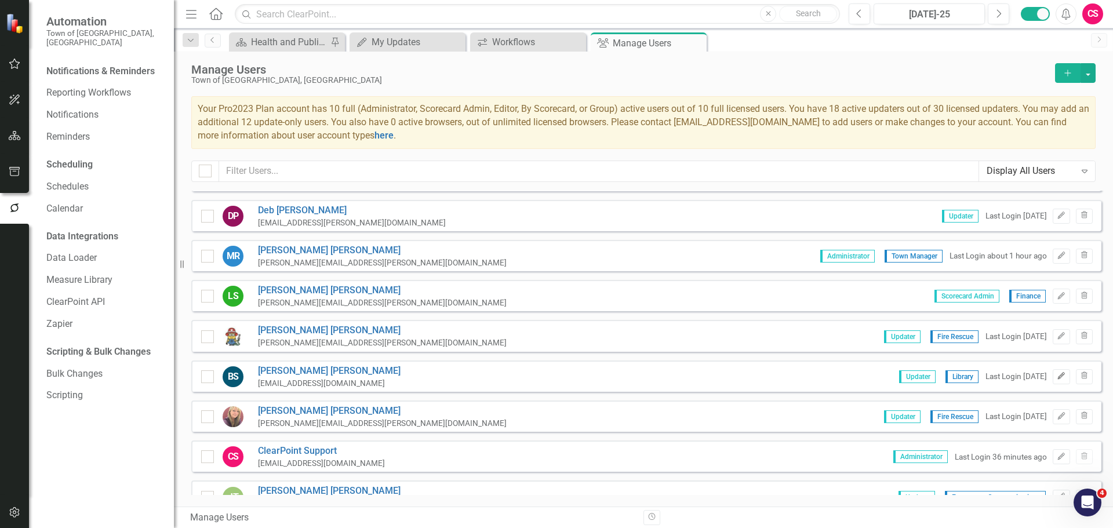
click at [889, 373] on icon "Edit" at bounding box center [1060, 376] width 9 height 7
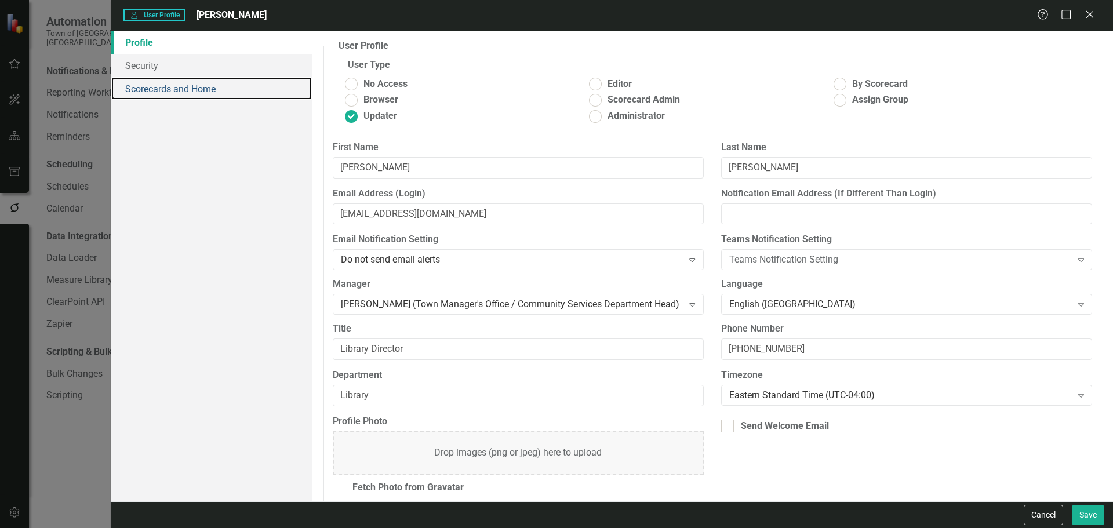
drag, startPoint x: 153, startPoint y: 90, endPoint x: 243, endPoint y: 119, distance: 94.9
click at [152, 90] on link "Scorecards and Home" at bounding box center [211, 88] width 200 height 23
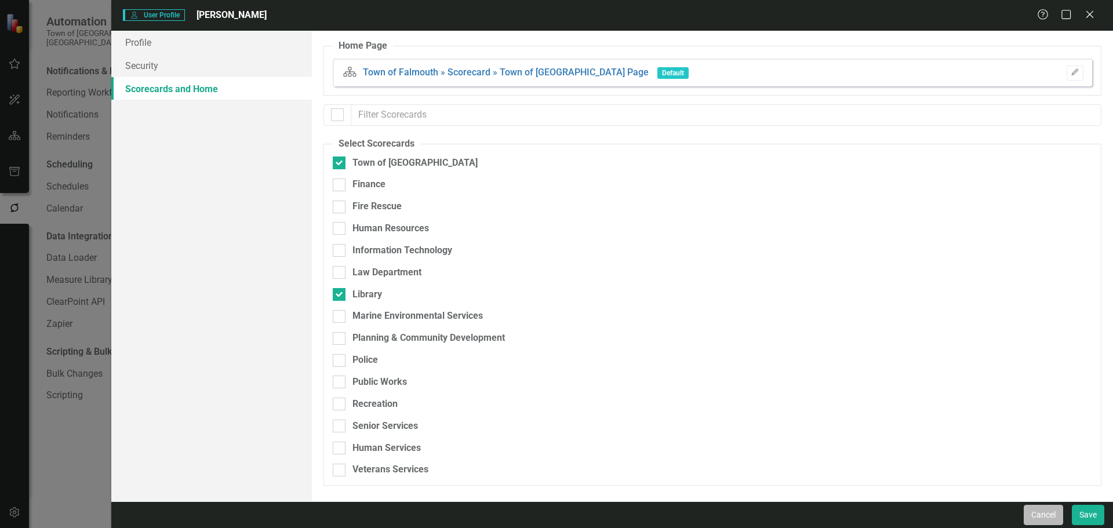
click at [889, 422] on button "Cancel" at bounding box center [1042, 515] width 39 height 20
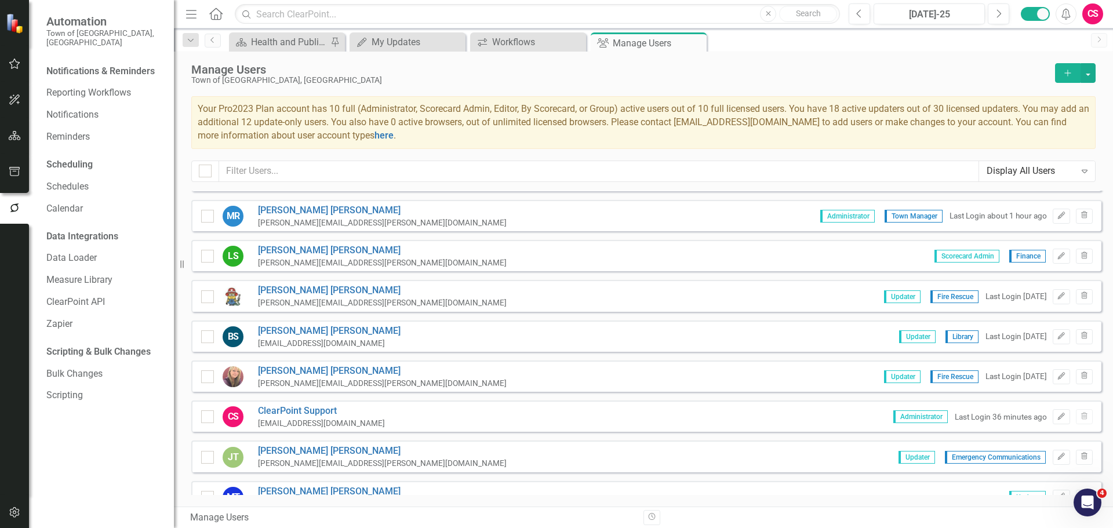
scroll to position [811, 0]
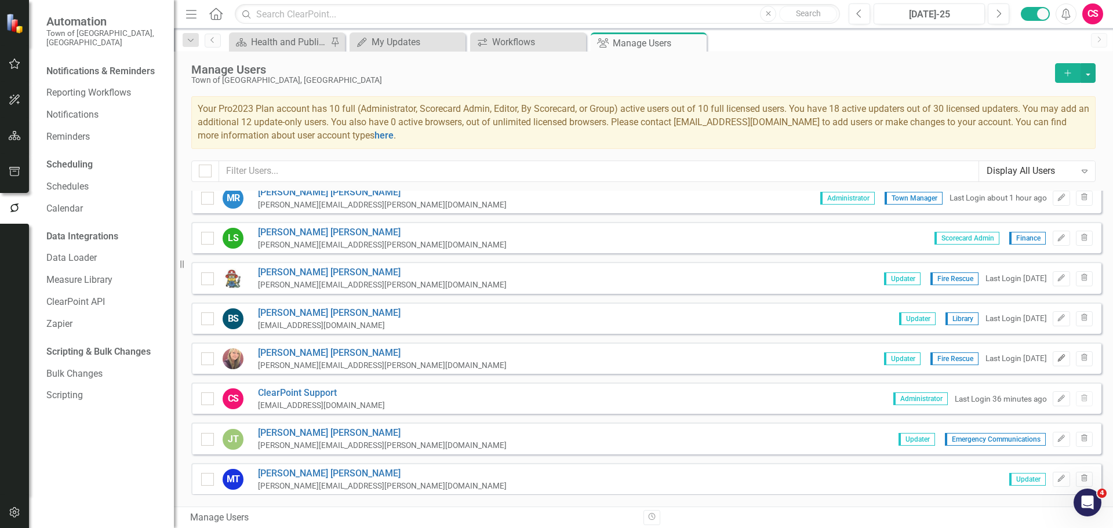
click at [889, 363] on button "Edit" at bounding box center [1060, 358] width 17 height 15
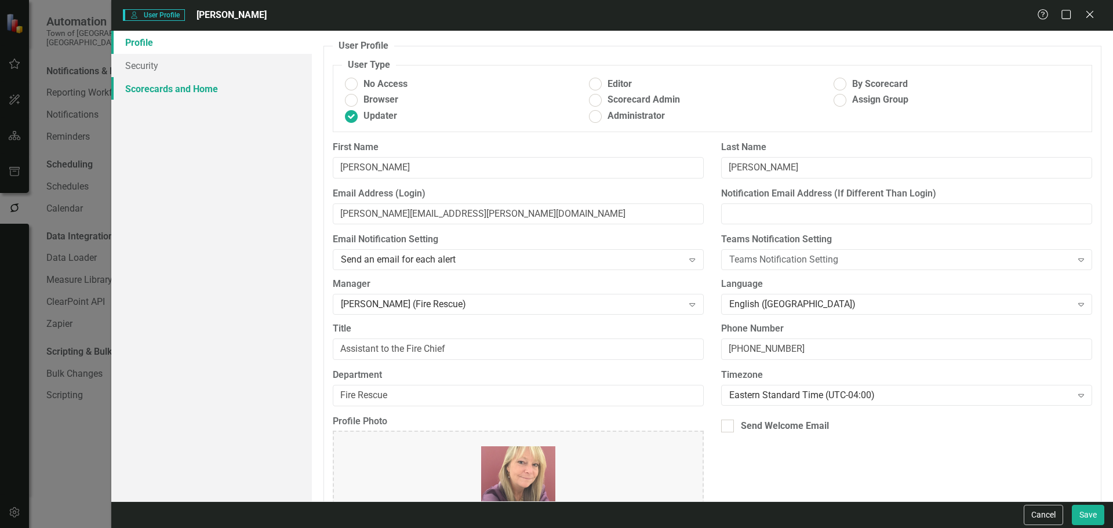
click at [162, 94] on link "Scorecards and Home" at bounding box center [211, 88] width 200 height 23
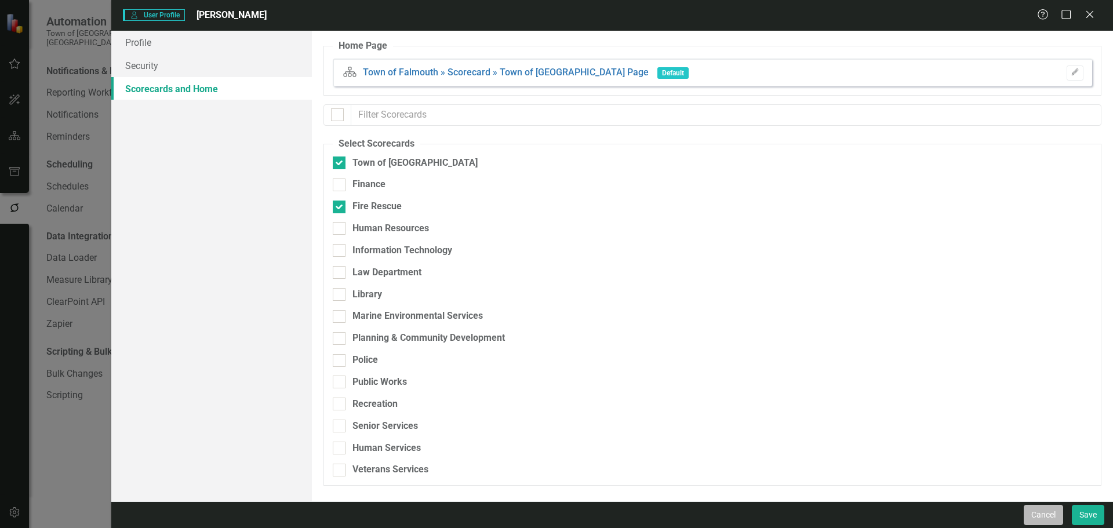
click at [889, 422] on button "Cancel" at bounding box center [1042, 515] width 39 height 20
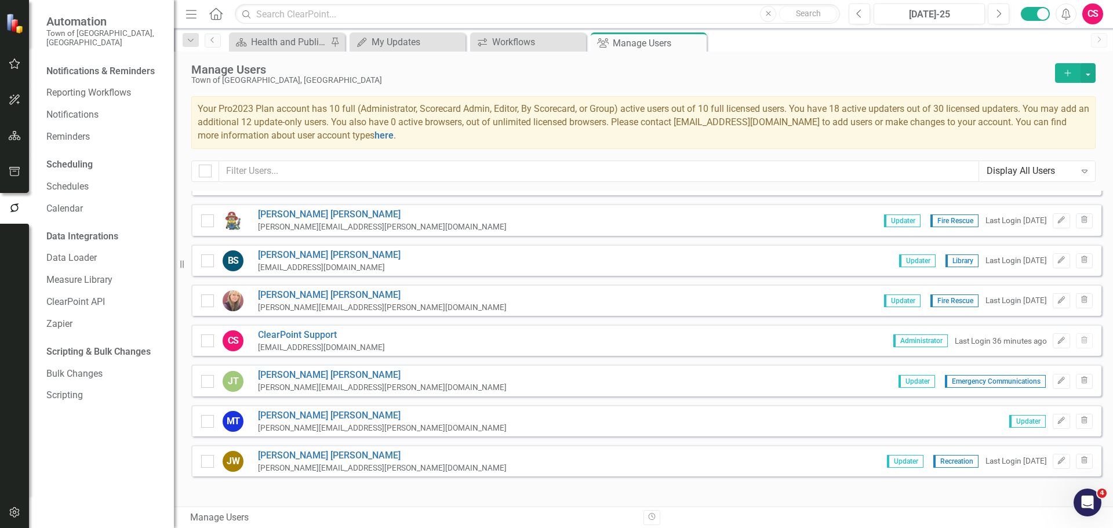
scroll to position [888, 0]
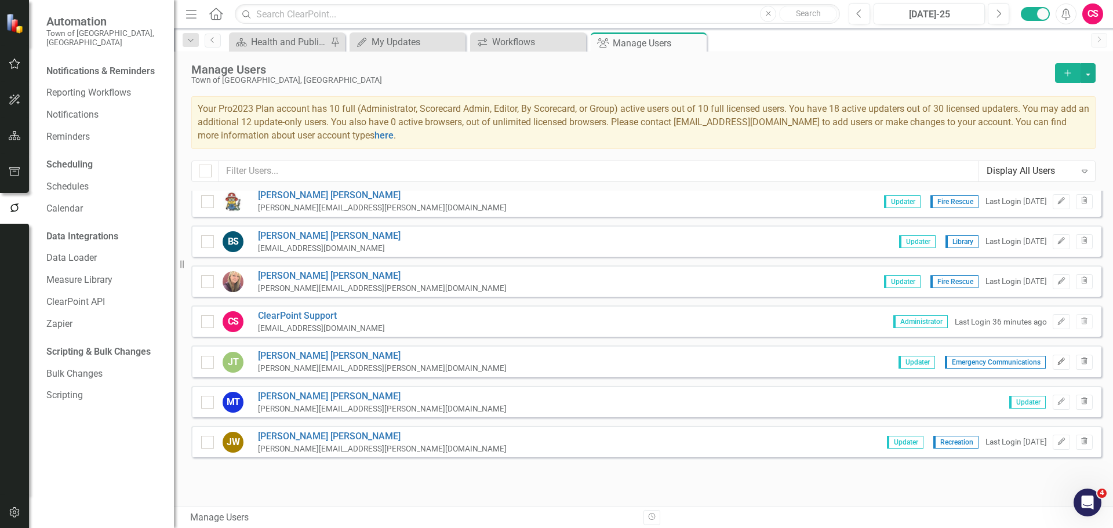
click at [889, 360] on button "Edit" at bounding box center [1060, 362] width 17 height 15
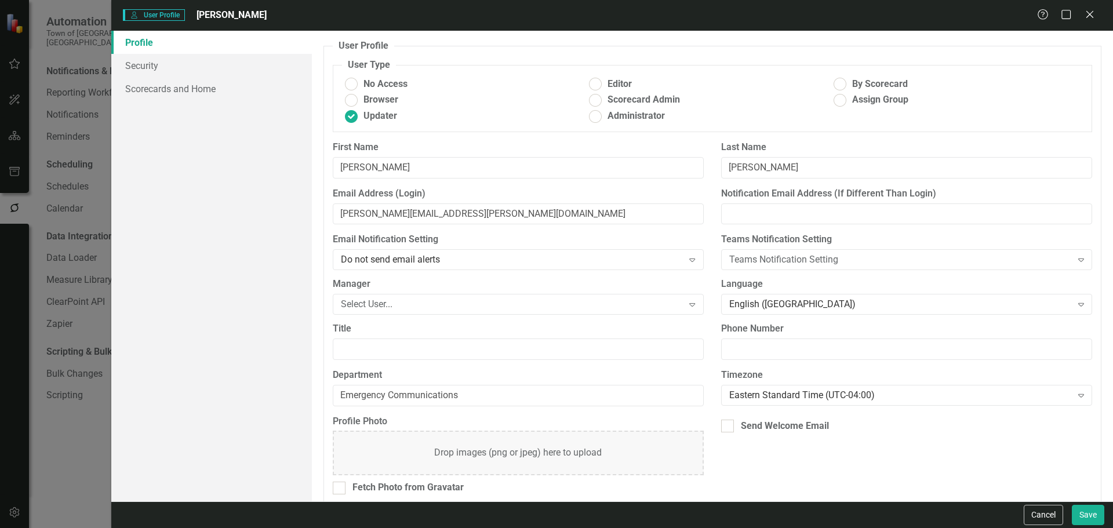
click at [183, 101] on div "Profile Security Scorecards and Home" at bounding box center [211, 266] width 200 height 471
click at [175, 88] on link "Scorecards and Home" at bounding box center [211, 88] width 200 height 23
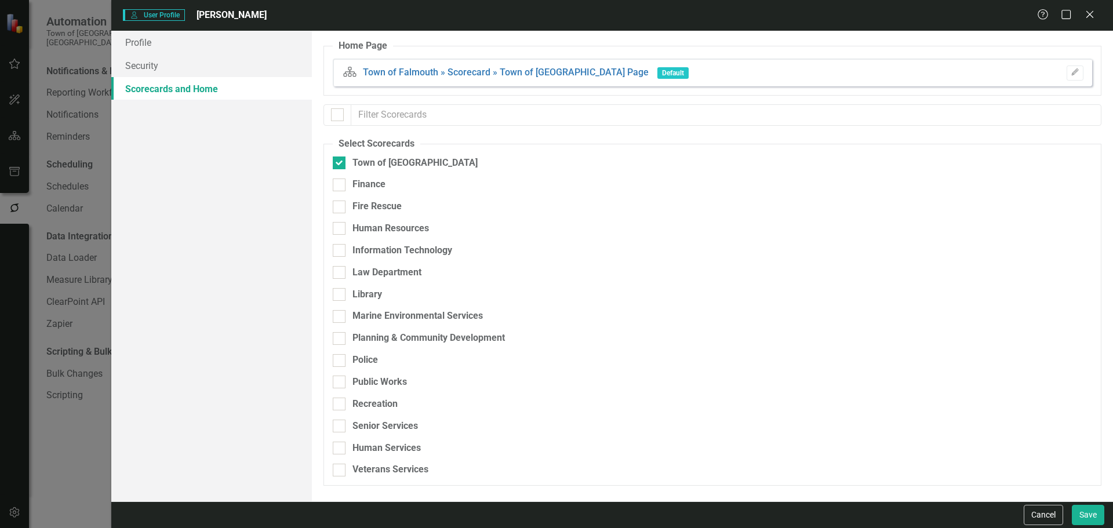
checkbox input "false"
click at [378, 203] on div "Fire Rescue" at bounding box center [376, 206] width 49 height 13
click at [340, 203] on input "Fire Rescue" at bounding box center [337, 204] width 8 height 8
checkbox input "true"
click at [889, 422] on button "Save" at bounding box center [1087, 515] width 32 height 20
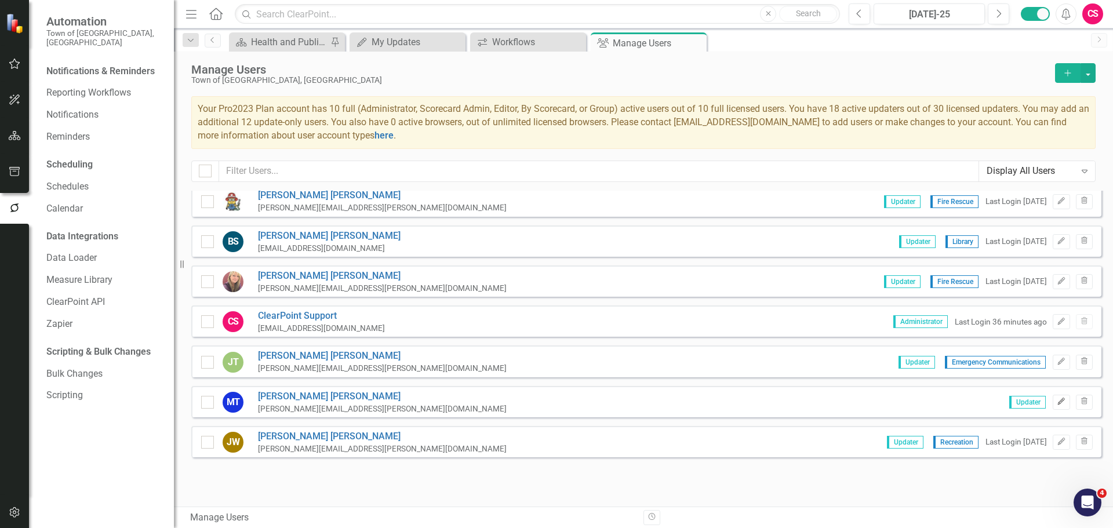
click at [889, 404] on button "Edit" at bounding box center [1060, 402] width 17 height 15
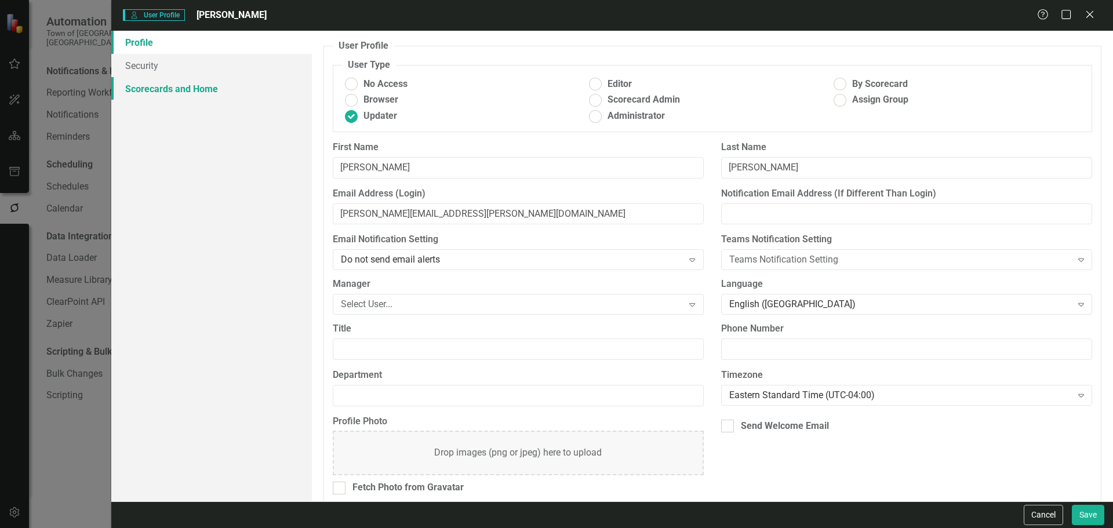
click at [176, 93] on link "Scorecards and Home" at bounding box center [211, 88] width 200 height 23
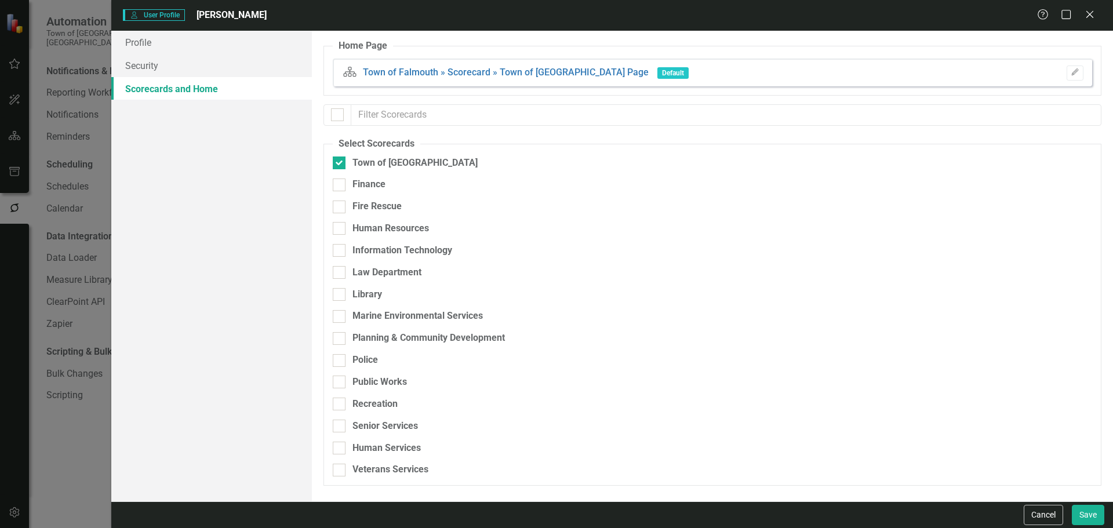
drag, startPoint x: 1029, startPoint y: 513, endPoint x: 1023, endPoint y: 512, distance: 6.5
click at [889, 422] on button "Cancel" at bounding box center [1042, 515] width 39 height 20
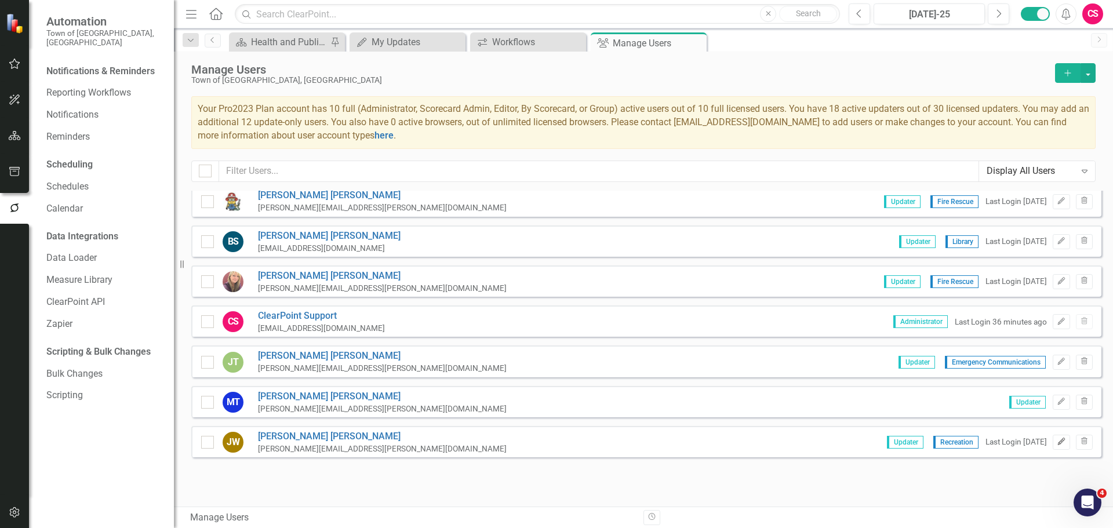
click at [889, 422] on icon "Edit" at bounding box center [1060, 441] width 9 height 7
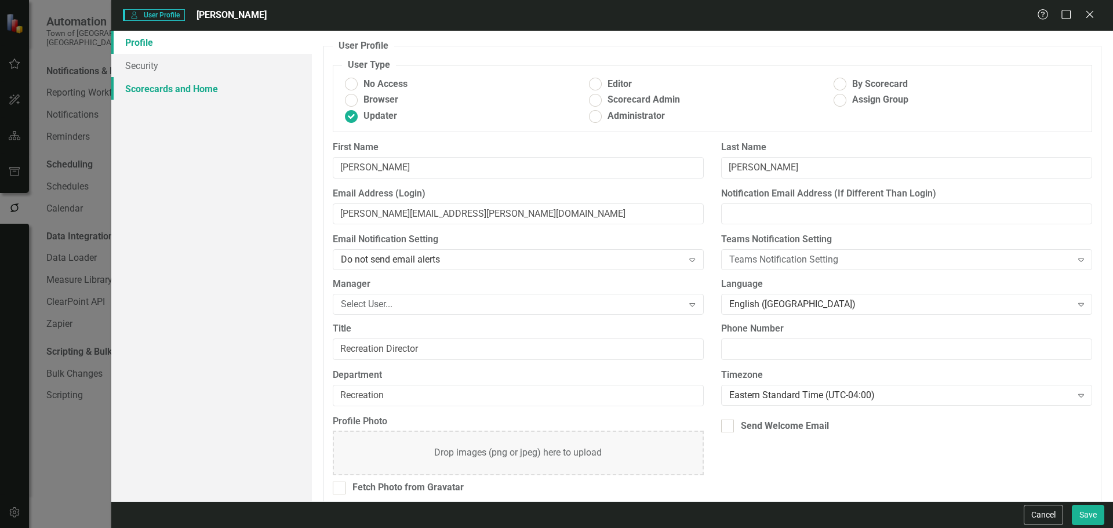
click at [198, 93] on link "Scorecards and Home" at bounding box center [211, 88] width 200 height 23
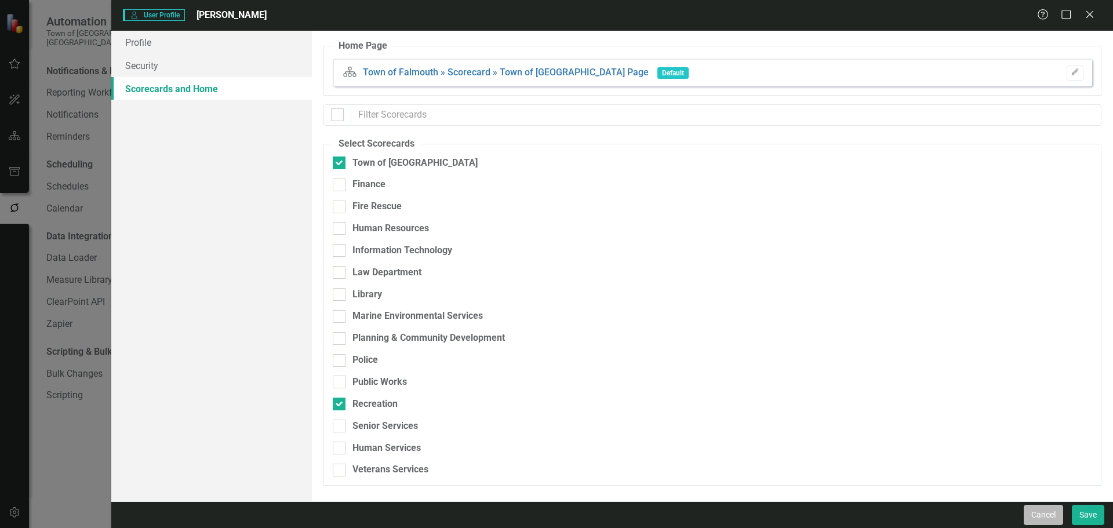
click at [889, 422] on button "Cancel" at bounding box center [1042, 515] width 39 height 20
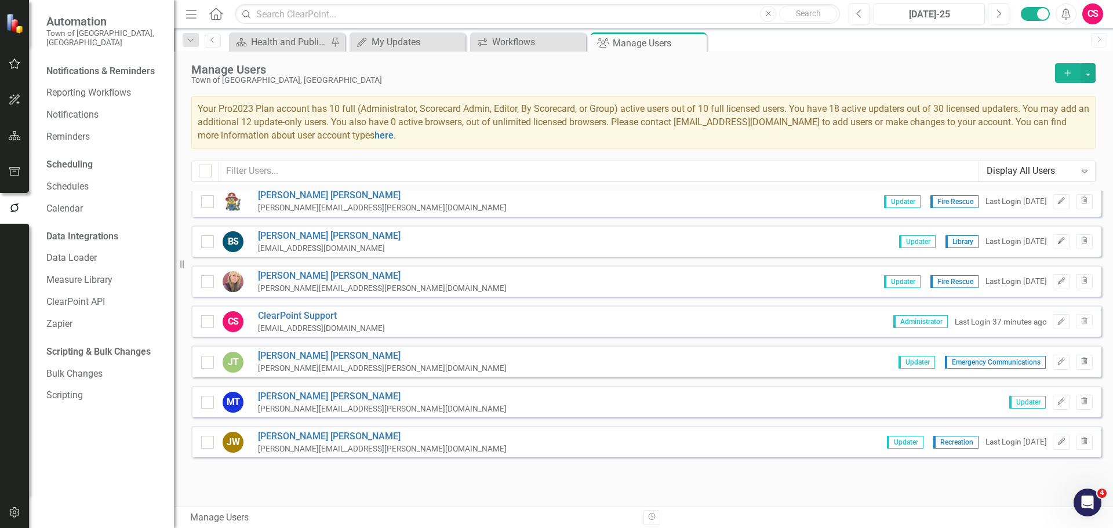
click at [889, 175] on div "Display All Users" at bounding box center [1030, 171] width 89 height 13
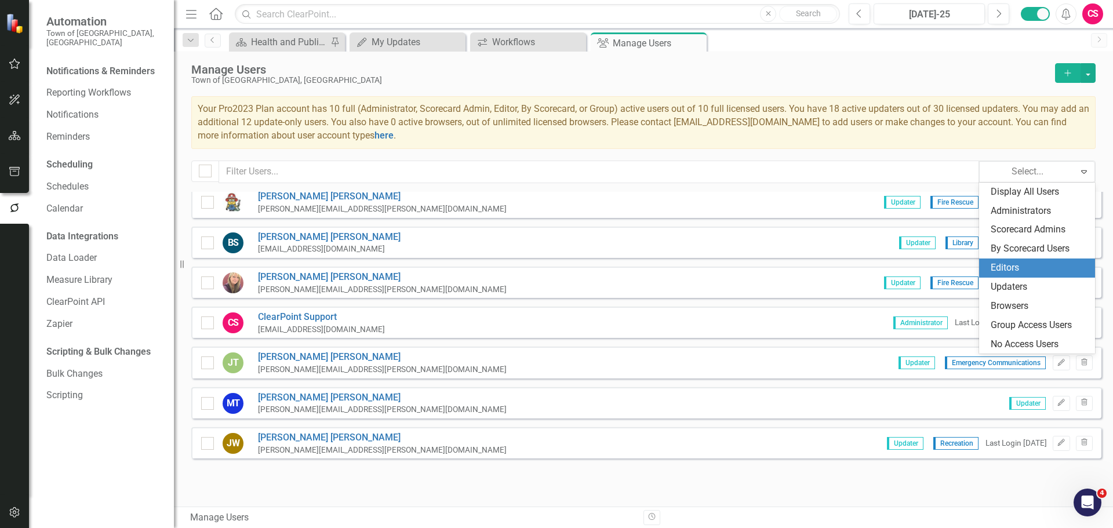
click at [889, 264] on div "Editors" at bounding box center [1038, 267] width 97 height 13
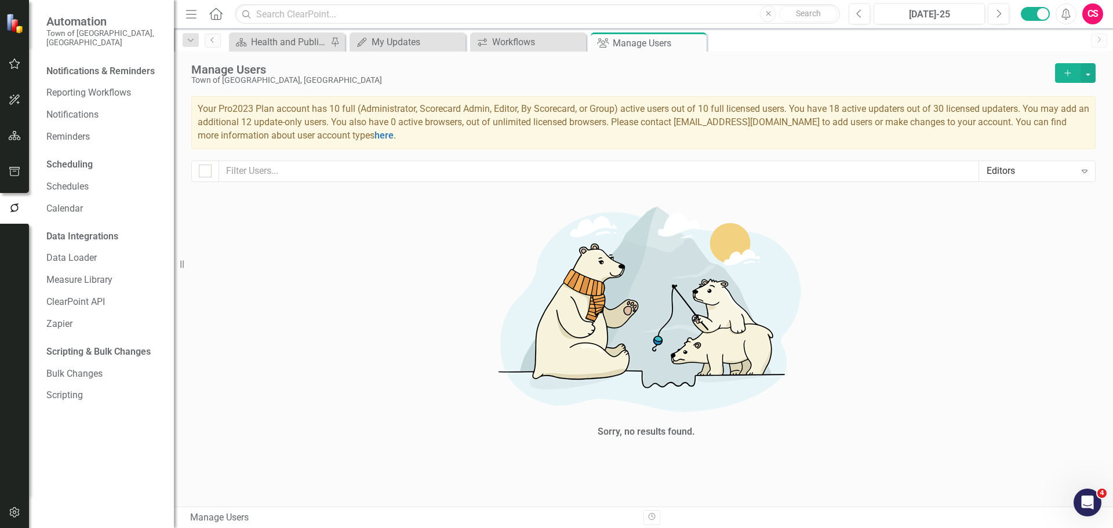
scroll to position [0, 0]
click at [889, 176] on div "Editors" at bounding box center [1030, 171] width 89 height 13
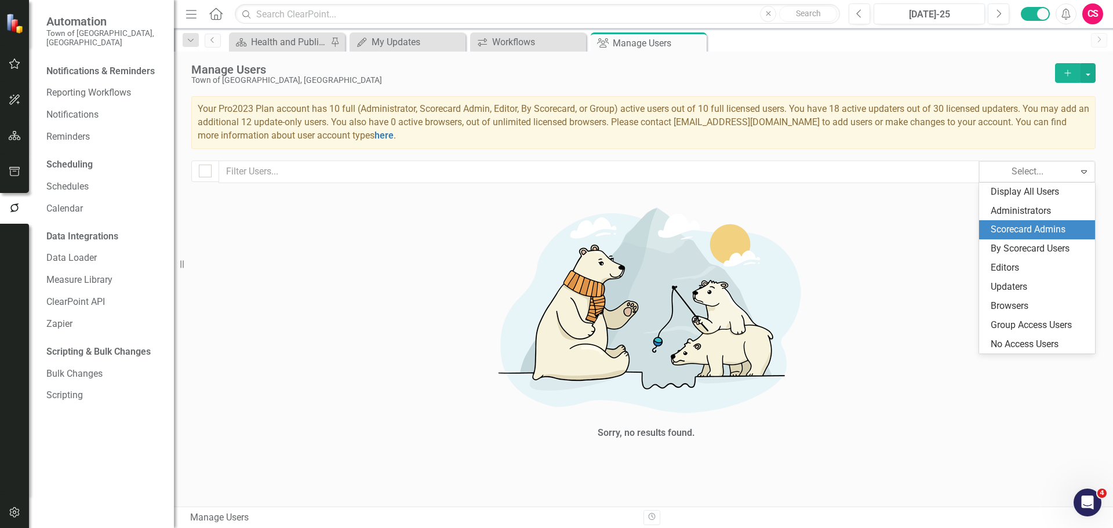
click at [889, 224] on div "Scorecard Admins" at bounding box center [1038, 229] width 97 height 13
checkbox input "false"
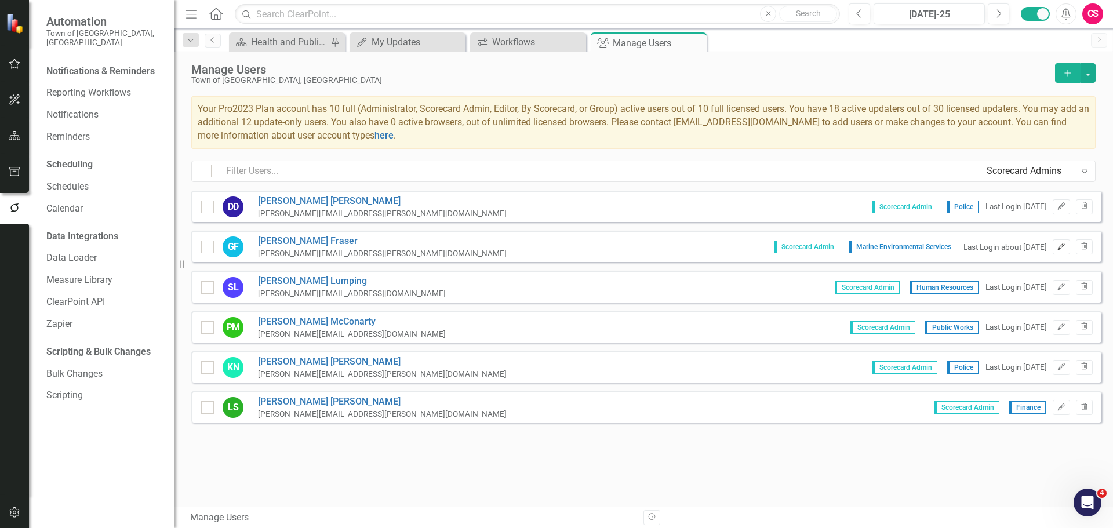
click at [889, 250] on icon "Edit" at bounding box center [1060, 246] width 9 height 7
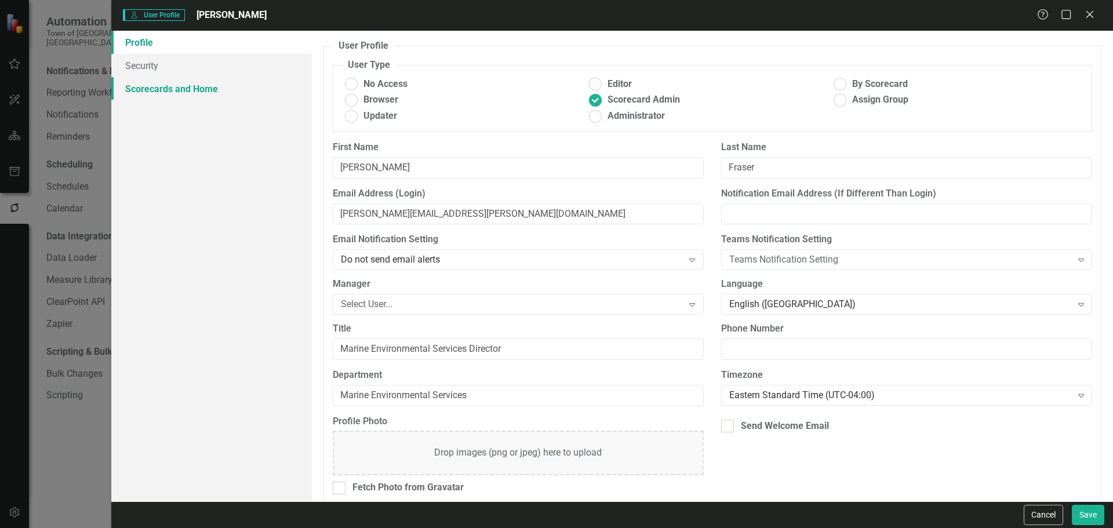
click at [298, 97] on link "Scorecards and Home" at bounding box center [211, 88] width 200 height 23
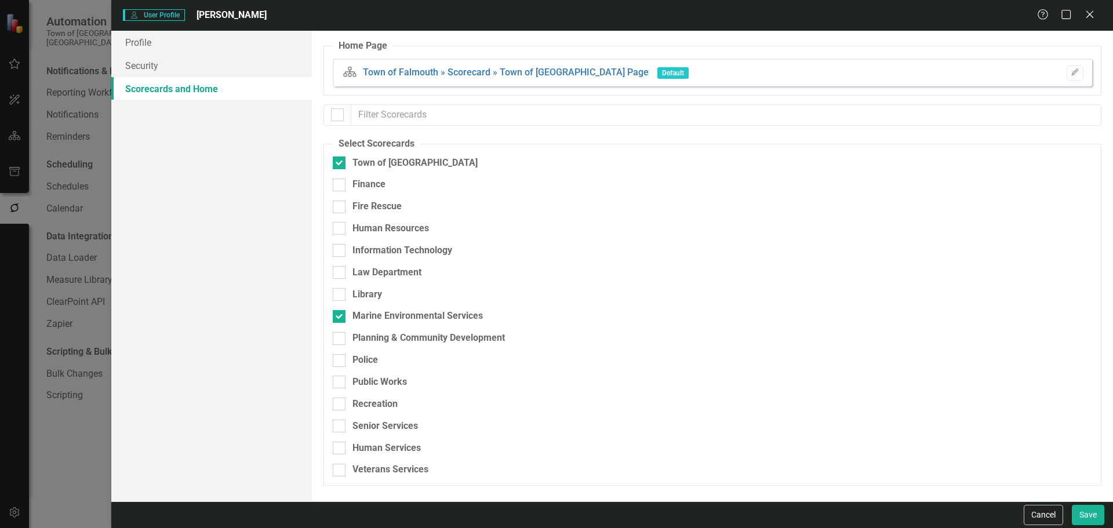
drag, startPoint x: 333, startPoint y: 111, endPoint x: 439, endPoint y: 155, distance: 115.6
click at [333, 111] on input "checkbox" at bounding box center [335, 112] width 8 height 8
checkbox input "true"
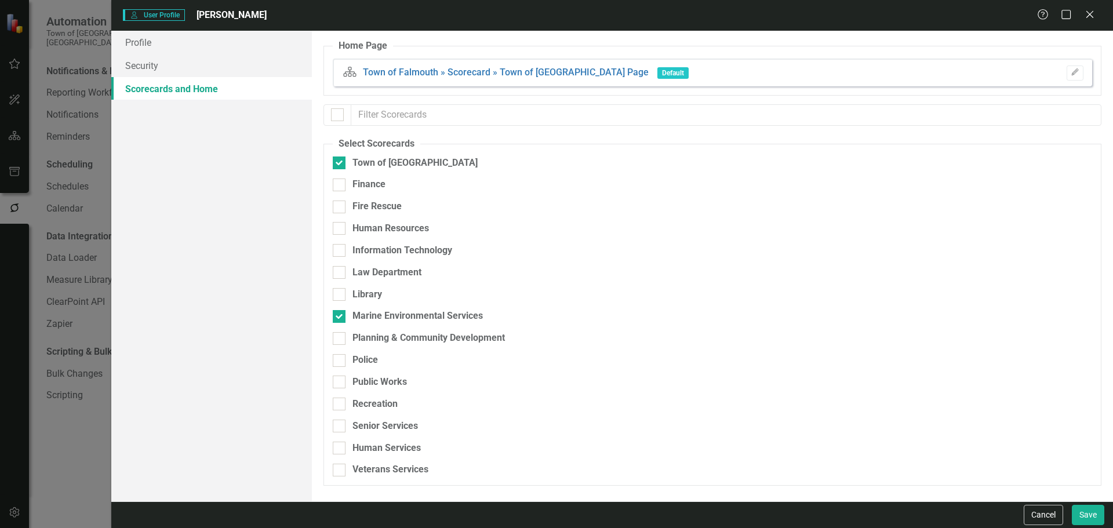
checkbox input "true"
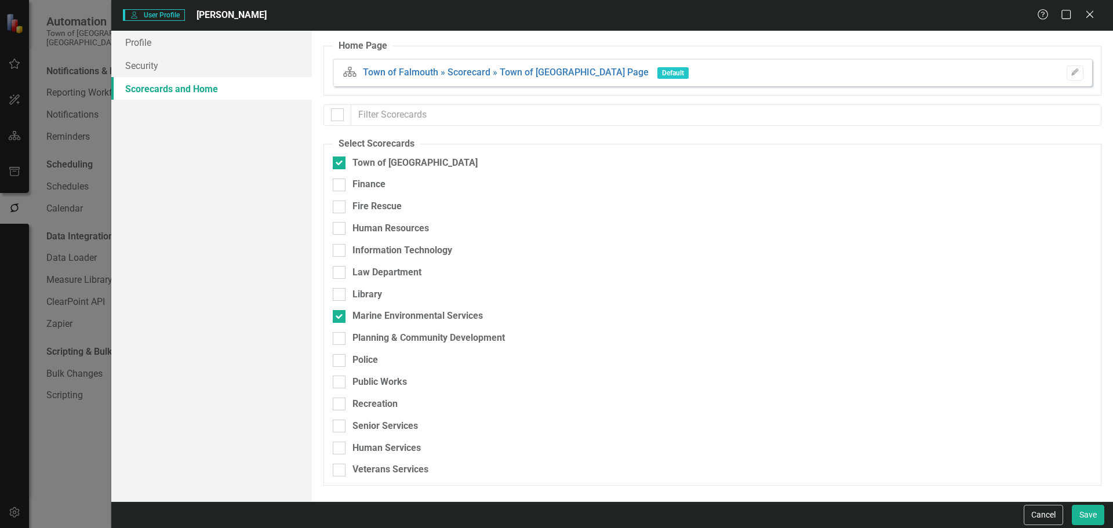
checkbox input "true"
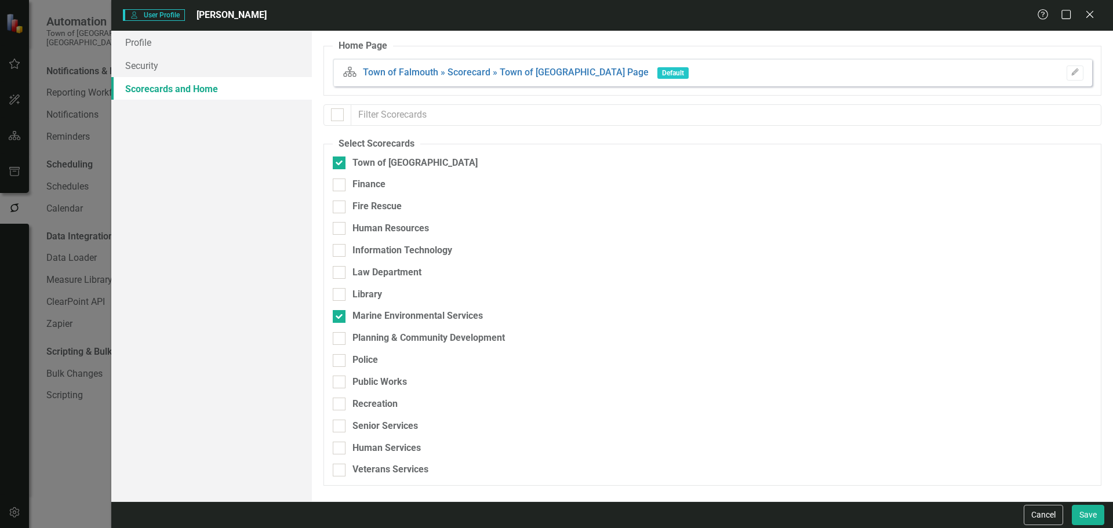
checkbox input "true"
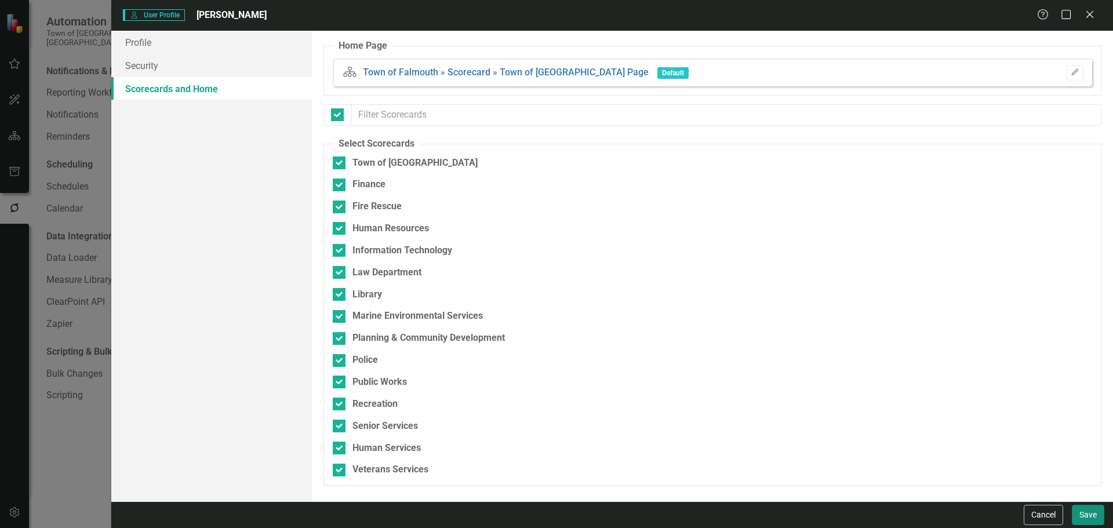
click at [889, 422] on button "Save" at bounding box center [1087, 515] width 32 height 20
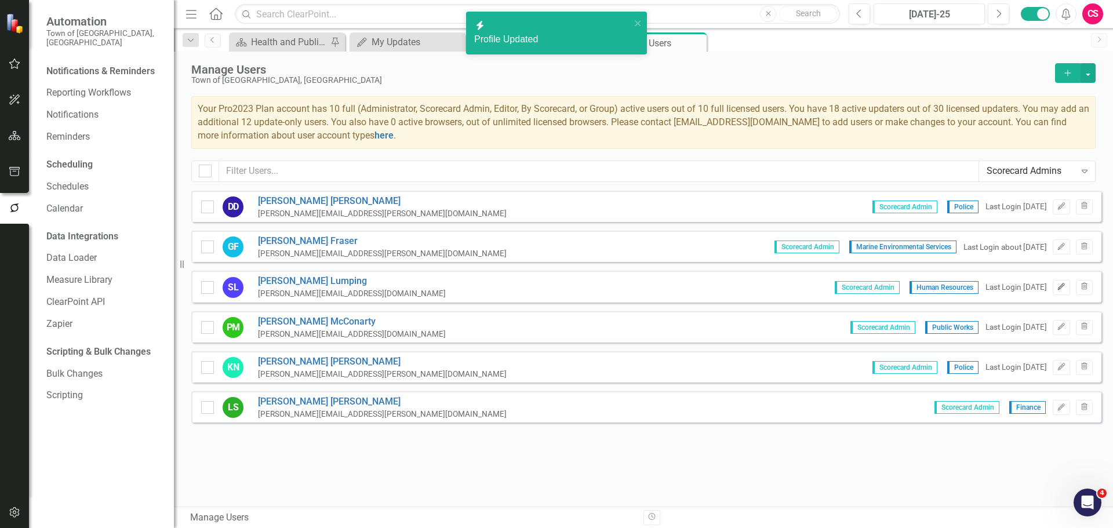
click at [889, 280] on button "Edit" at bounding box center [1060, 287] width 17 height 15
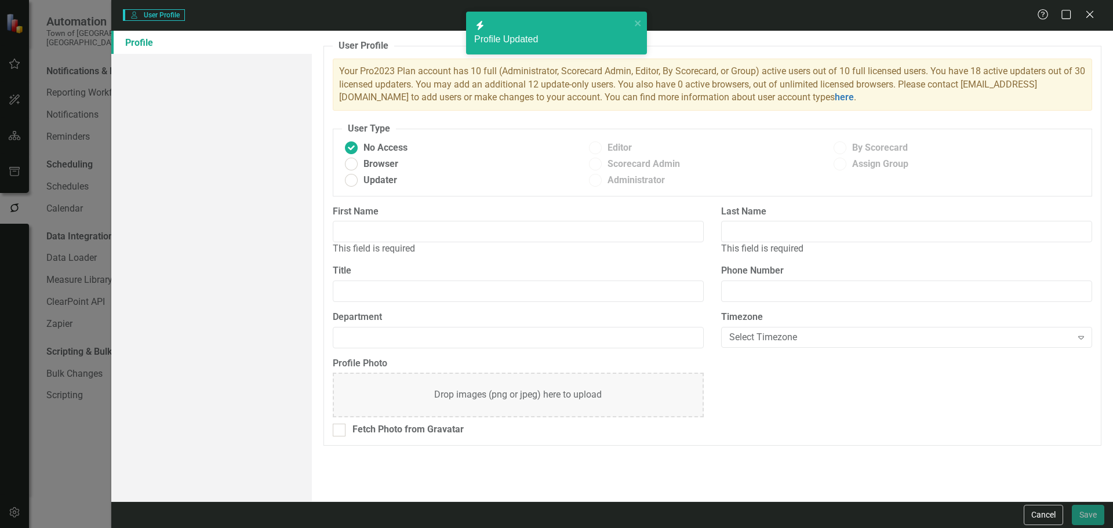
type input "[PERSON_NAME]"
type input "Lumping"
type input "Human Resources"
radio input "false"
radio input "true"
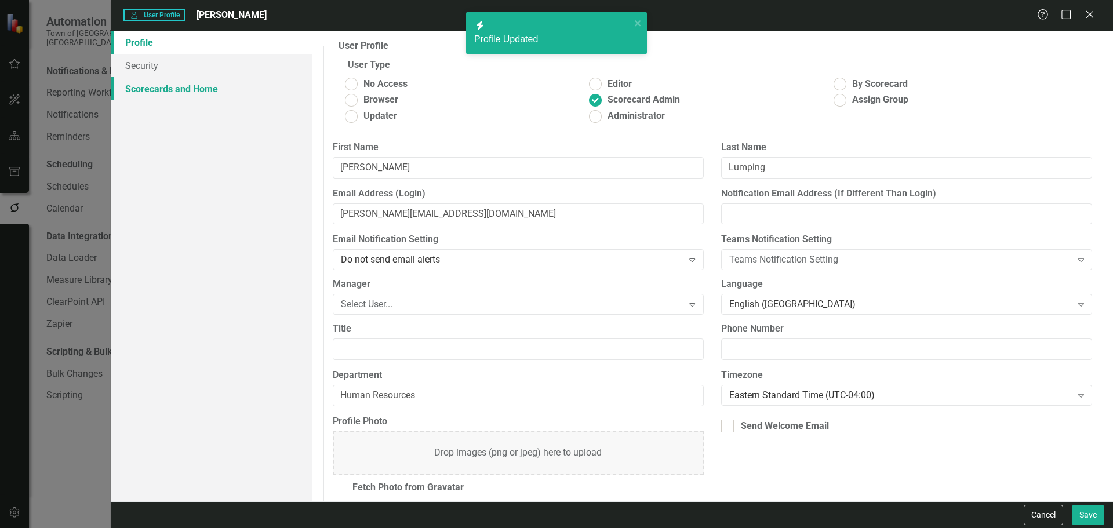
click at [147, 97] on link "Scorecards and Home" at bounding box center [211, 88] width 200 height 23
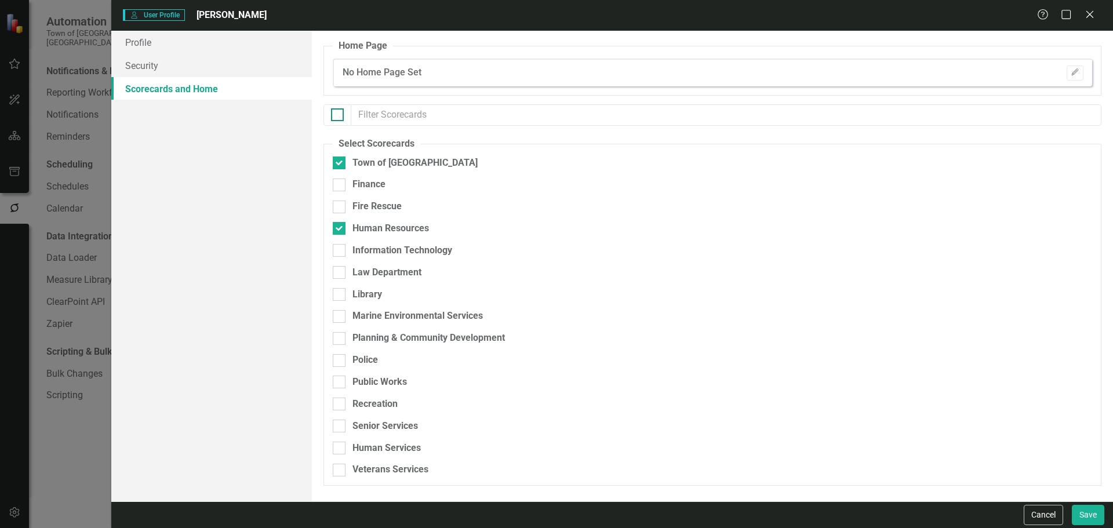
click at [334, 115] on input "checkbox" at bounding box center [335, 112] width 8 height 8
checkbox input "true"
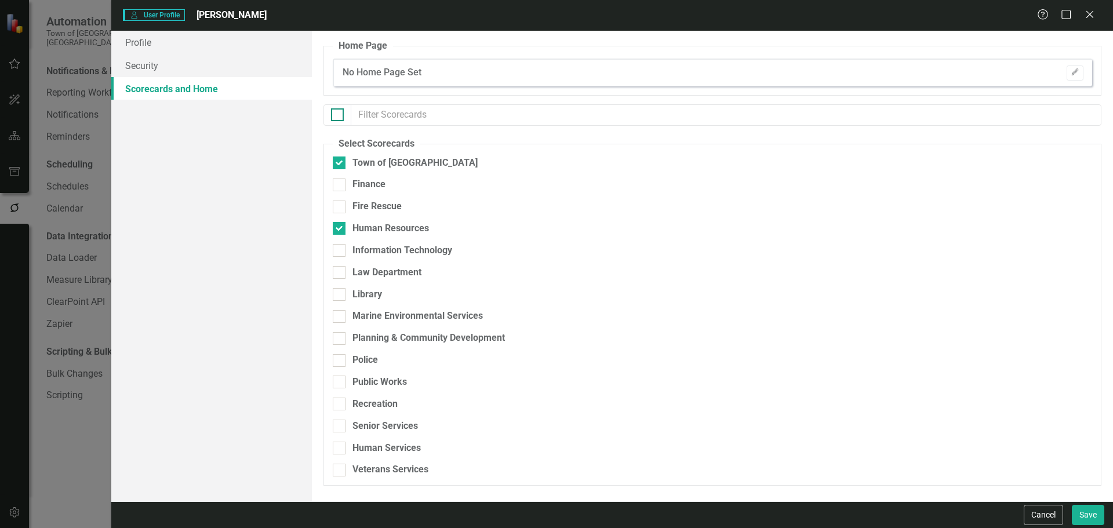
checkbox input "true"
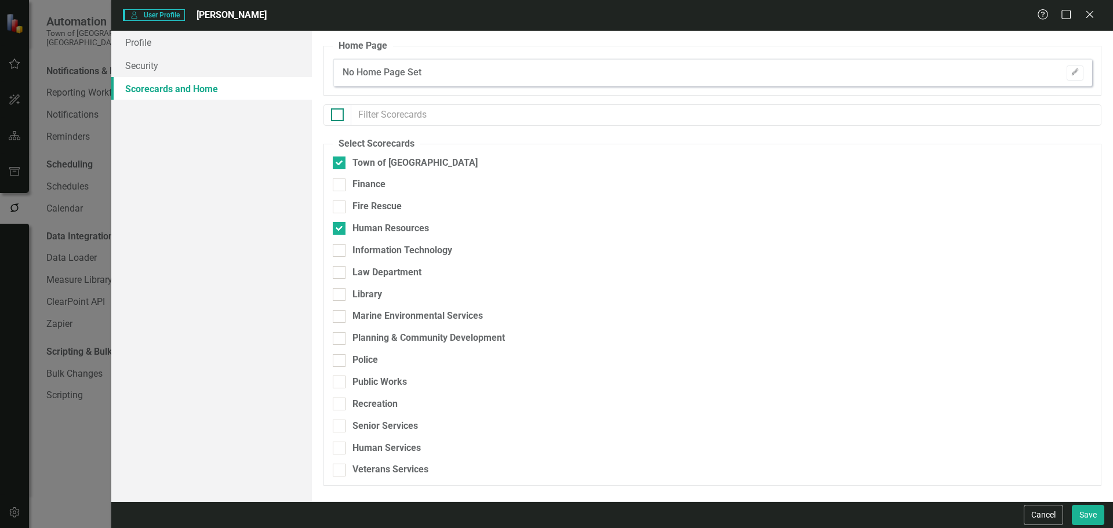
checkbox input "true"
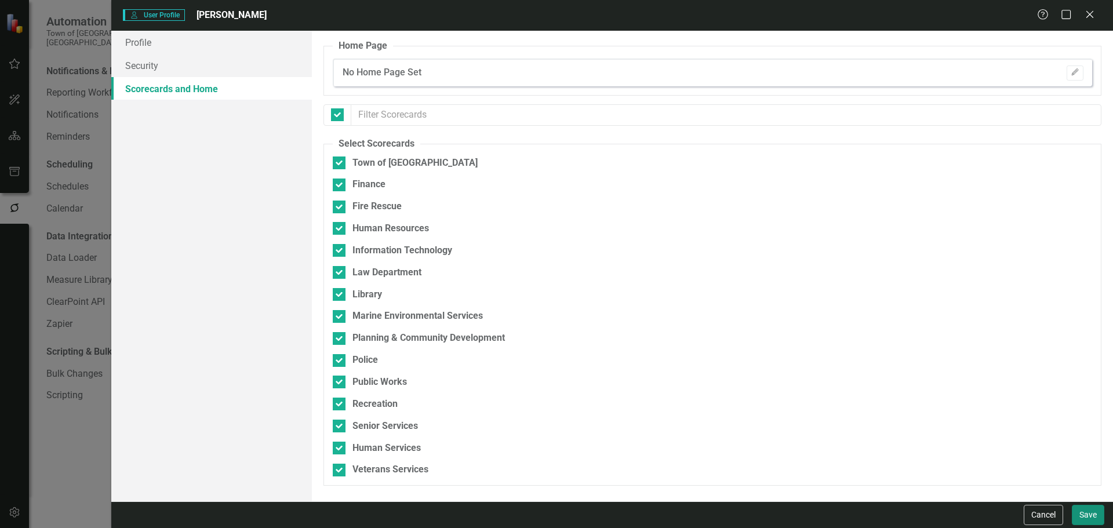
click at [889, 422] on button "Save" at bounding box center [1087, 515] width 32 height 20
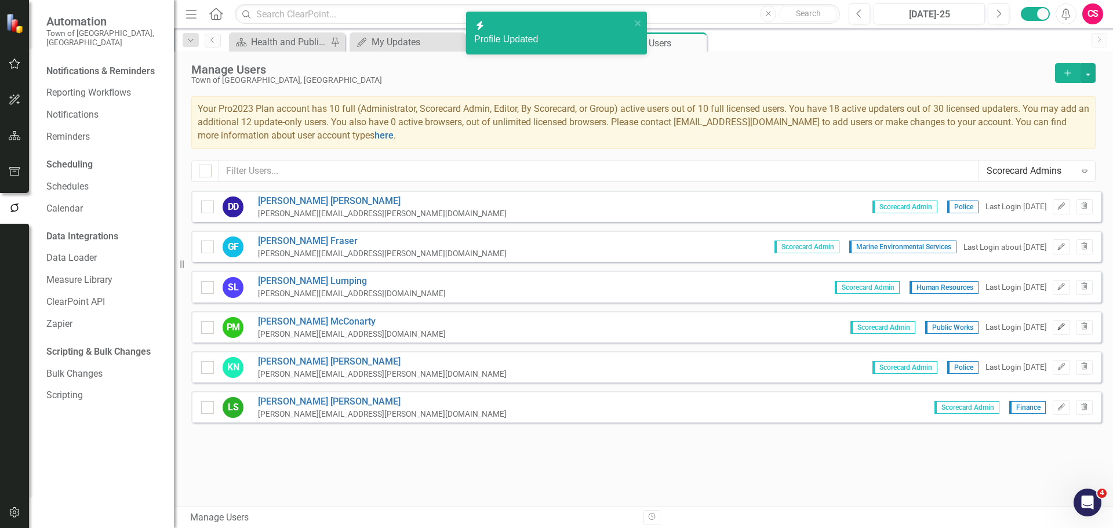
click at [889, 331] on button "Edit" at bounding box center [1060, 327] width 17 height 15
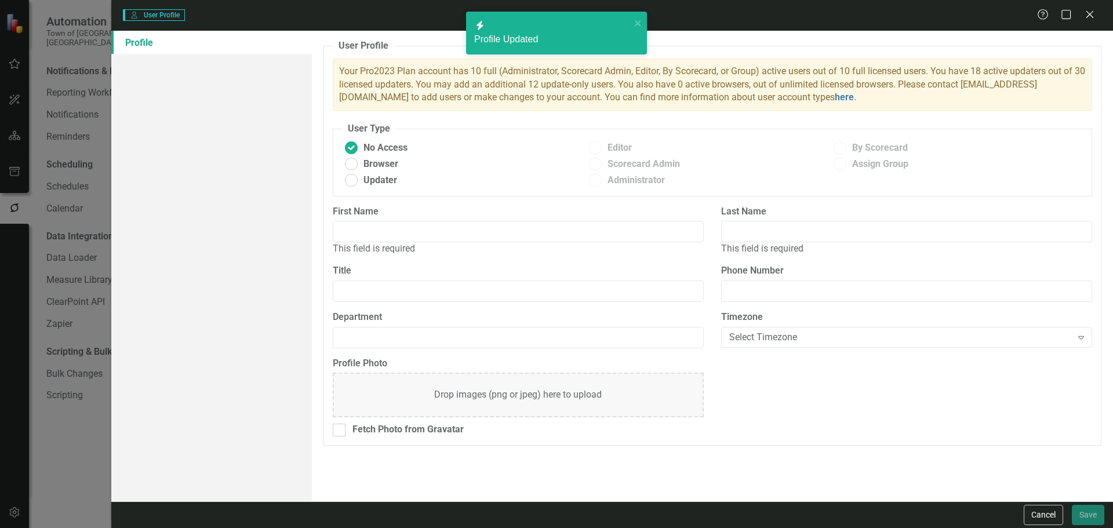
type input "[PERSON_NAME]"
type input "McConarty"
type input "Director of Public Works"
type input "Public Works"
radio input "false"
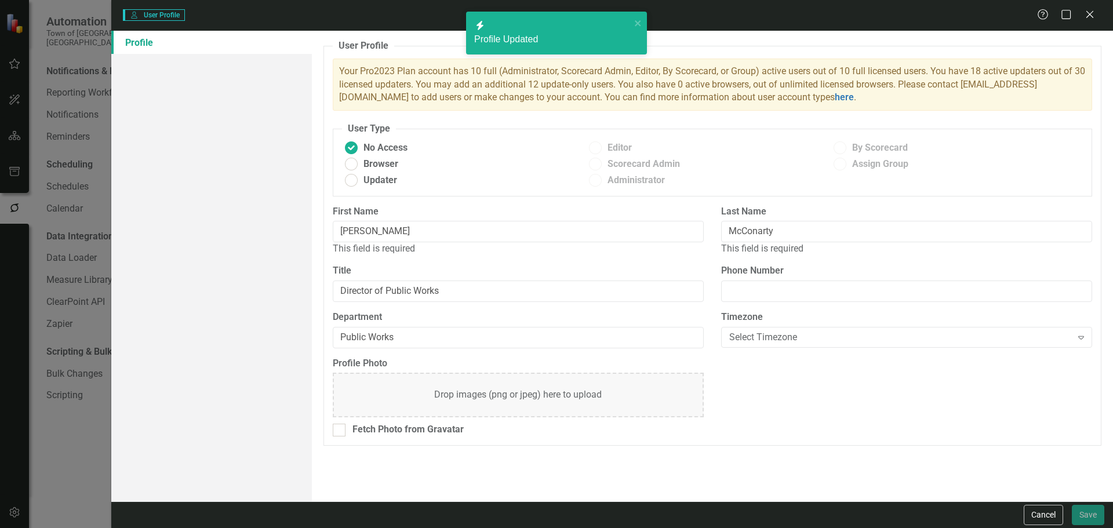
radio input "true"
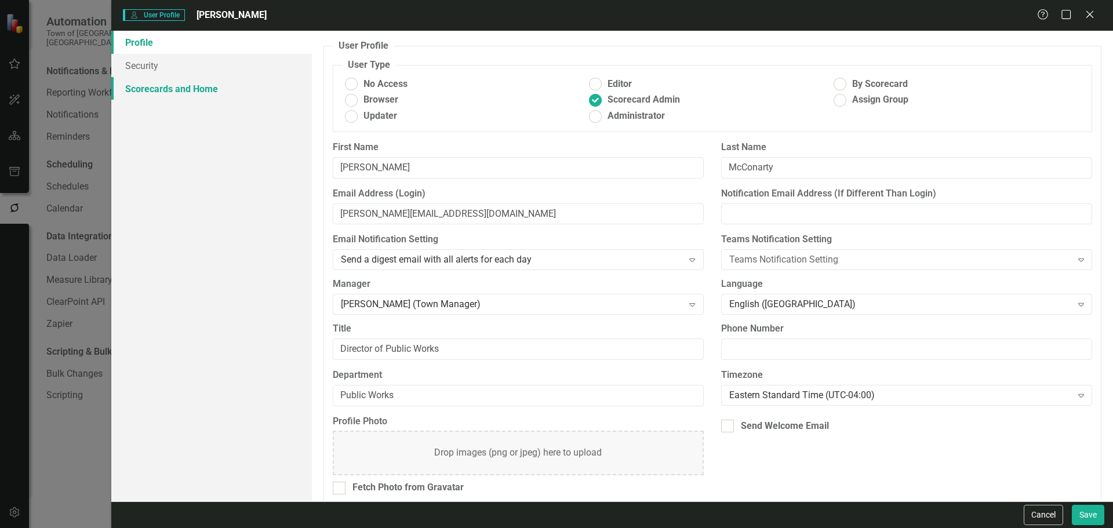
click at [178, 87] on link "Scorecards and Home" at bounding box center [211, 88] width 200 height 23
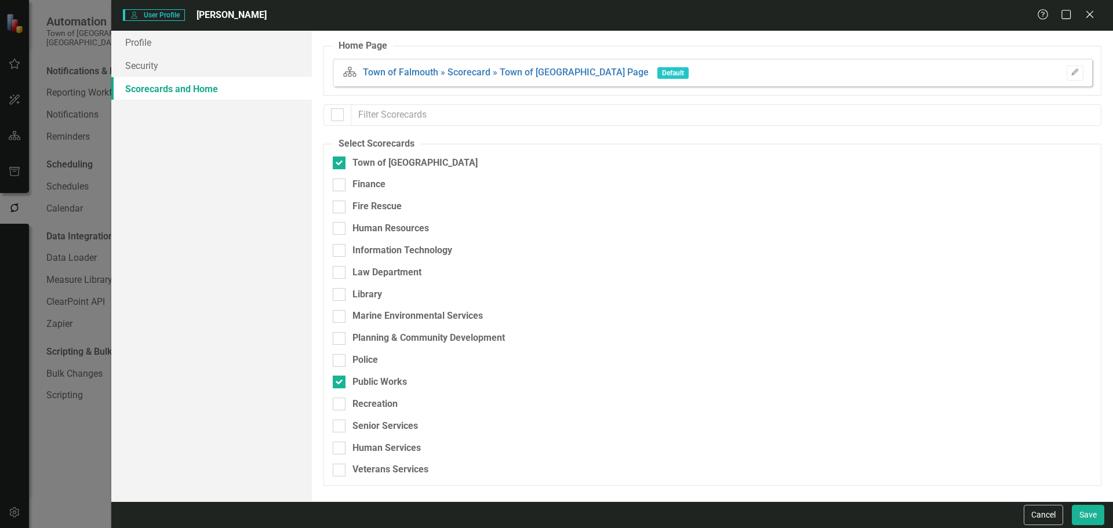
click at [337, 108] on div at bounding box center [337, 114] width 28 height 21
click at [334, 114] on input "checkbox" at bounding box center [335, 112] width 8 height 8
checkbox input "true"
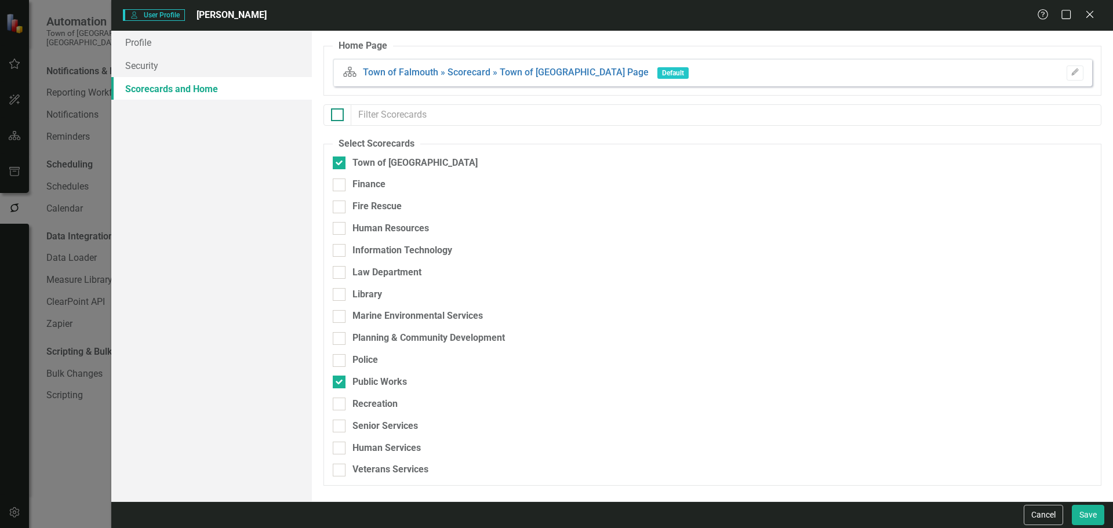
checkbox input "true"
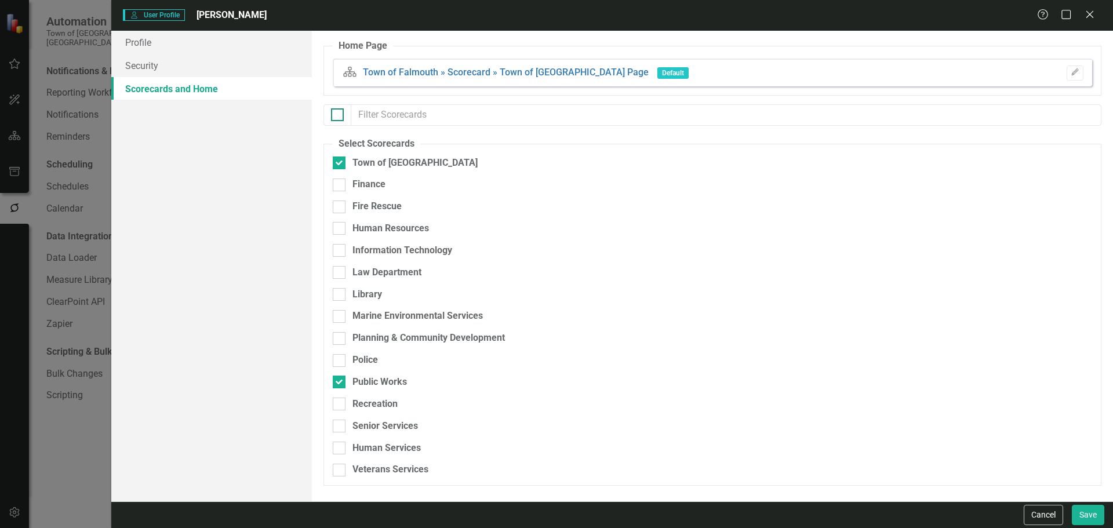
checkbox input "true"
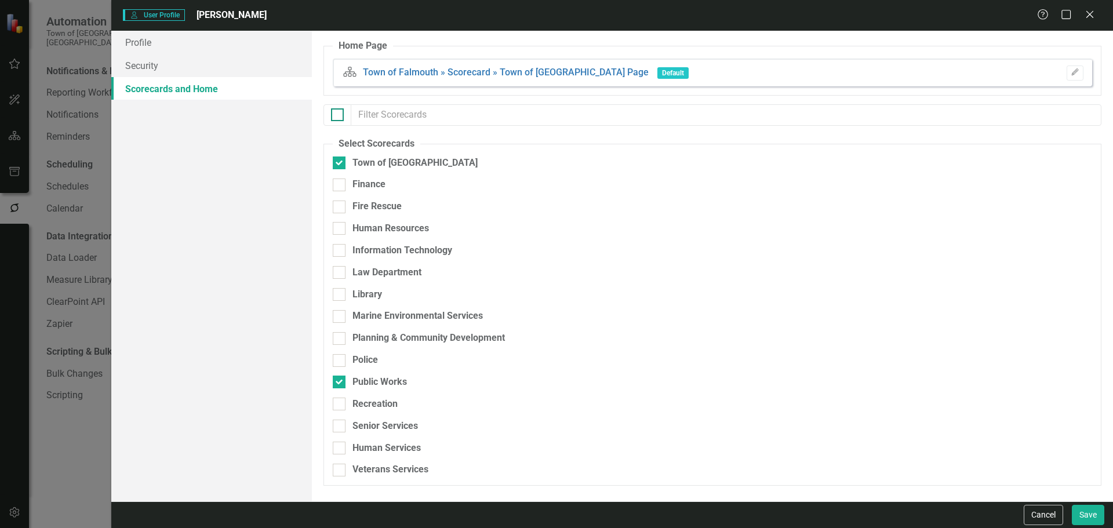
checkbox input "true"
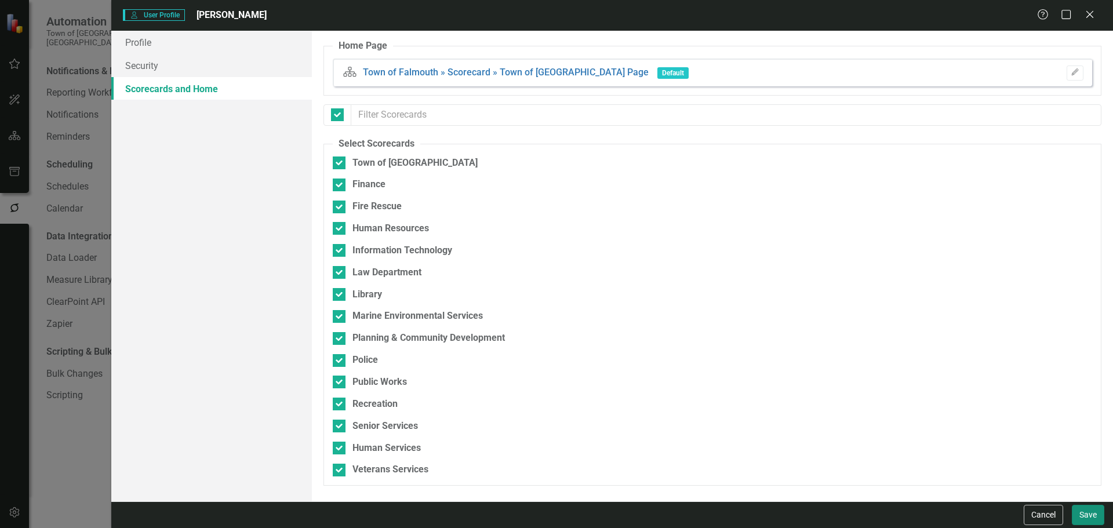
click at [889, 422] on button "Save" at bounding box center [1087, 515] width 32 height 20
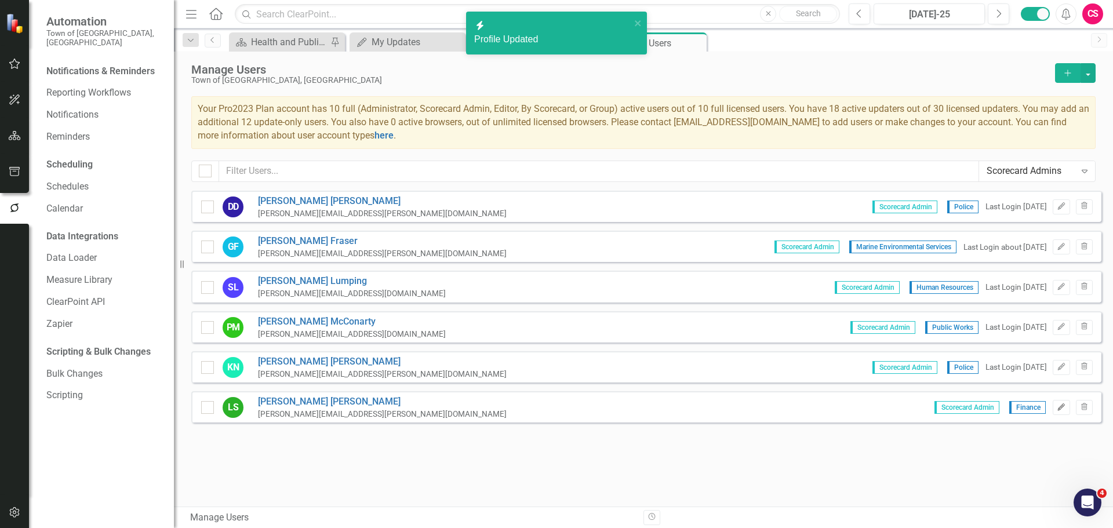
click at [889, 413] on button "Edit" at bounding box center [1060, 407] width 17 height 15
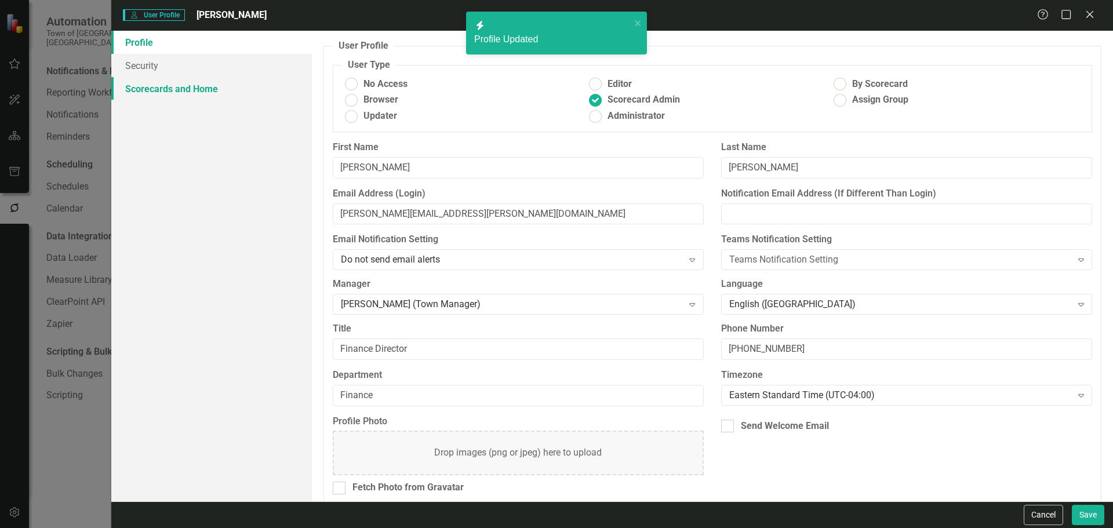
drag, startPoint x: 195, startPoint y: 86, endPoint x: 206, endPoint y: 87, distance: 10.5
click at [195, 86] on link "Scorecards and Home" at bounding box center [211, 88] width 200 height 23
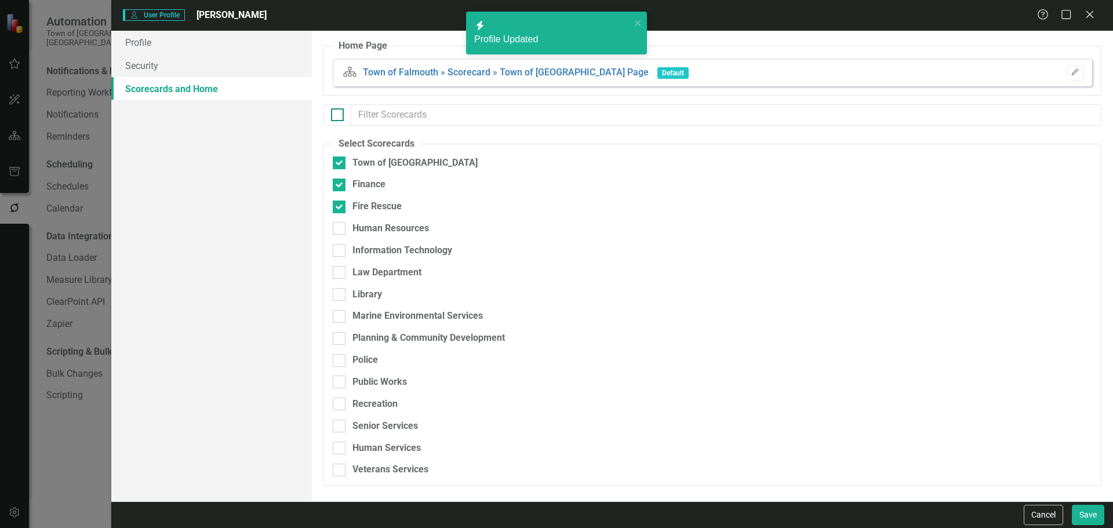
click at [339, 114] on div at bounding box center [337, 114] width 13 height 13
click at [338, 114] on input "checkbox" at bounding box center [335, 112] width 8 height 8
checkbox input "true"
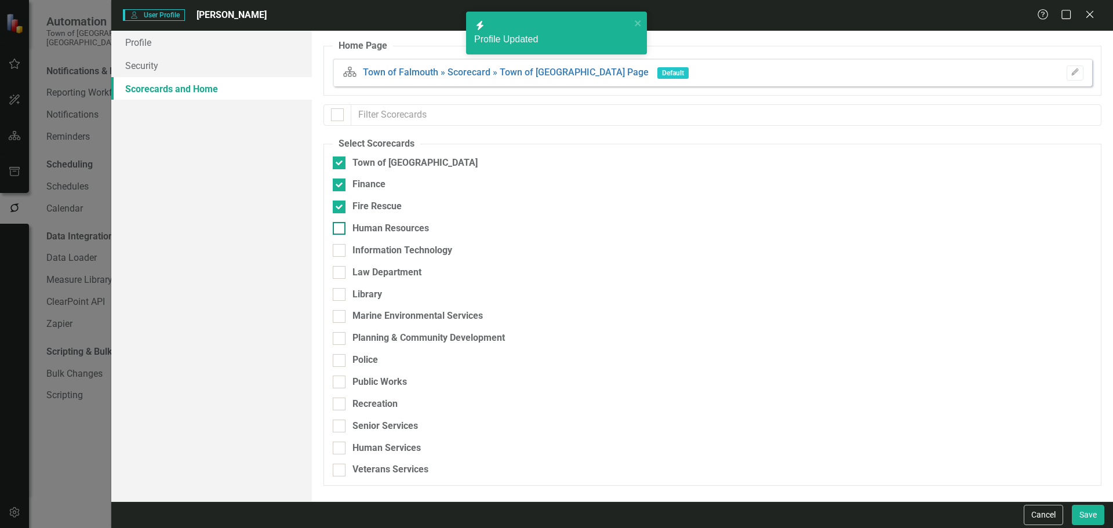
checkbox input "true"
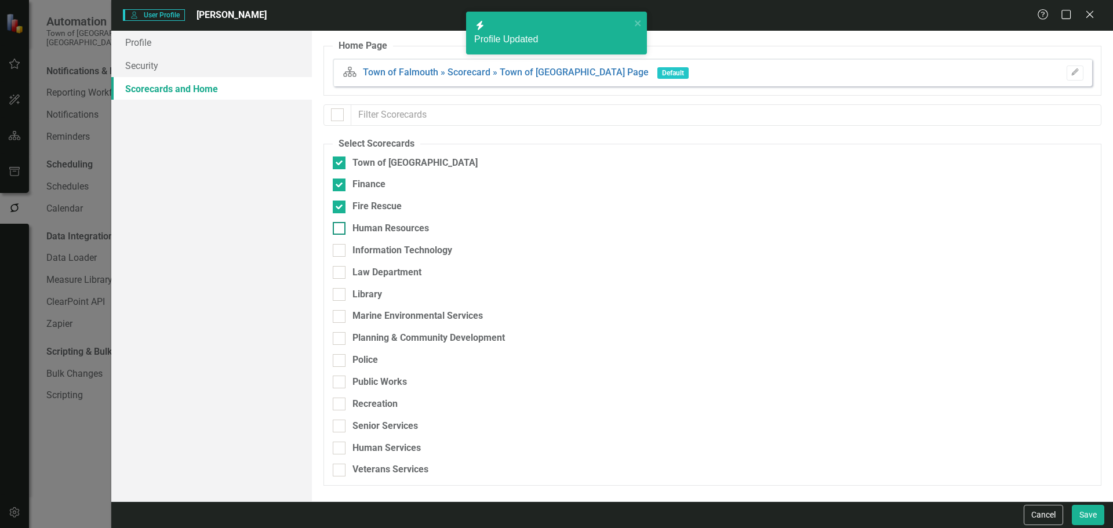
checkbox input "true"
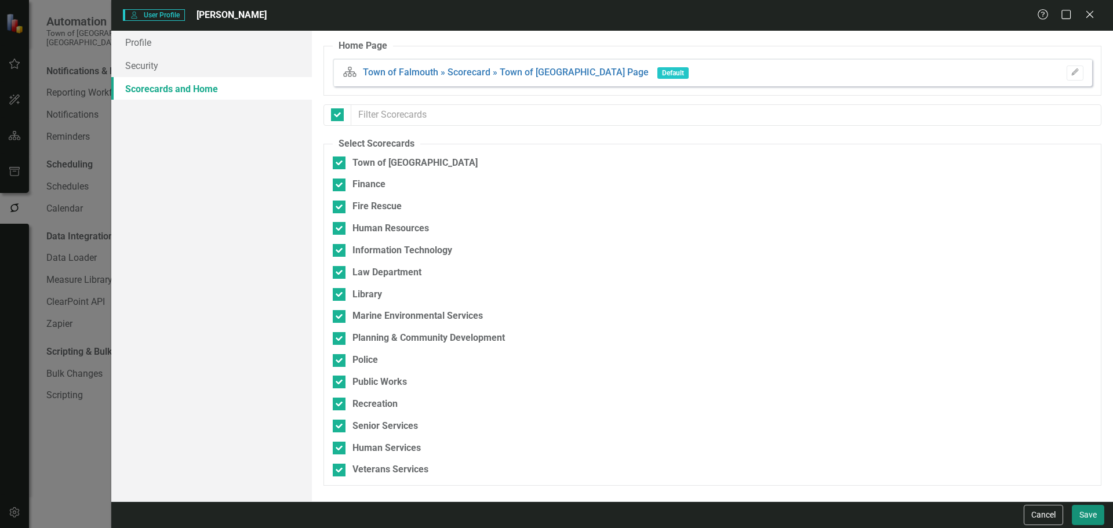
drag, startPoint x: 1098, startPoint y: 524, endPoint x: 1091, endPoint y: 520, distance: 8.4
click at [889, 422] on button "Save" at bounding box center [1087, 515] width 32 height 20
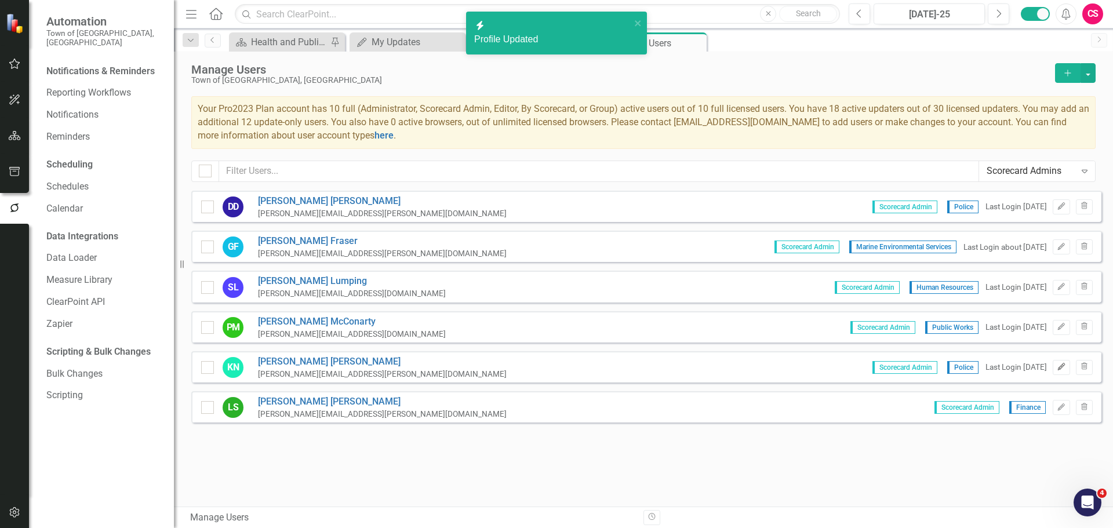
click at [889, 369] on icon "Edit" at bounding box center [1060, 366] width 9 height 7
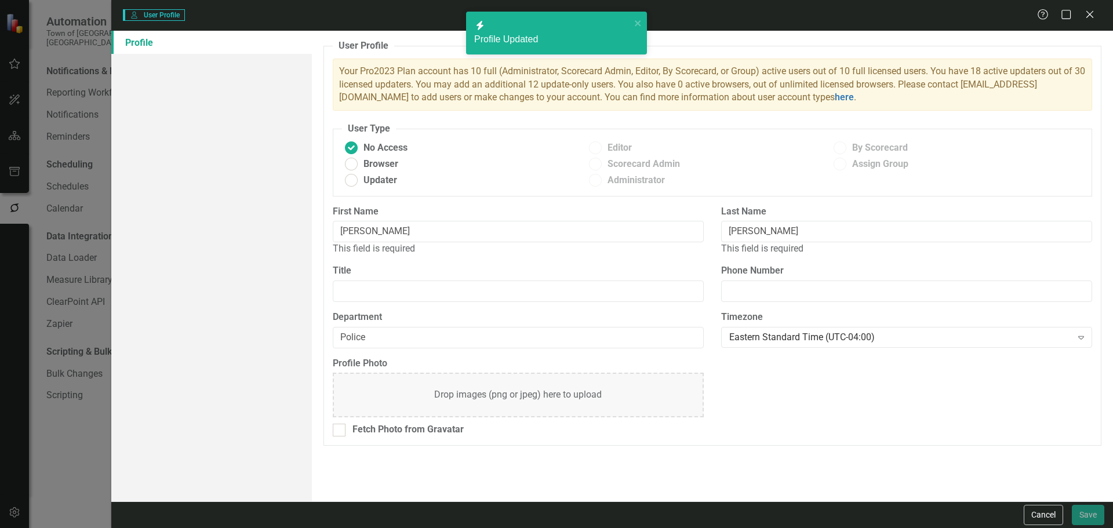
radio input "false"
radio input "true"
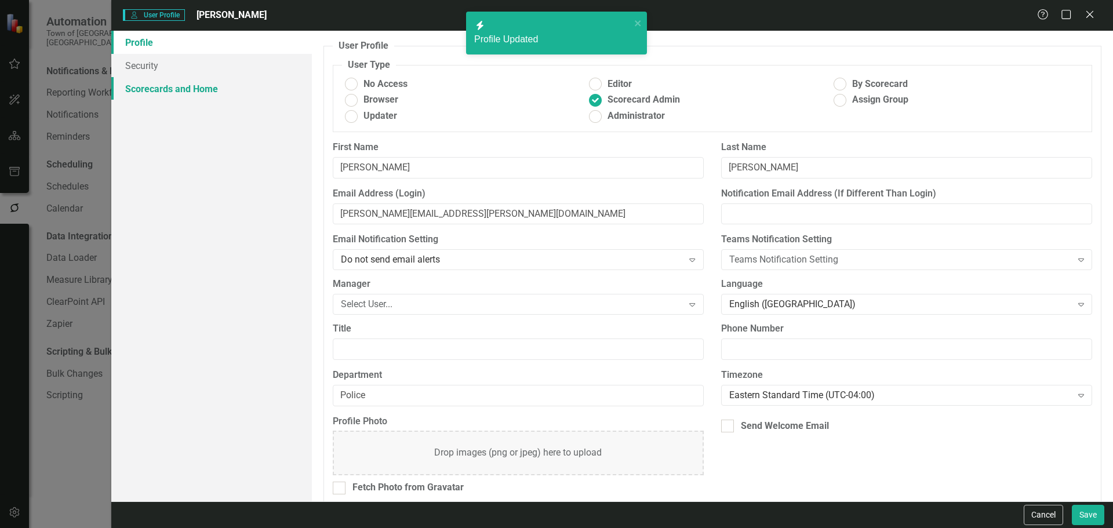
click at [185, 97] on link "Scorecards and Home" at bounding box center [211, 88] width 200 height 23
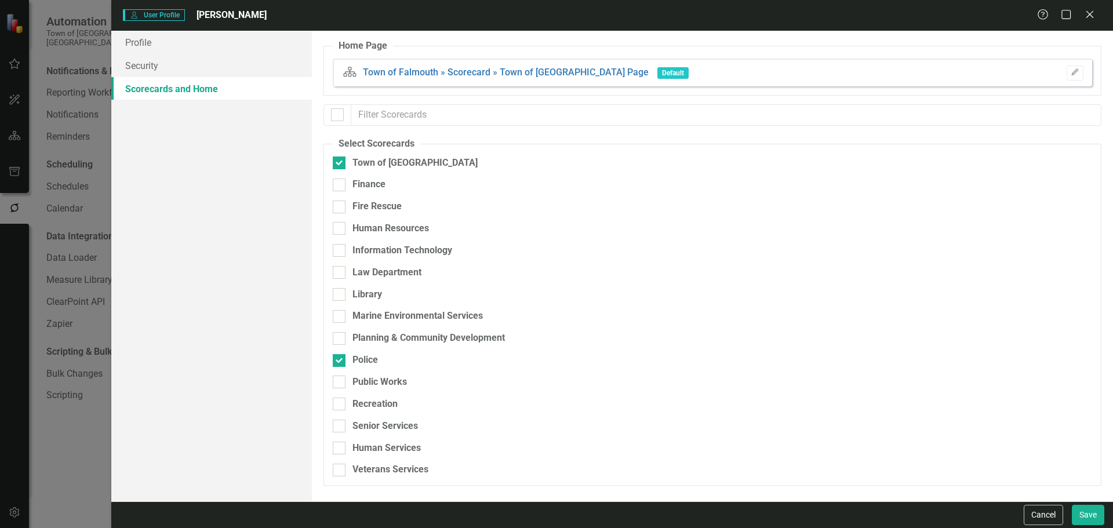
drag, startPoint x: 337, startPoint y: 115, endPoint x: 440, endPoint y: 148, distance: 108.3
click at [337, 116] on input "checkbox" at bounding box center [335, 112] width 8 height 8
checkbox input "true"
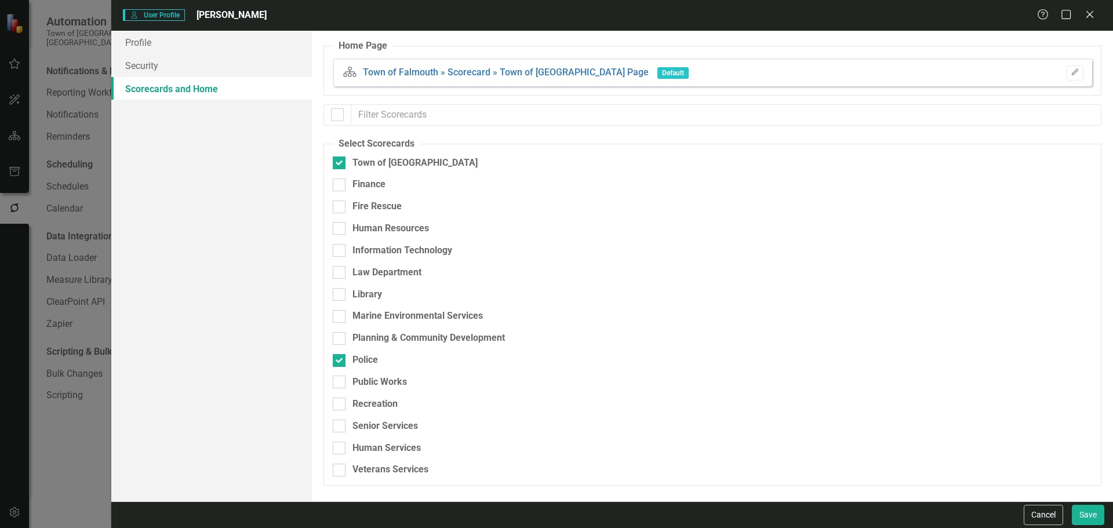
checkbox input "true"
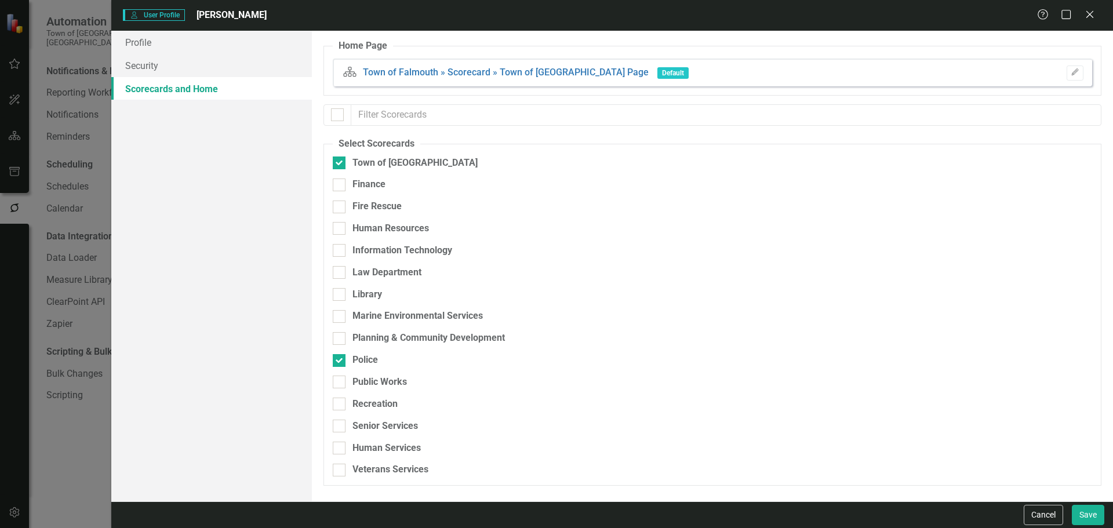
checkbox input "true"
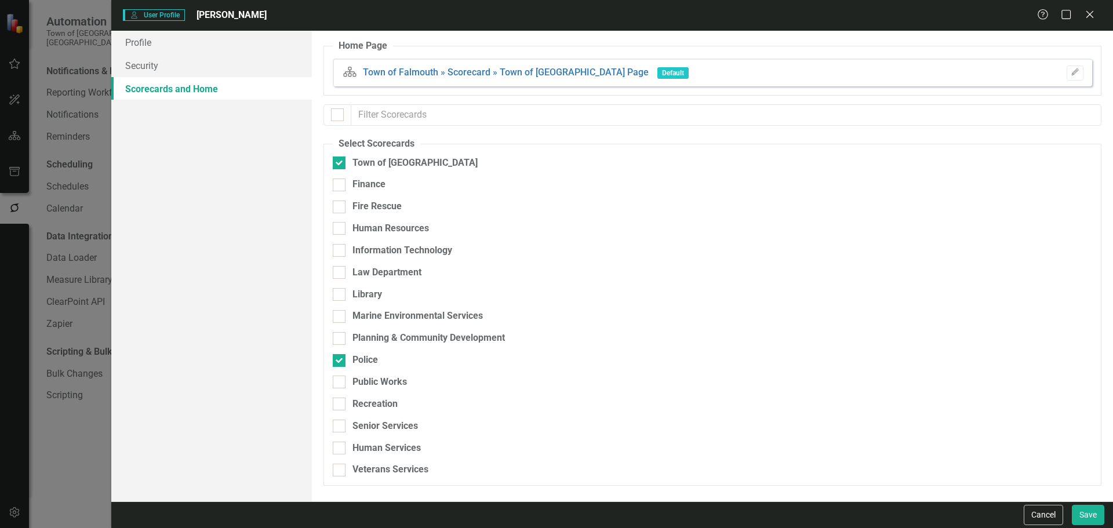
checkbox input "true"
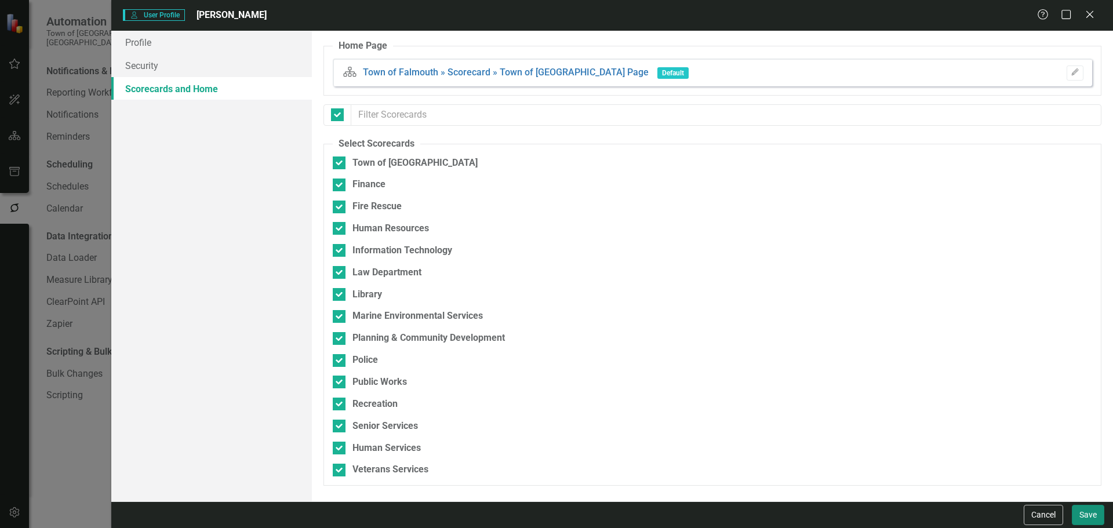
click at [889, 422] on button "Save" at bounding box center [1087, 515] width 32 height 20
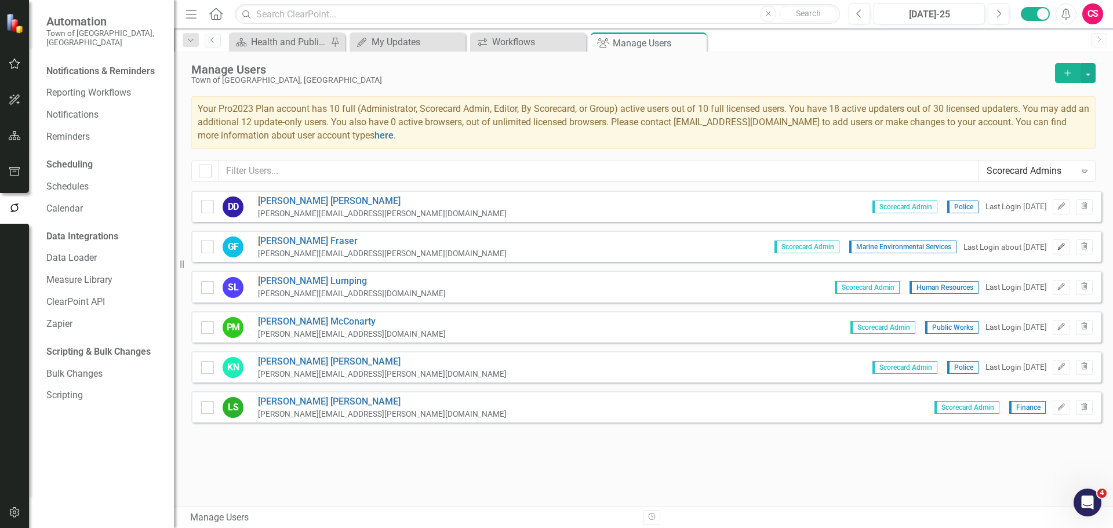
click at [889, 253] on button "Edit" at bounding box center [1060, 246] width 17 height 15
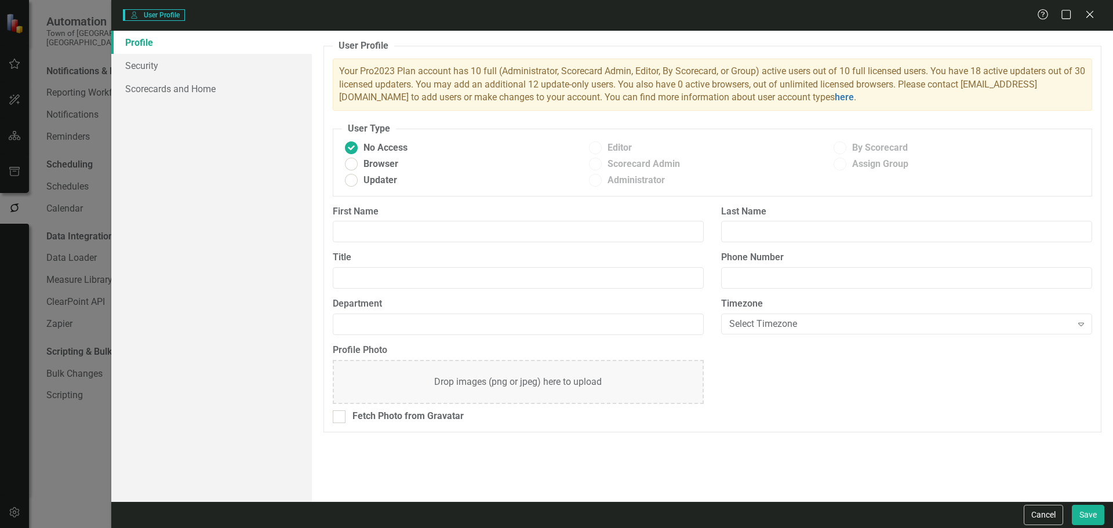
type input "[PERSON_NAME]"
type input "Fraser"
type input "Marine Environmental Services Director"
type input "Marine Environmental Services"
radio input "false"
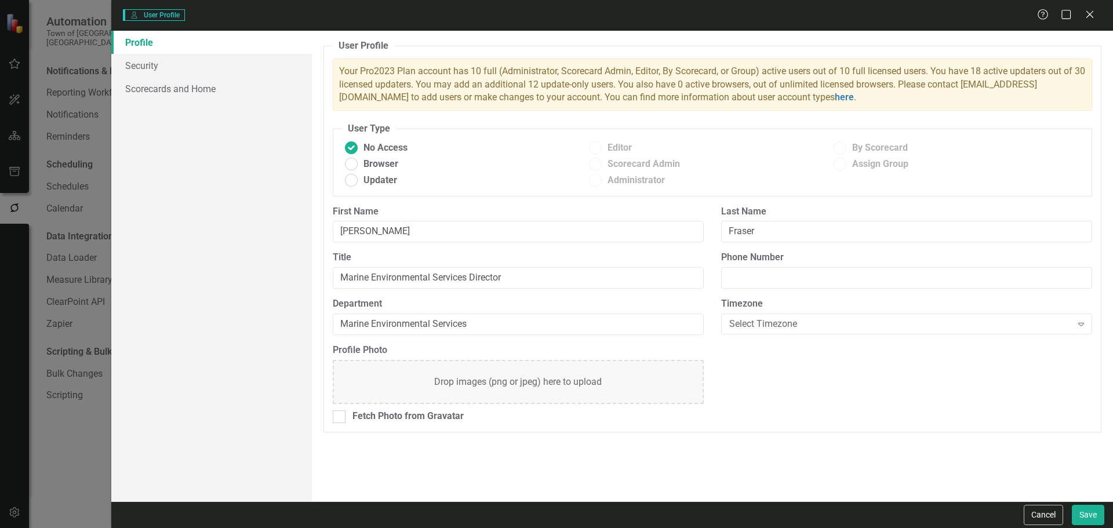
radio input "true"
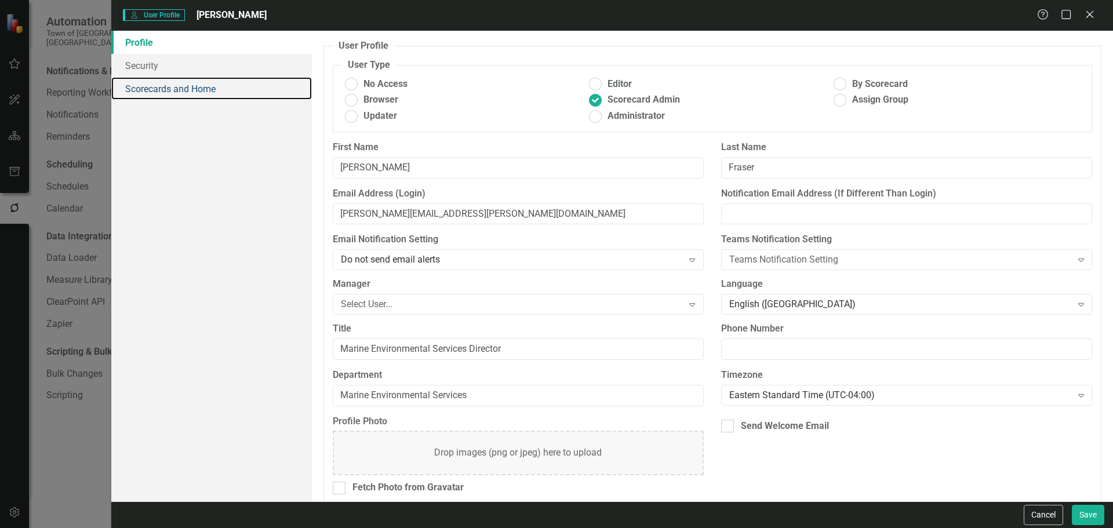
drag, startPoint x: 232, startPoint y: 93, endPoint x: 271, endPoint y: 104, distance: 40.5
click at [232, 93] on link "Scorecards and Home" at bounding box center [211, 88] width 200 height 23
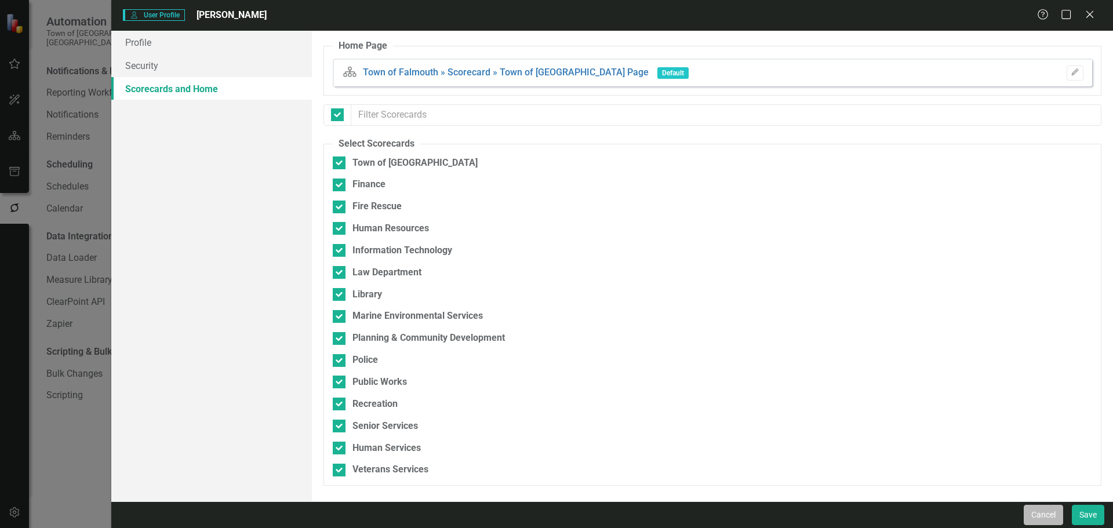
click at [889, 422] on button "Cancel" at bounding box center [1042, 515] width 39 height 20
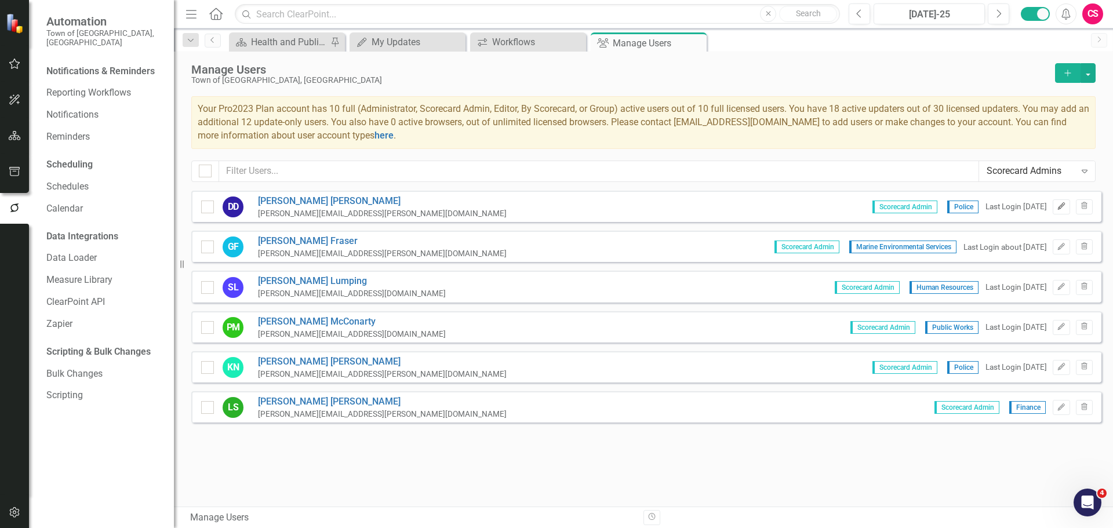
click at [889, 200] on button "Edit" at bounding box center [1060, 206] width 17 height 15
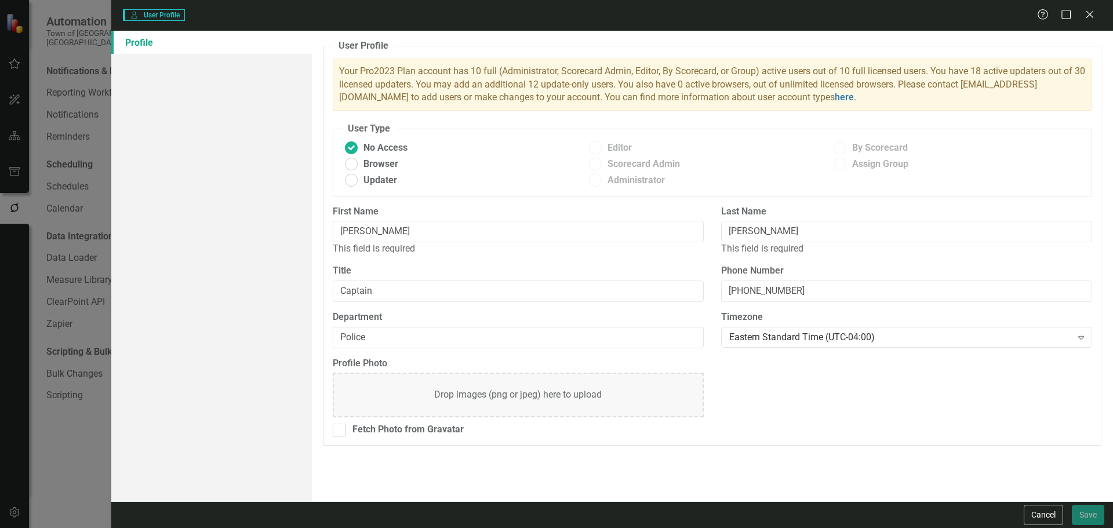
radio input "false"
radio input "true"
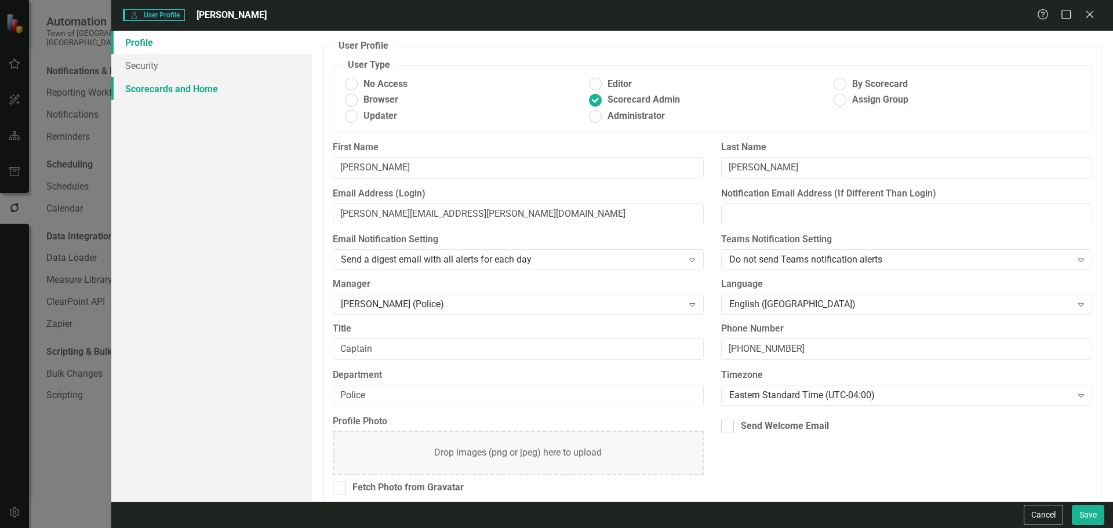
drag, startPoint x: 241, startPoint y: 90, endPoint x: 256, endPoint y: 94, distance: 15.0
click at [240, 90] on link "Scorecards and Home" at bounding box center [211, 88] width 200 height 23
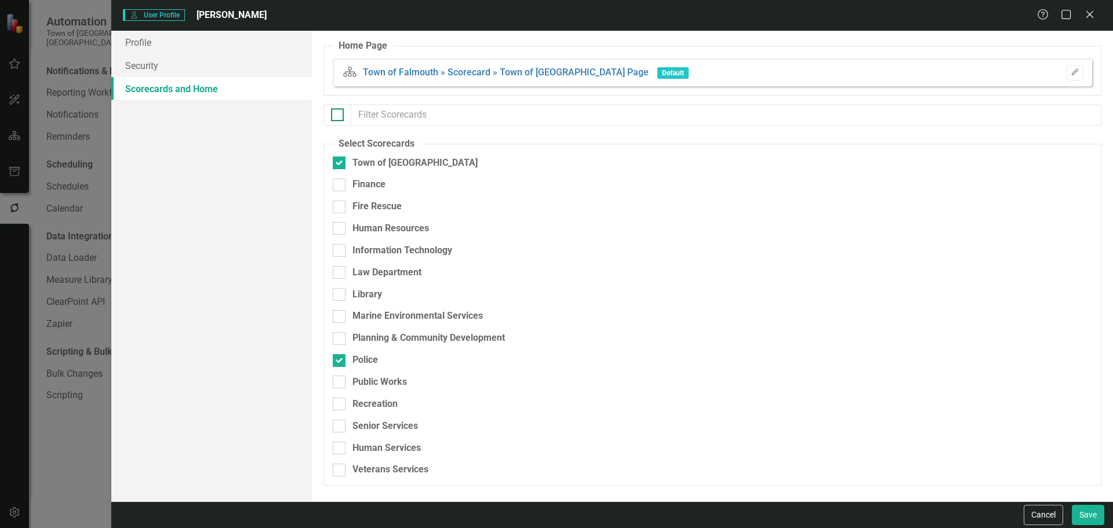
click at [332, 118] on div at bounding box center [337, 114] width 13 height 13
click at [332, 116] on input "checkbox" at bounding box center [335, 112] width 8 height 8
checkbox input "true"
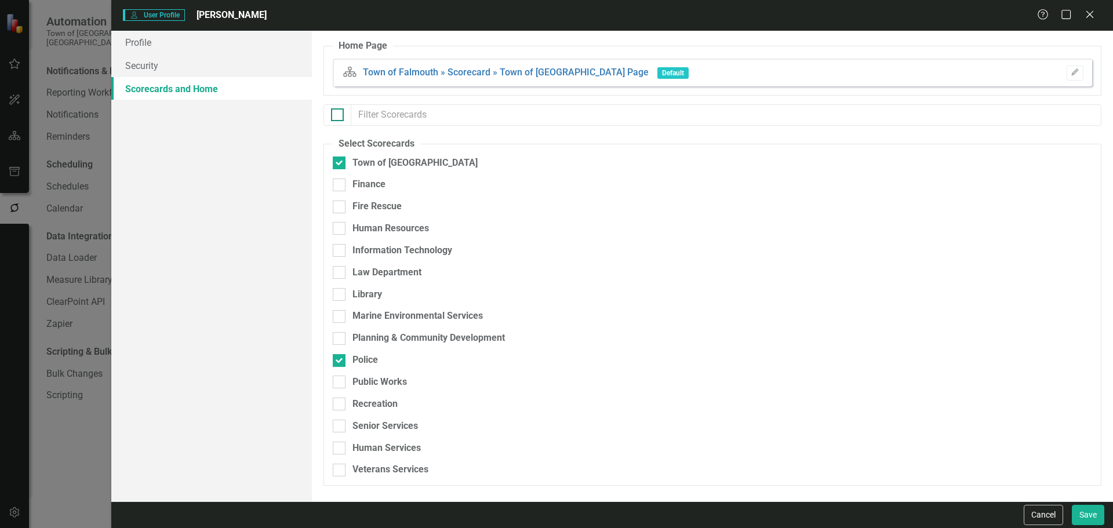
checkbox input "true"
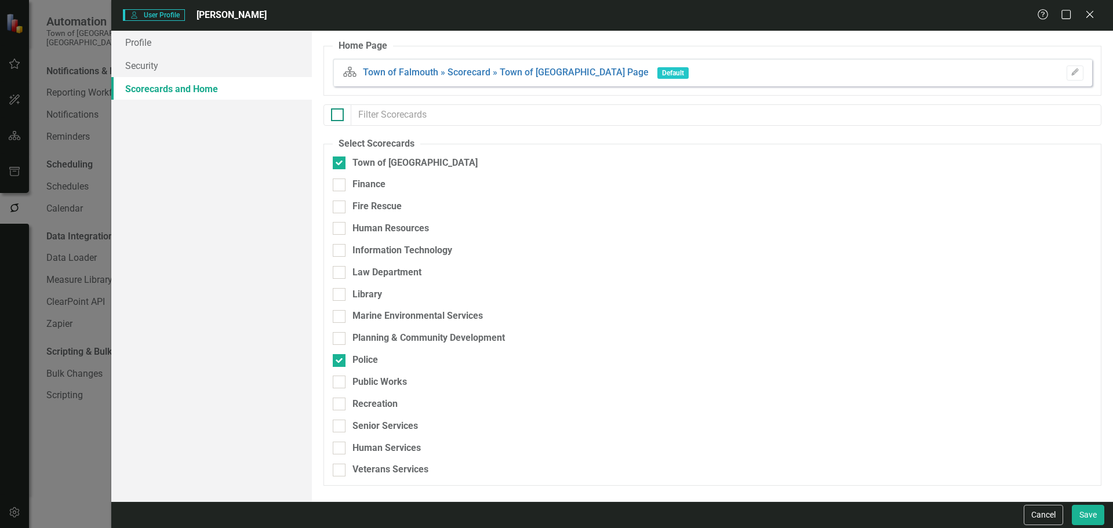
checkbox input "true"
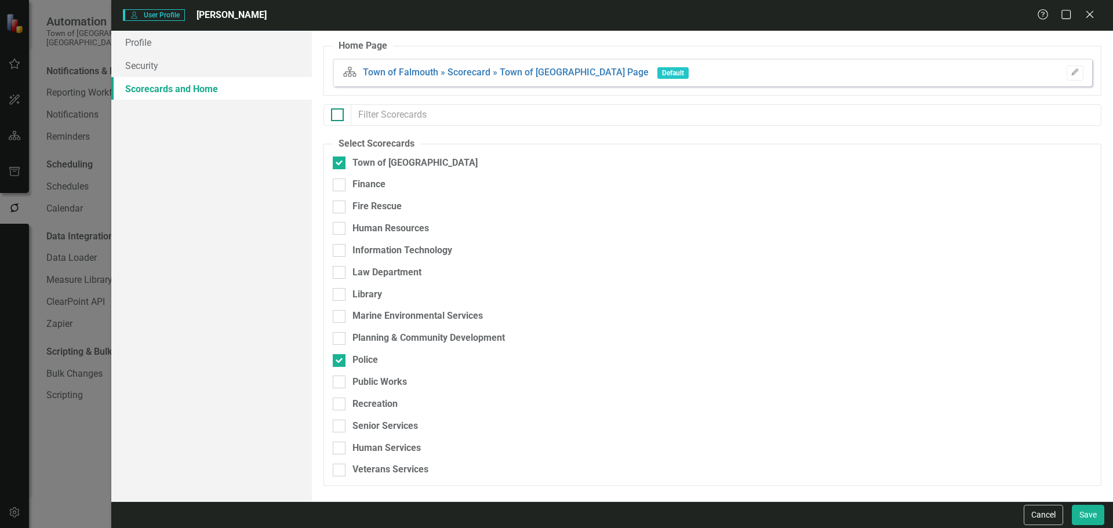
checkbox input "true"
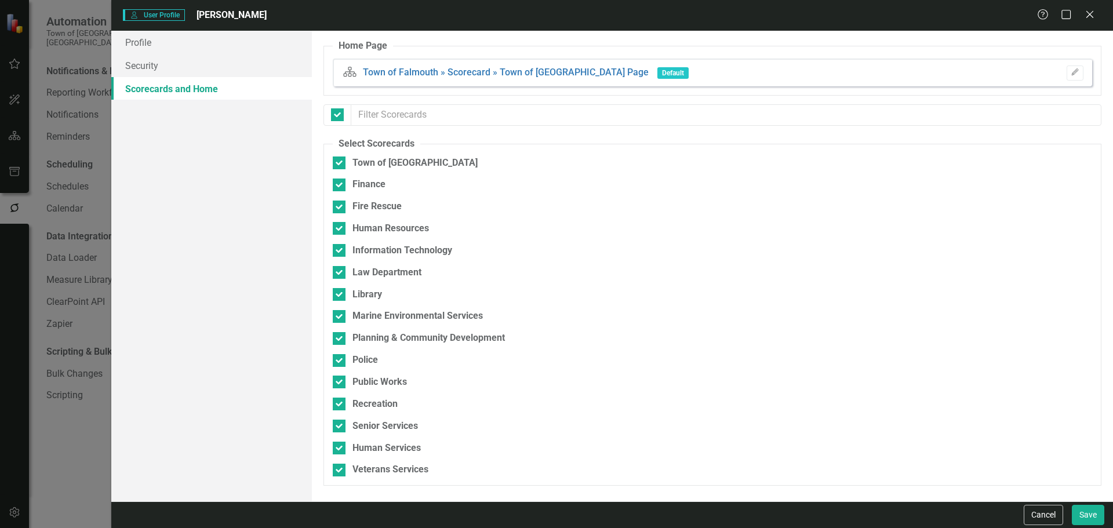
click at [889, 422] on div "Cancel Save" at bounding box center [611, 514] width 1001 height 27
click at [889, 422] on button "Save" at bounding box center [1087, 515] width 32 height 20
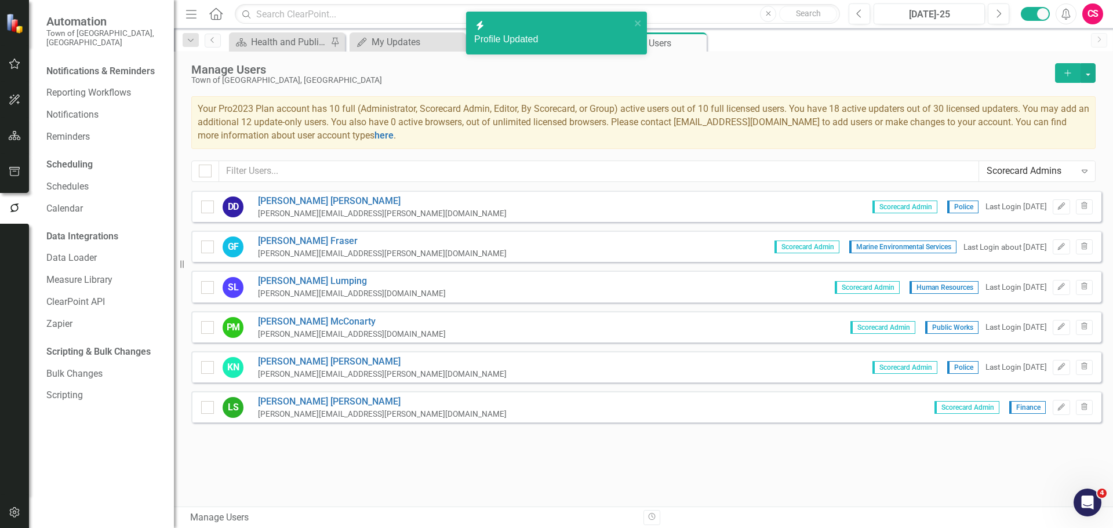
click at [889, 180] on div "Scorecard Admins Expand" at bounding box center [1037, 171] width 116 height 20
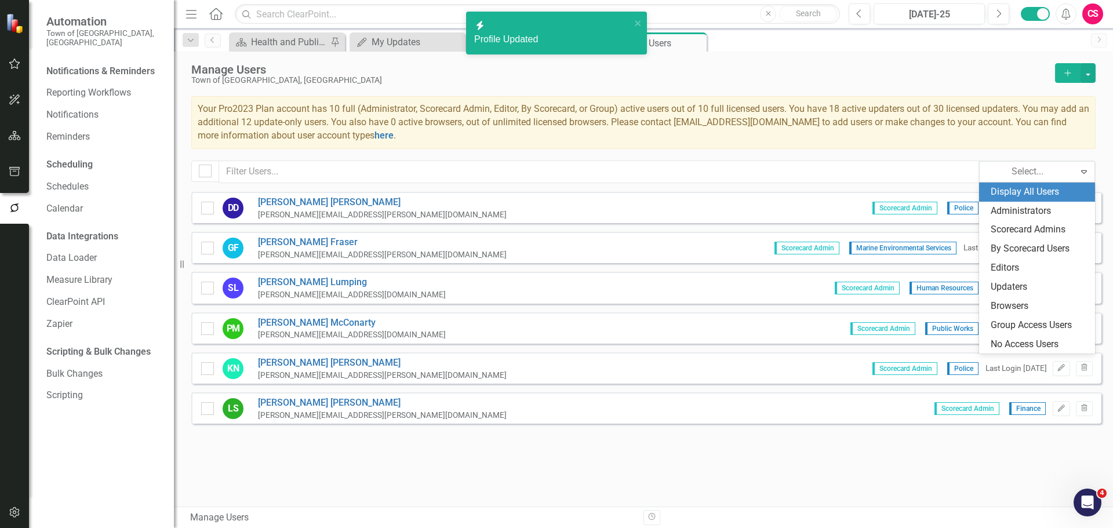
click at [889, 196] on div "Display All Users" at bounding box center [1038, 191] width 97 height 13
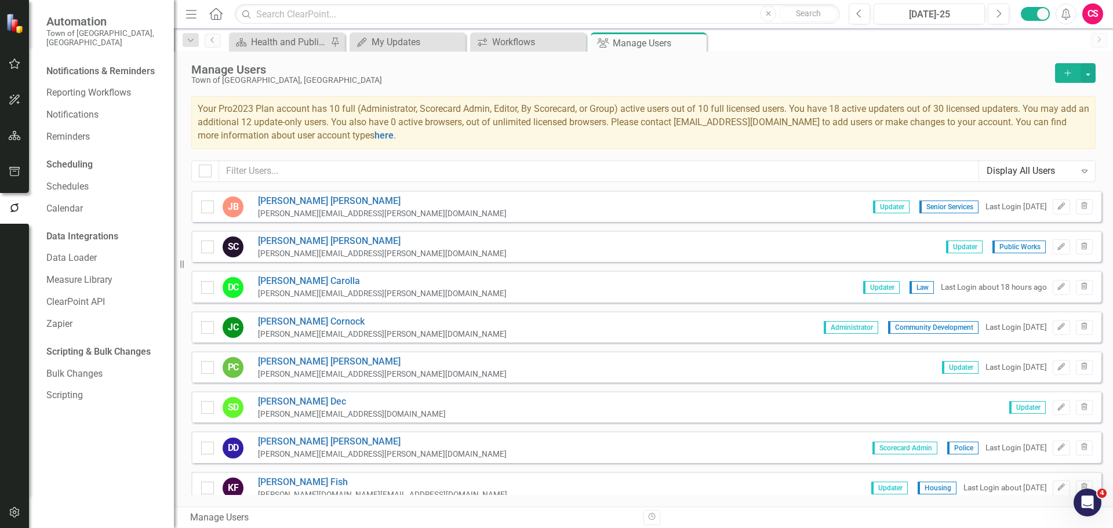
click at [423, 162] on div "Manage Users Town of [GEOGRAPHIC_DATA], [GEOGRAPHIC_DATA] Add Your Pro2023 Plan…" at bounding box center [643, 121] width 939 height 139
click at [427, 166] on input "text" at bounding box center [599, 171] width 760 height 21
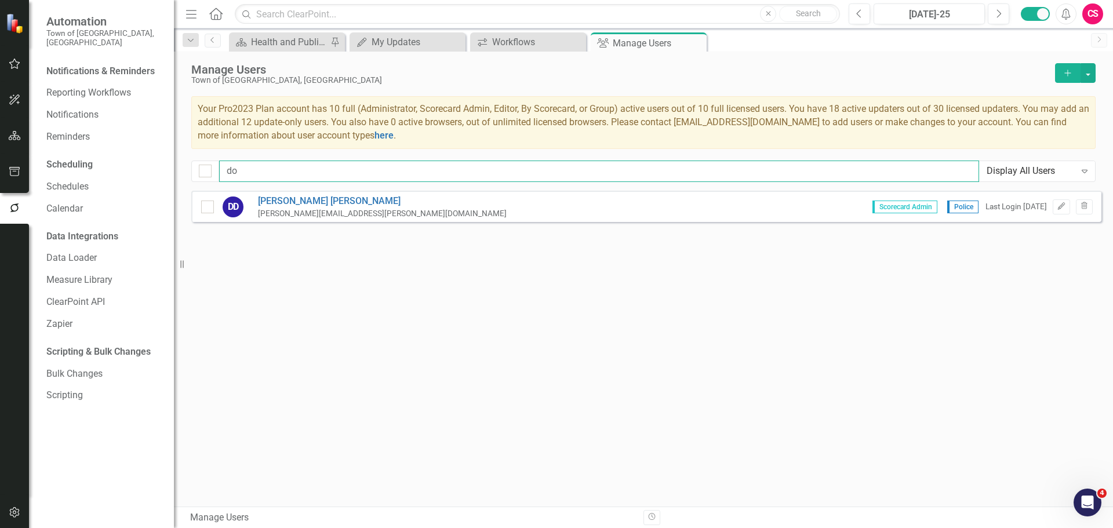
type input "d"
type input "k"
